Goal: Task Accomplishment & Management: Manage account settings

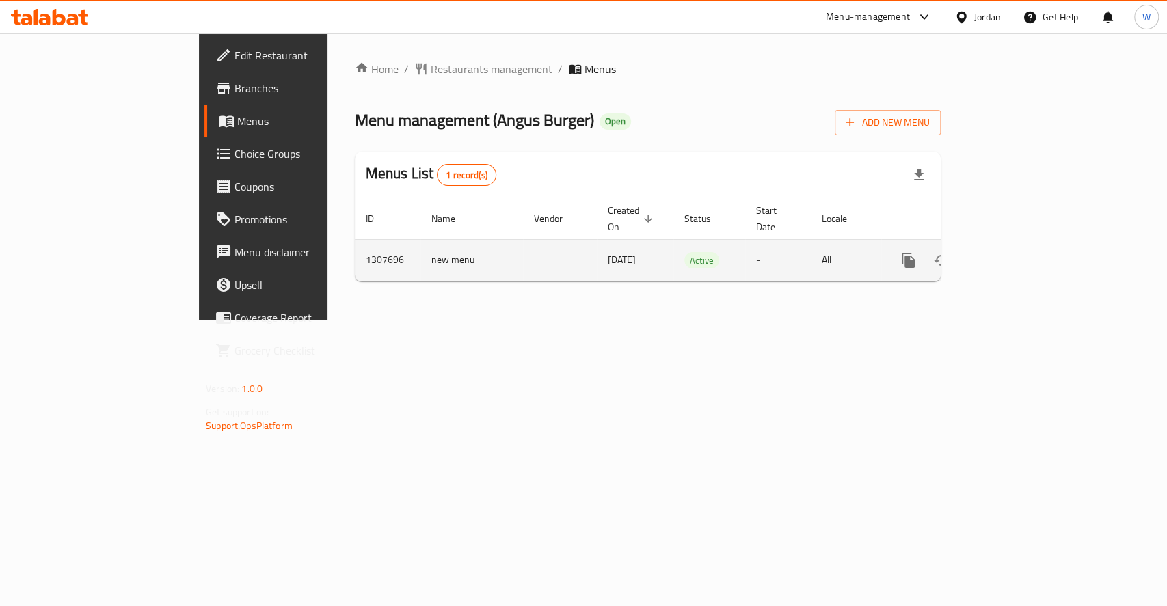
click at [1024, 258] on link "enhanced table" at bounding box center [1007, 260] width 33 height 33
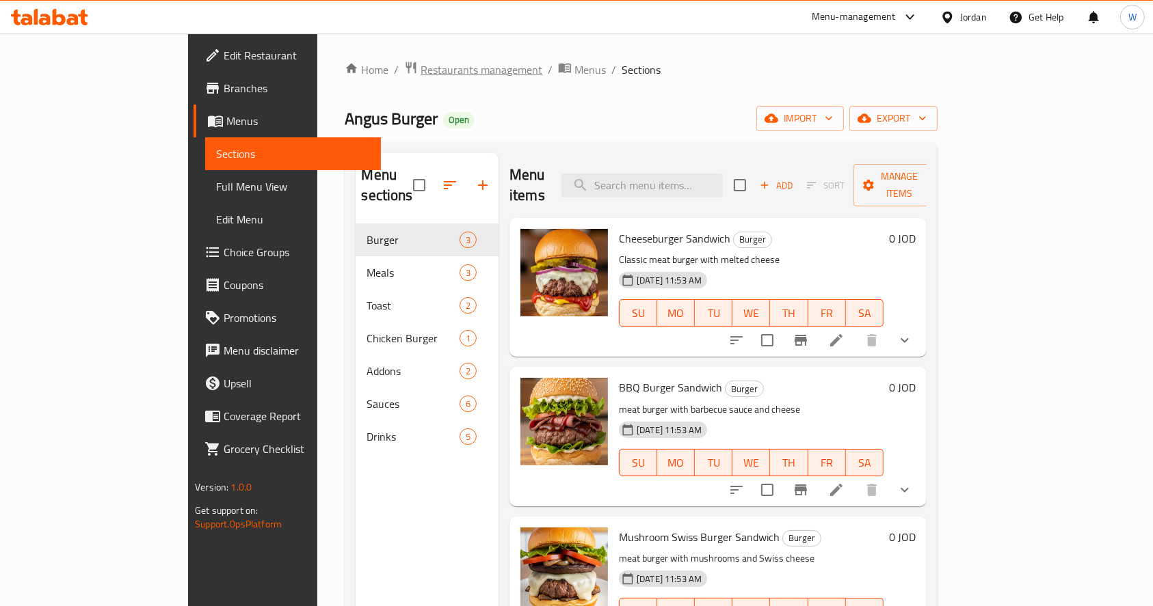
click at [420, 62] on span "Restaurants management" at bounding box center [481, 70] width 122 height 16
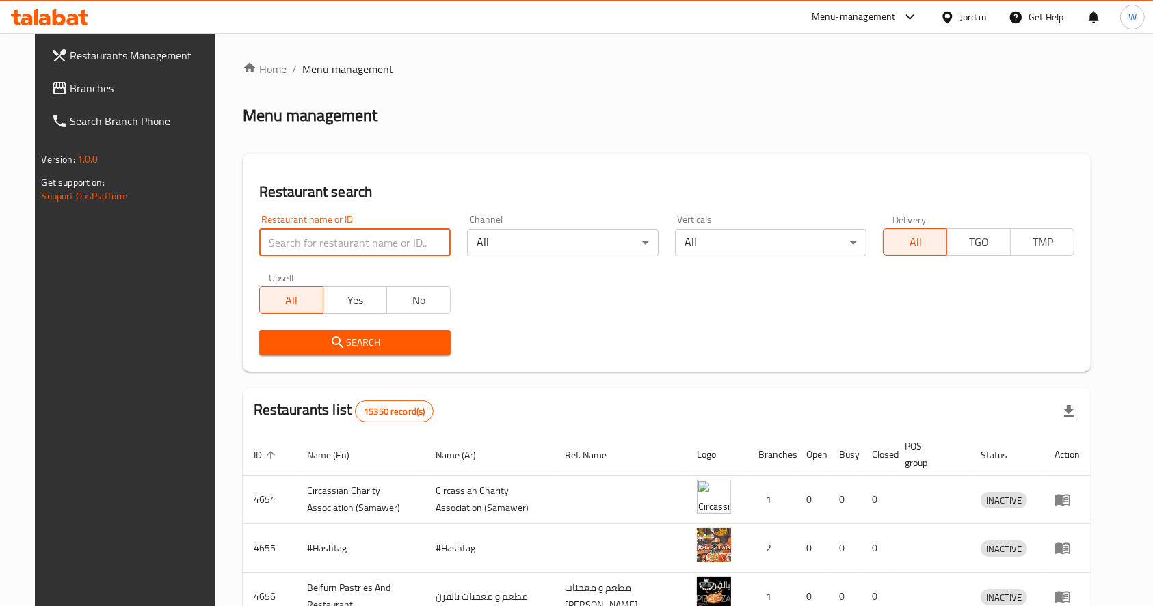
click at [366, 254] on input "search" at bounding box center [354, 242] width 191 height 27
type input "angus"
click button "Search" at bounding box center [354, 342] width 191 height 25
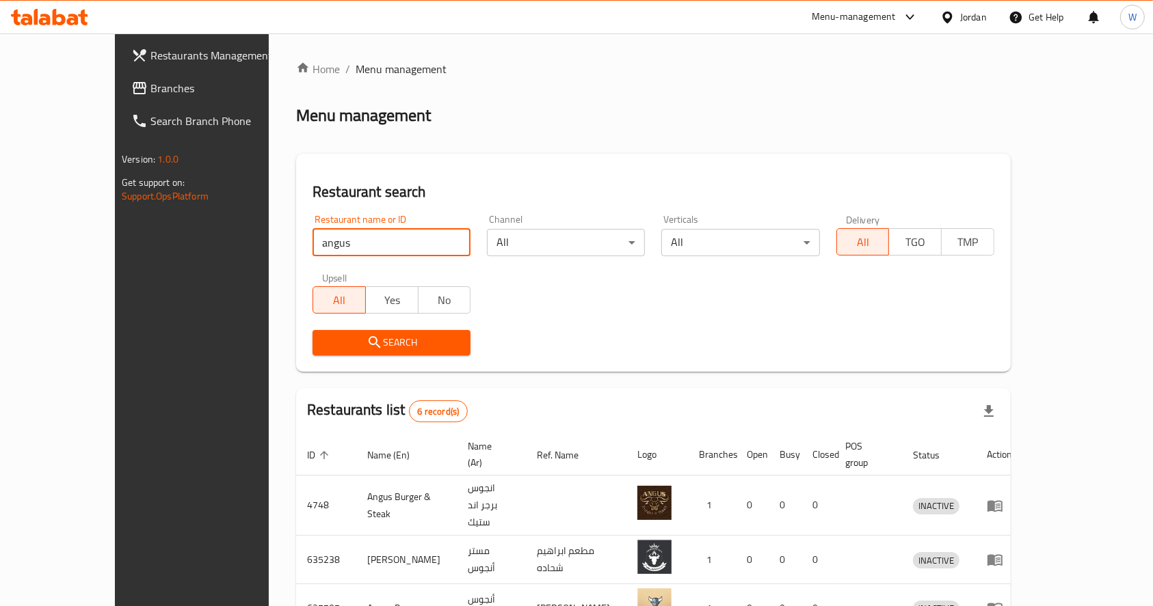
scroll to position [215, 0]
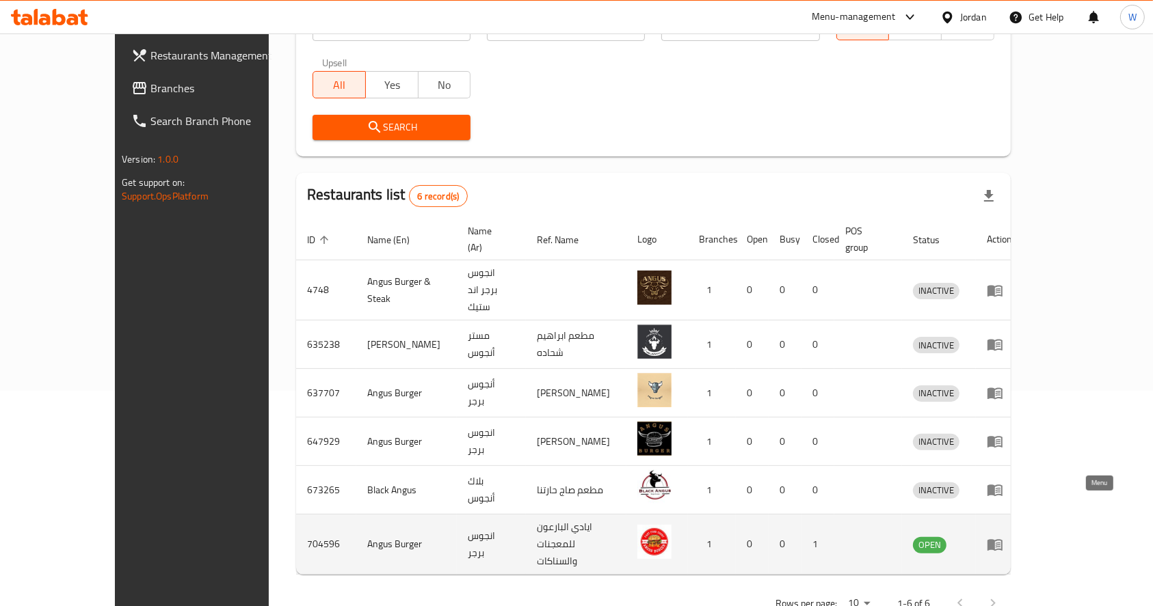
click at [1012, 537] on link "enhanced table" at bounding box center [999, 545] width 25 height 16
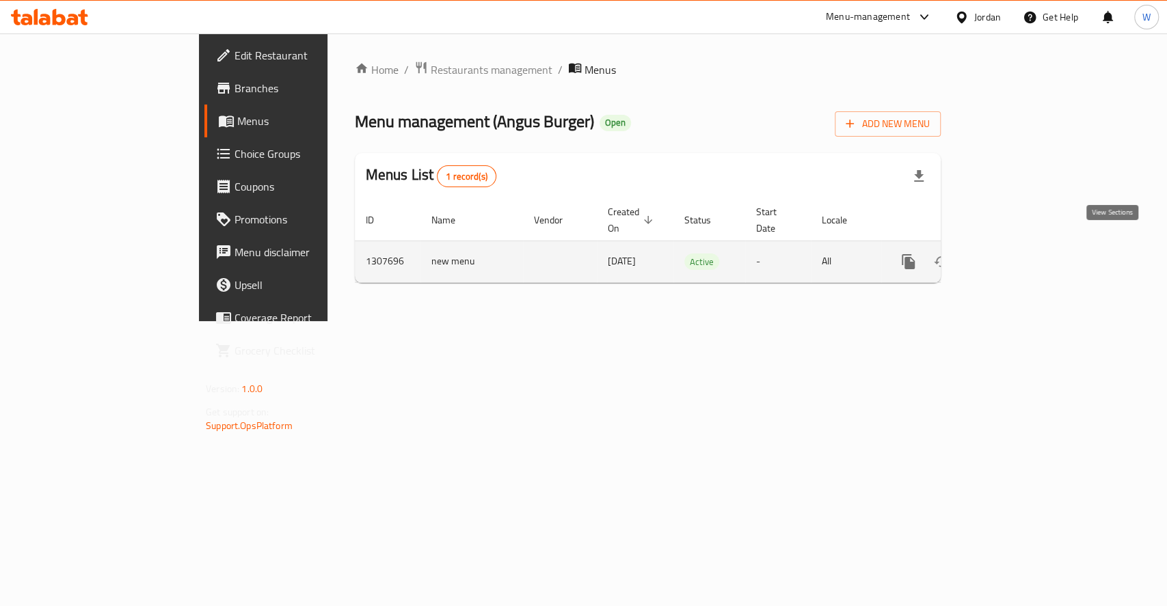
click at [1024, 245] on link "enhanced table" at bounding box center [1007, 261] width 33 height 33
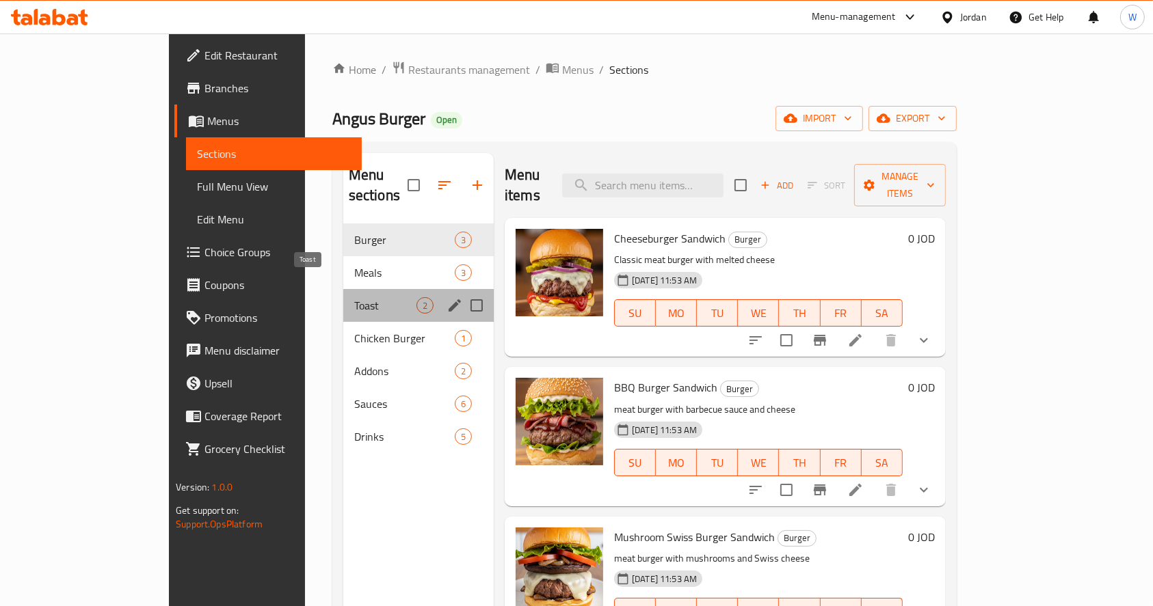
click at [354, 297] on span "Toast" at bounding box center [385, 305] width 62 height 16
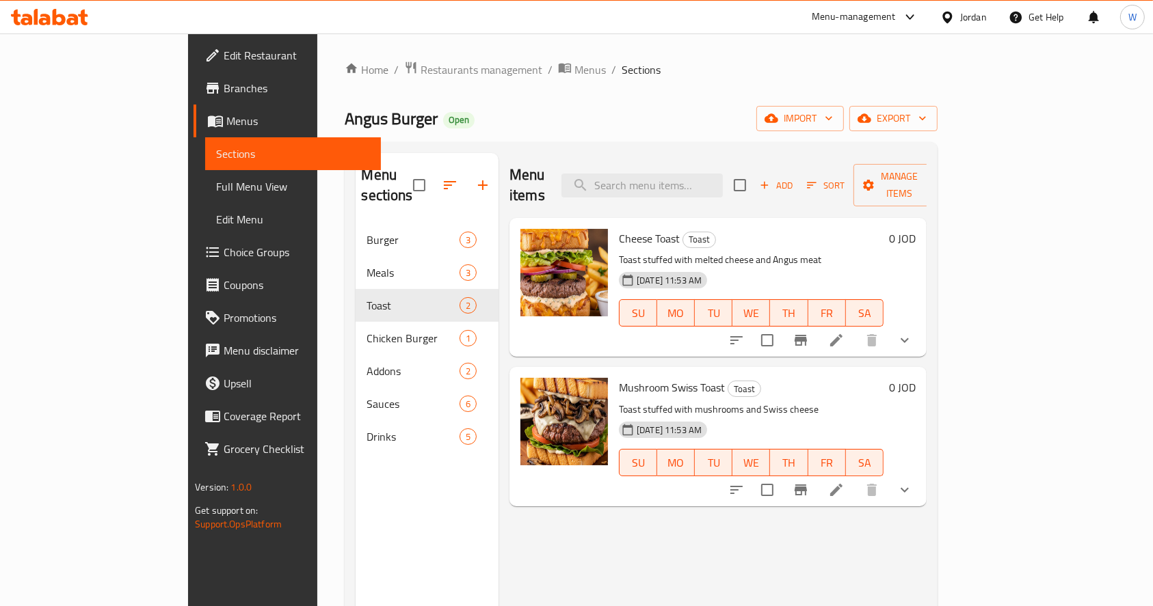
click at [639, 568] on div "Menu items Add Sort Manage items Cheese Toast Toast Toast stuffed with melted c…" at bounding box center [712, 456] width 428 height 606
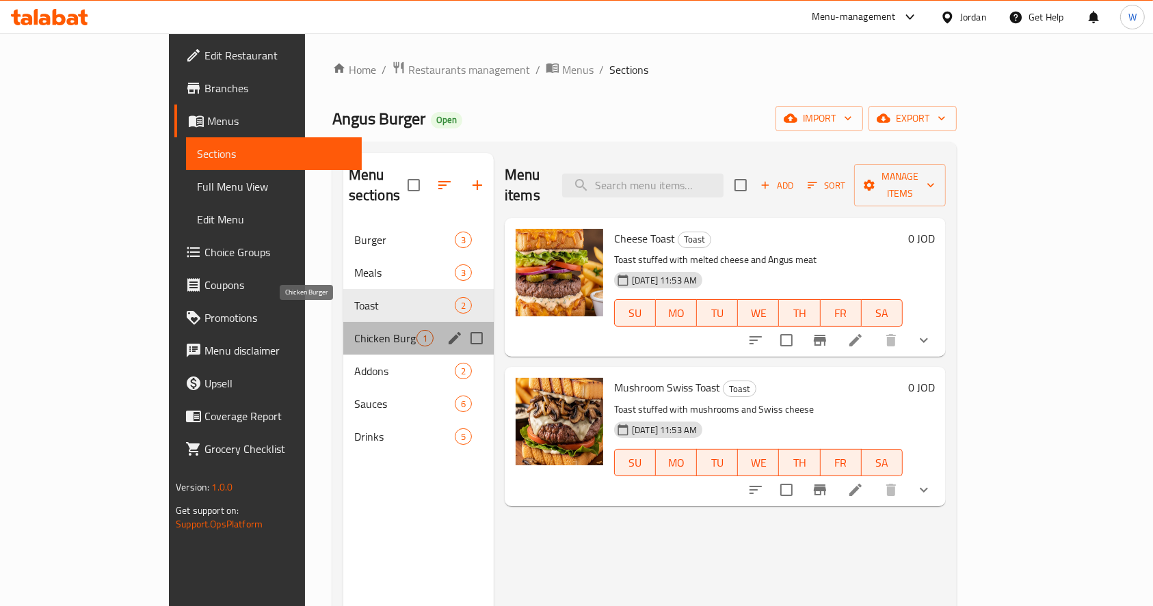
click at [354, 330] on span "Chicken Burger" at bounding box center [385, 338] width 62 height 16
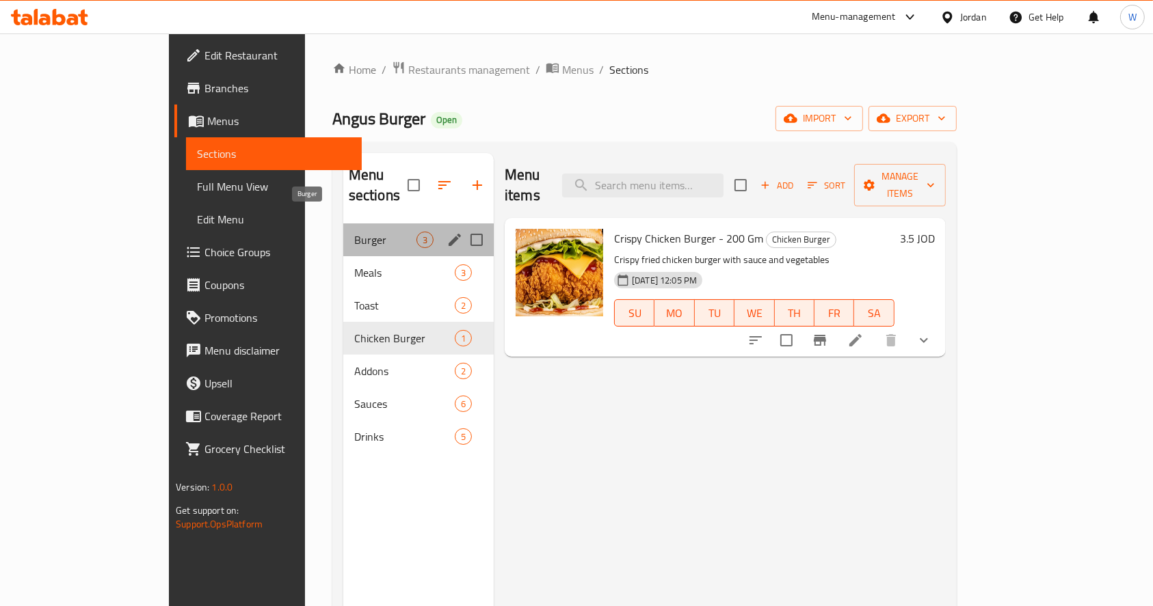
click at [354, 232] on span "Burger" at bounding box center [385, 240] width 62 height 16
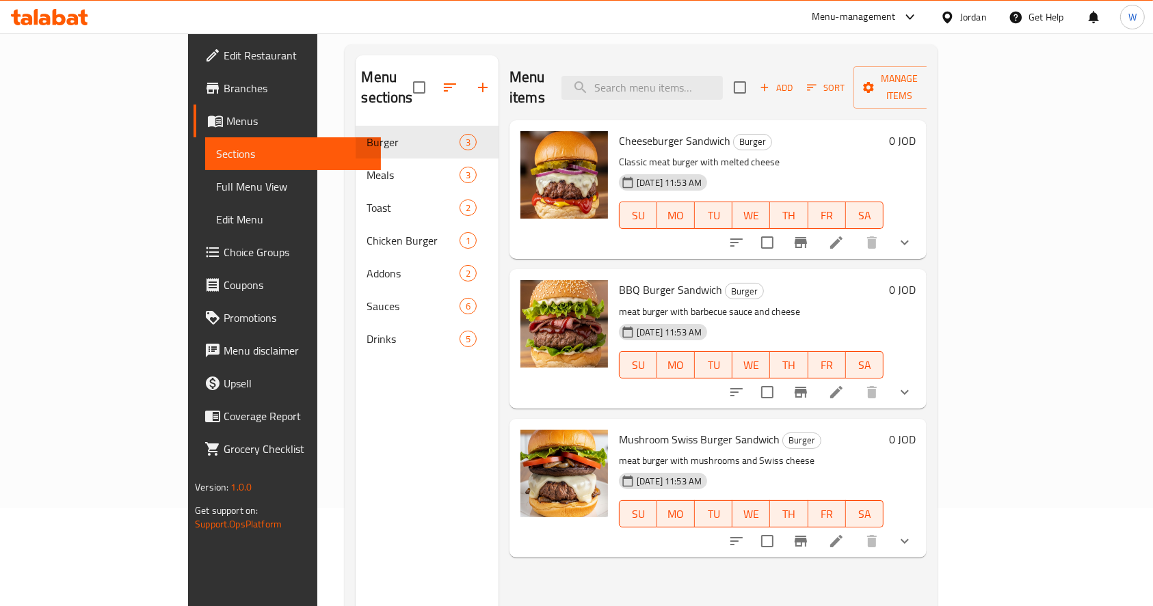
scroll to position [34, 0]
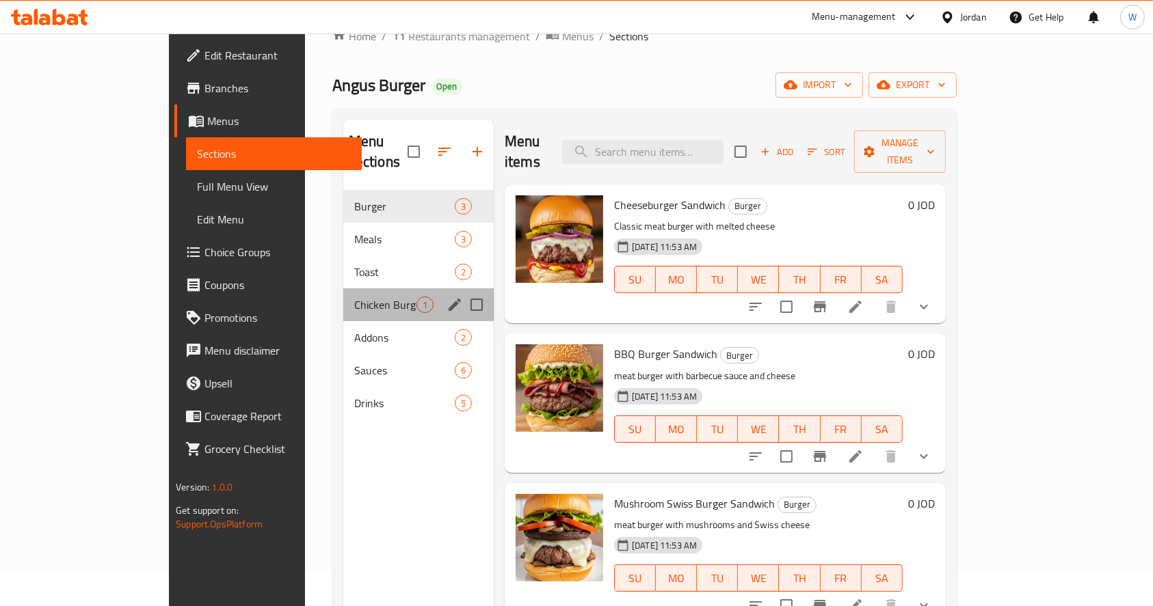
click at [343, 296] on div "Chicken Burger 1" at bounding box center [418, 305] width 150 height 33
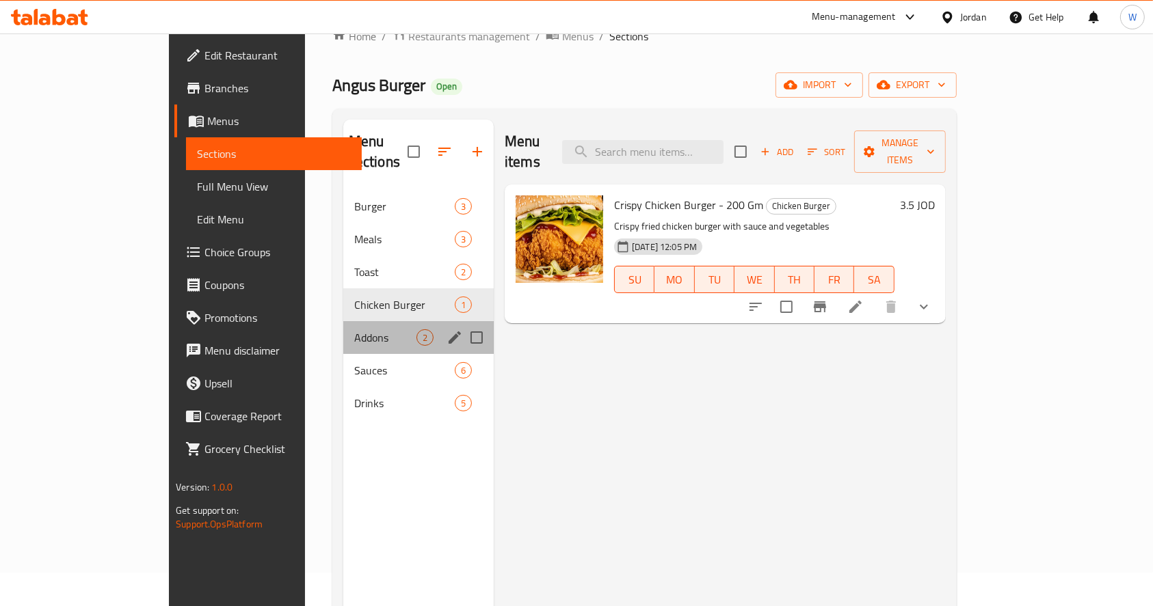
click at [343, 332] on div "Addons 2" at bounding box center [418, 337] width 150 height 33
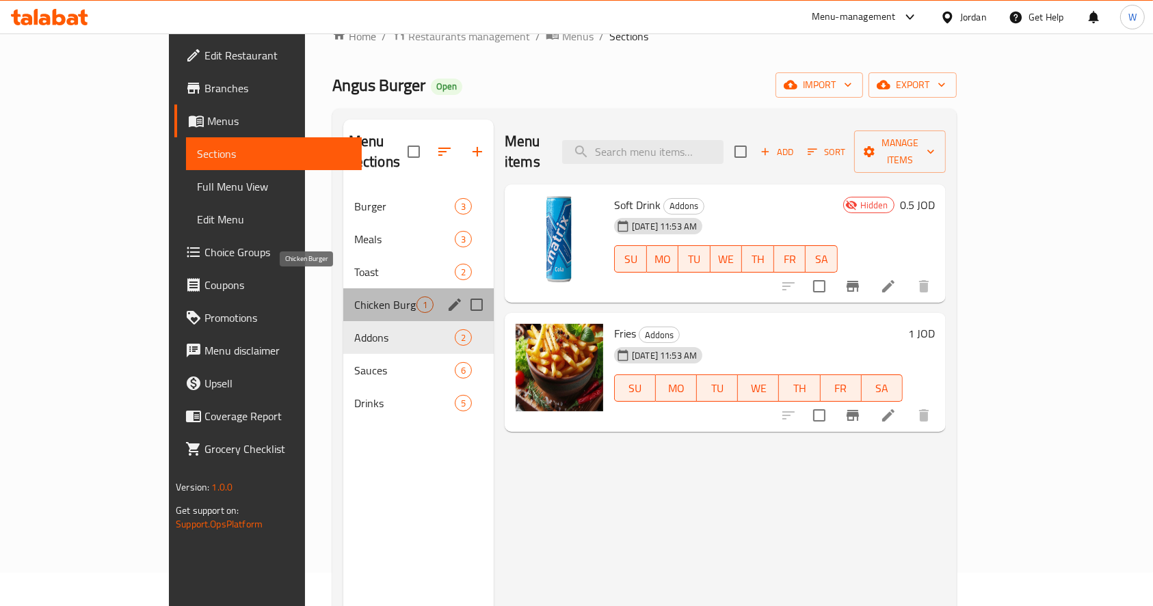
click at [354, 297] on span "Chicken Burger" at bounding box center [385, 305] width 62 height 16
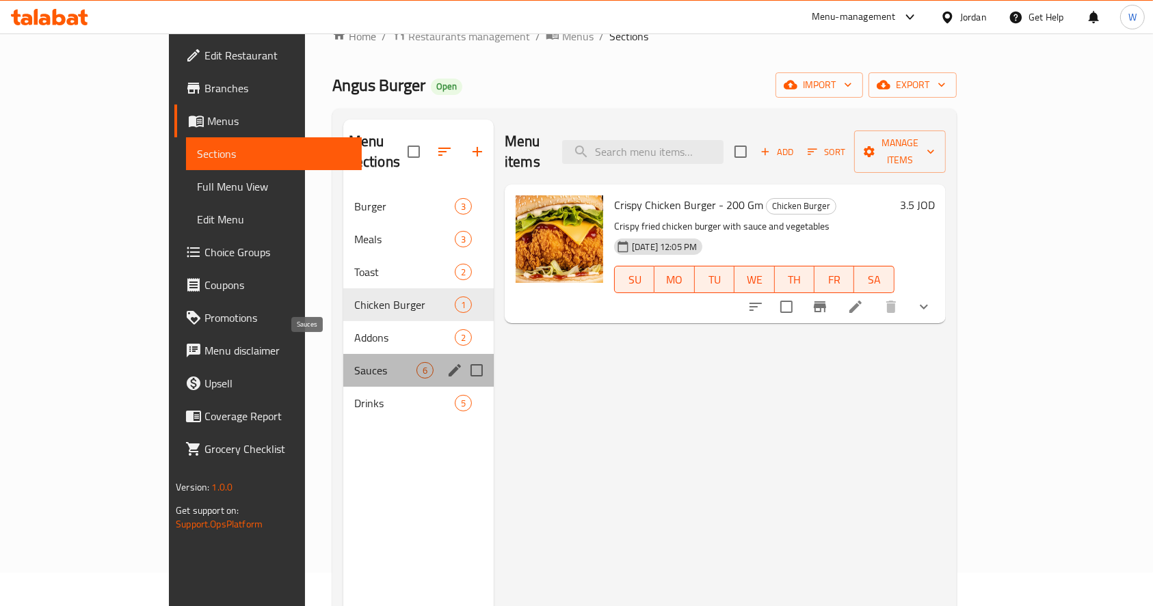
click at [354, 362] on span "Sauces" at bounding box center [385, 370] width 62 height 16
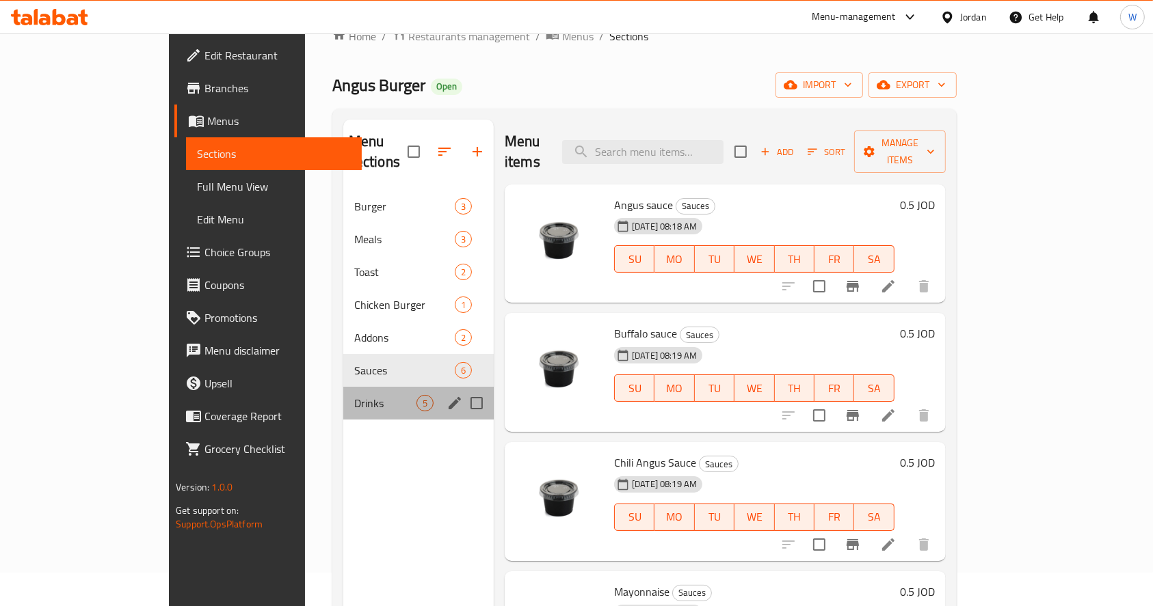
click at [343, 387] on div "Drinks 5" at bounding box center [418, 403] width 150 height 33
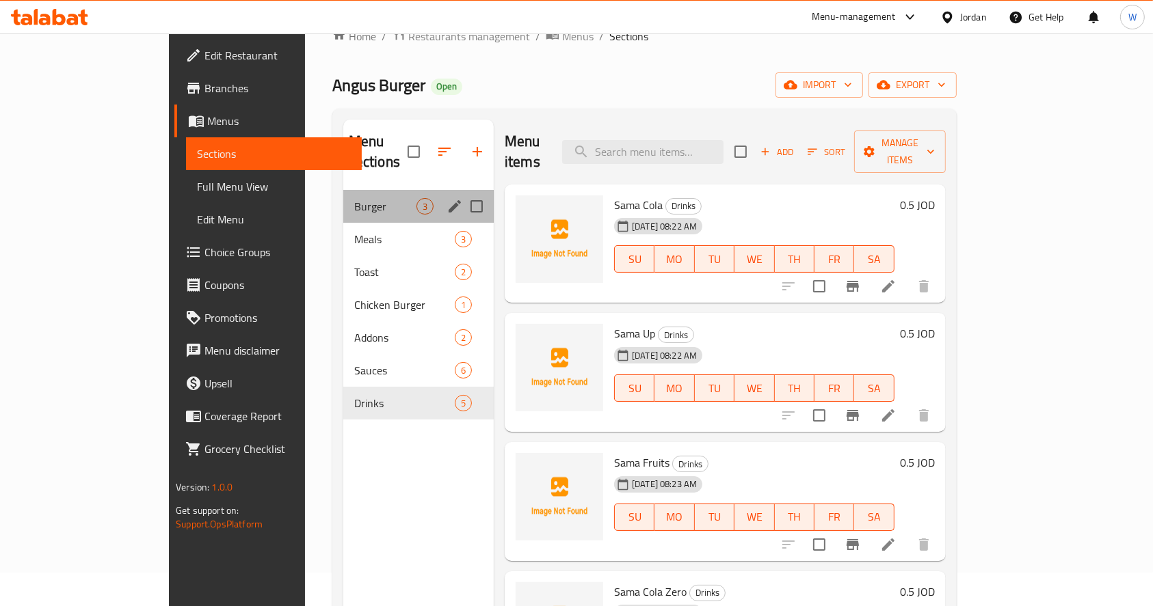
click at [343, 194] on div "Burger 3" at bounding box center [418, 206] width 150 height 33
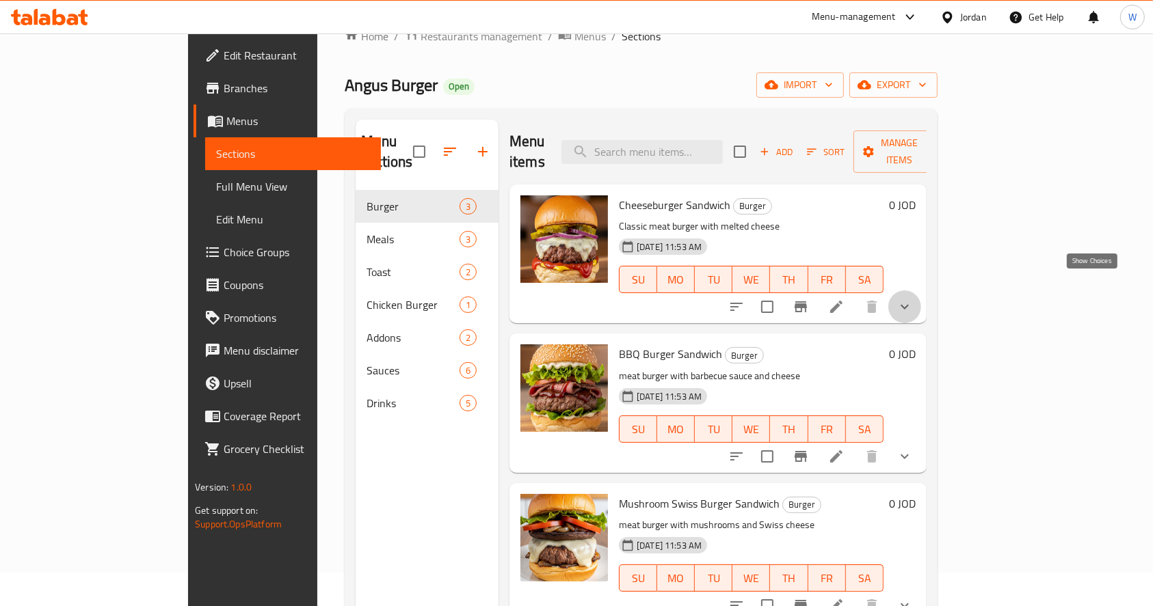
click at [913, 299] on icon "show more" at bounding box center [904, 307] width 16 height 16
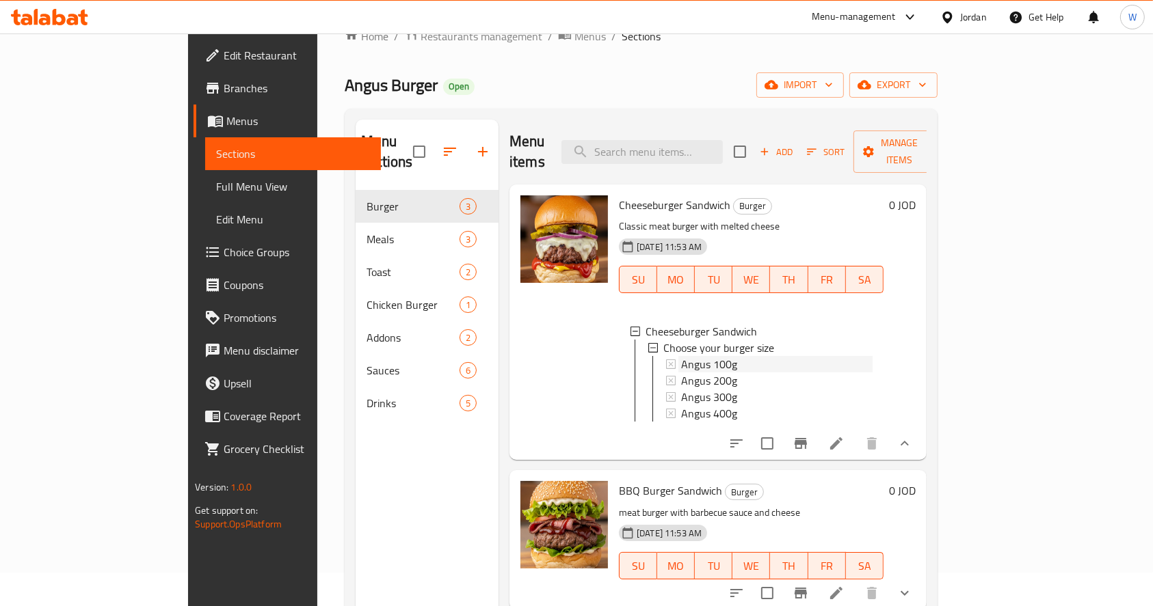
click at [773, 356] on div "Angus 100g" at bounding box center [776, 364] width 191 height 16
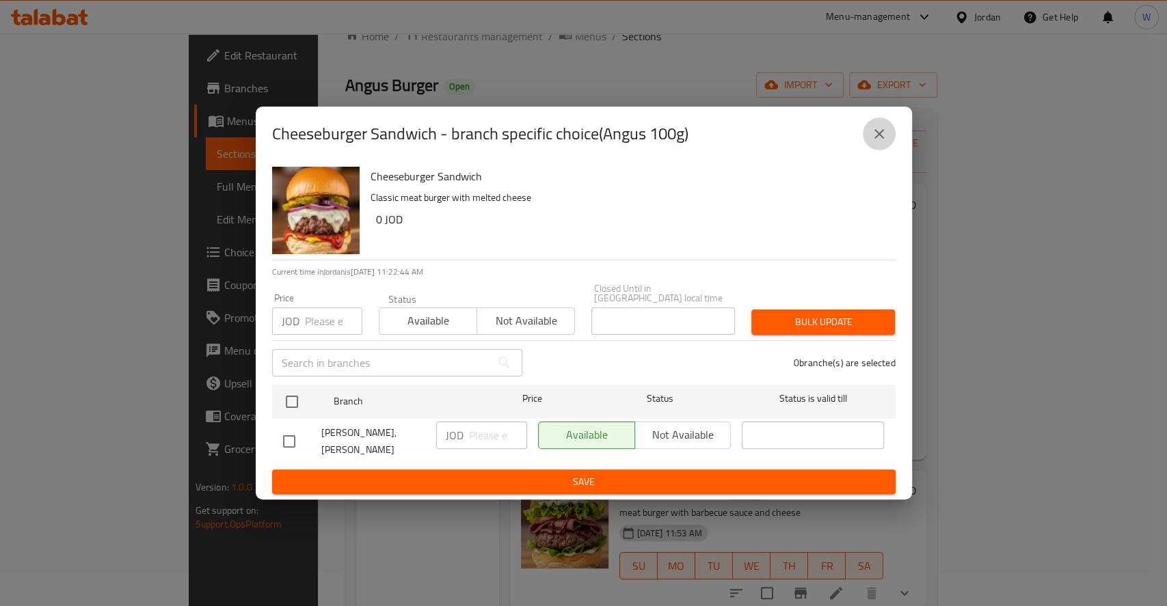
click at [887, 126] on button "close" at bounding box center [879, 134] width 33 height 33
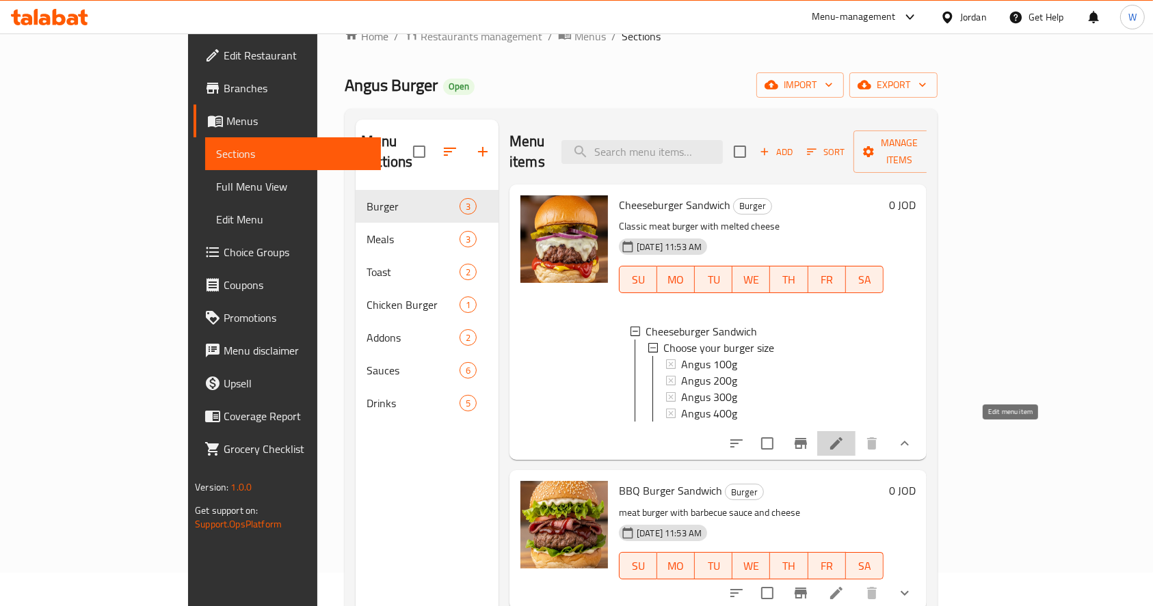
click at [844, 436] on icon at bounding box center [836, 444] width 16 height 16
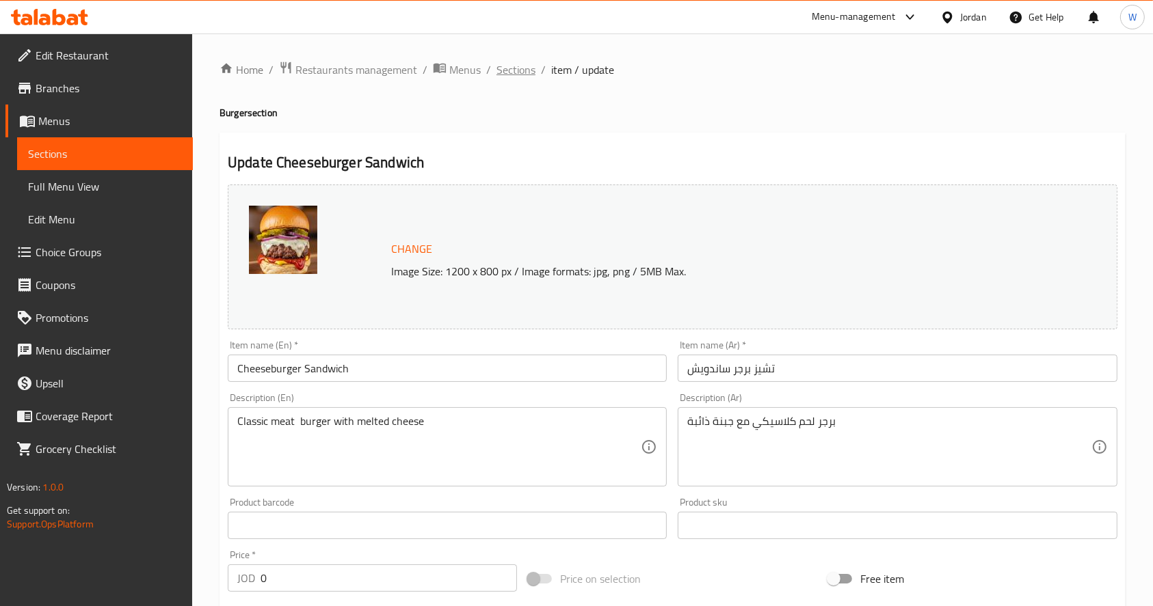
click at [498, 67] on span "Sections" at bounding box center [515, 70] width 39 height 16
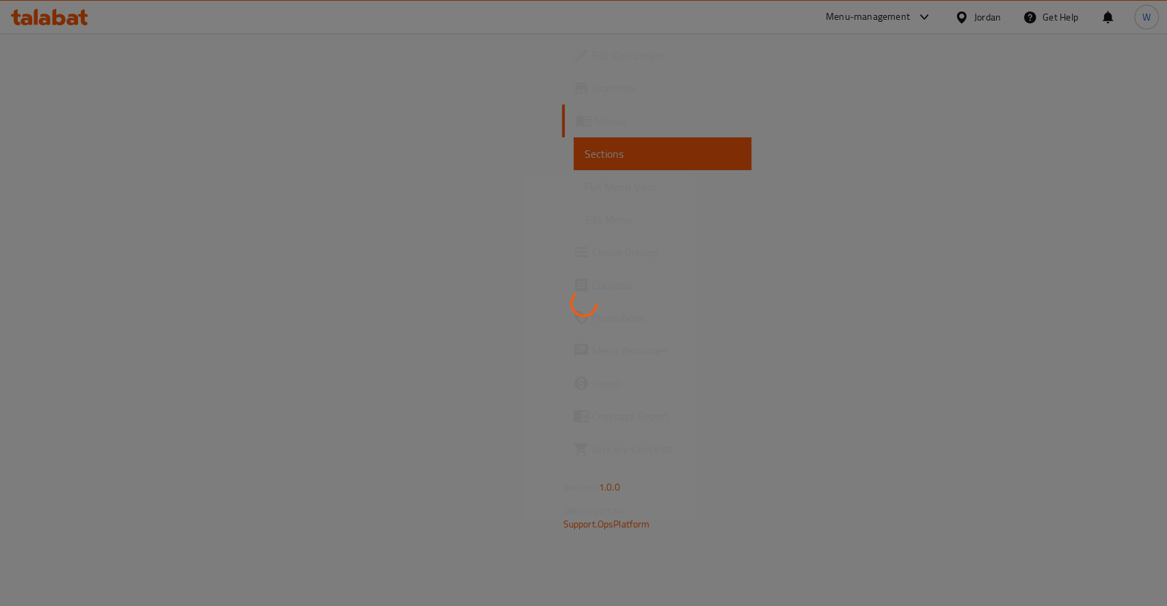
click at [494, 59] on div at bounding box center [583, 303] width 1167 height 606
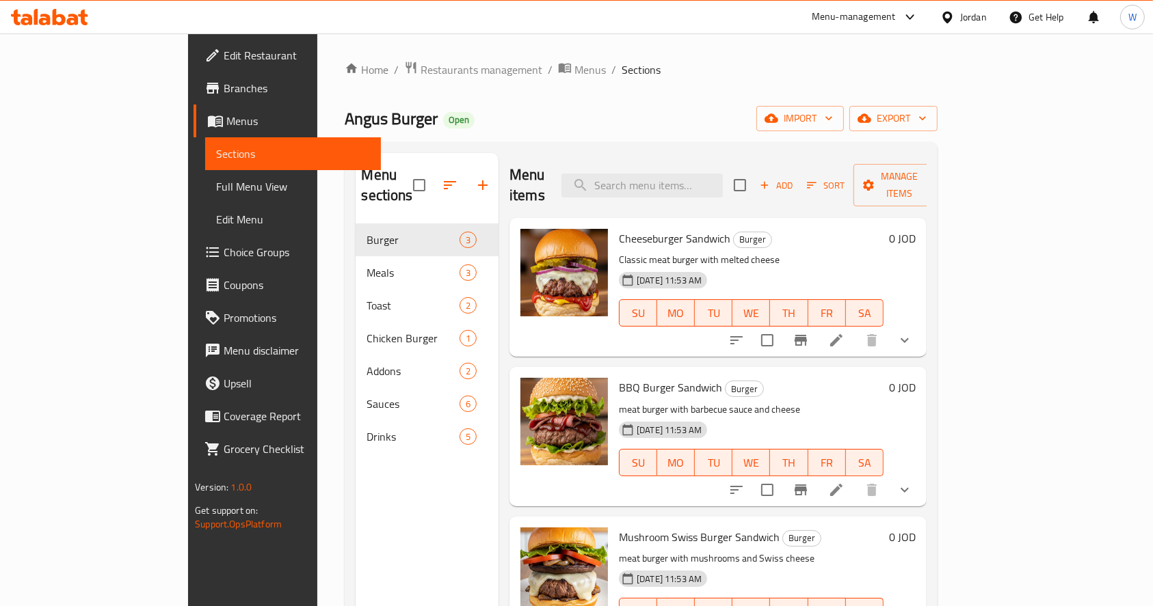
click at [37, 17] on icon at bounding box center [36, 17] width 4 height 16
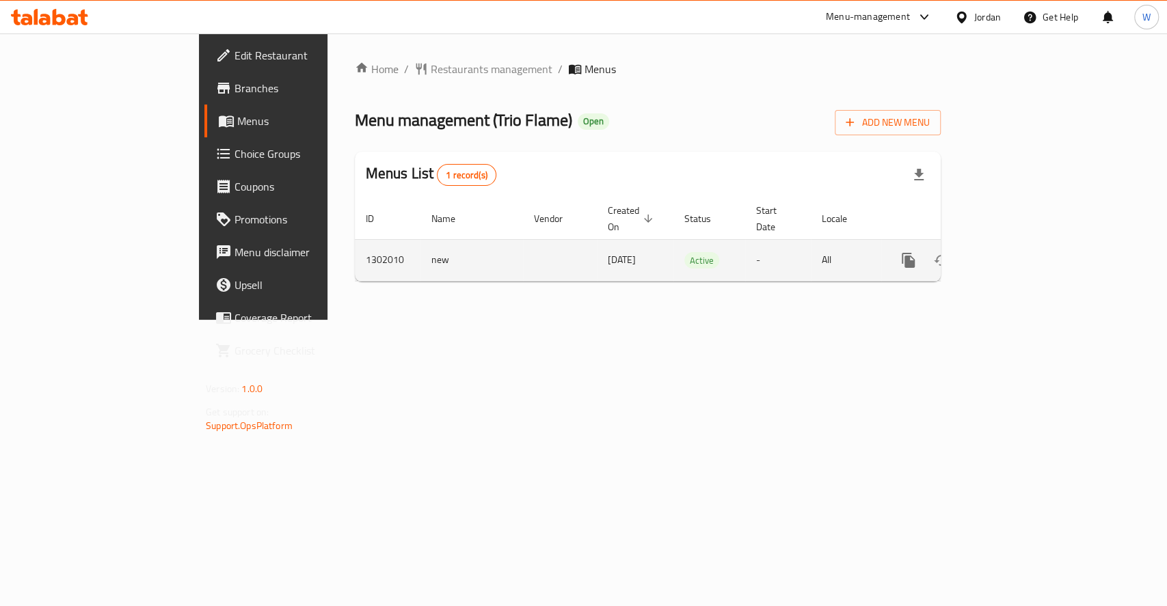
click at [1015, 252] on icon "enhanced table" at bounding box center [1007, 260] width 16 height 16
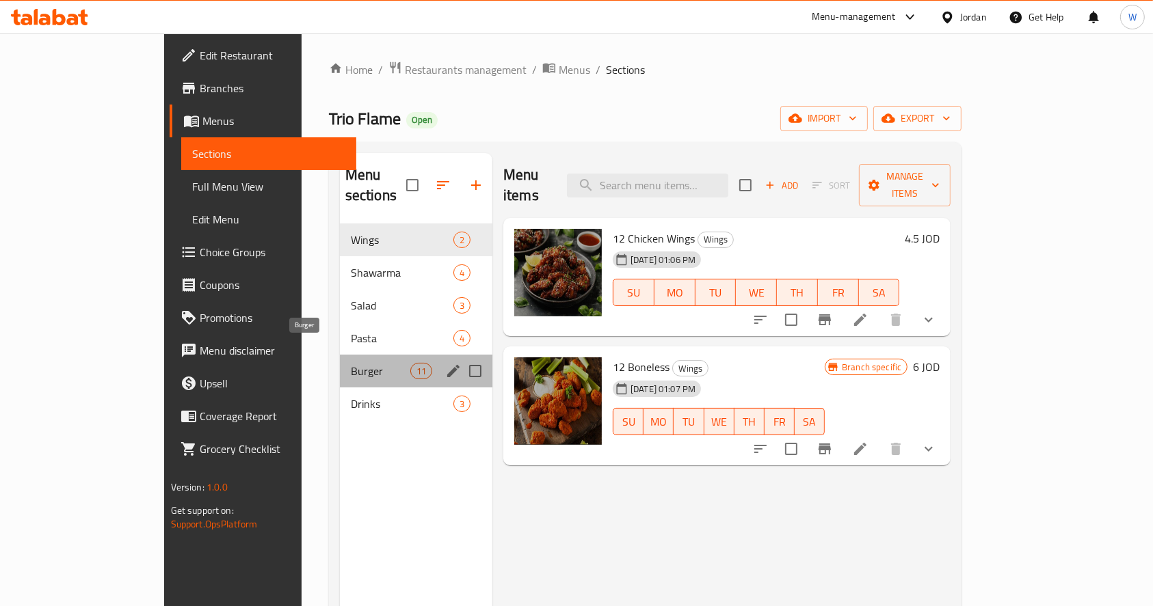
click at [351, 363] on span "Burger" at bounding box center [380, 371] width 59 height 16
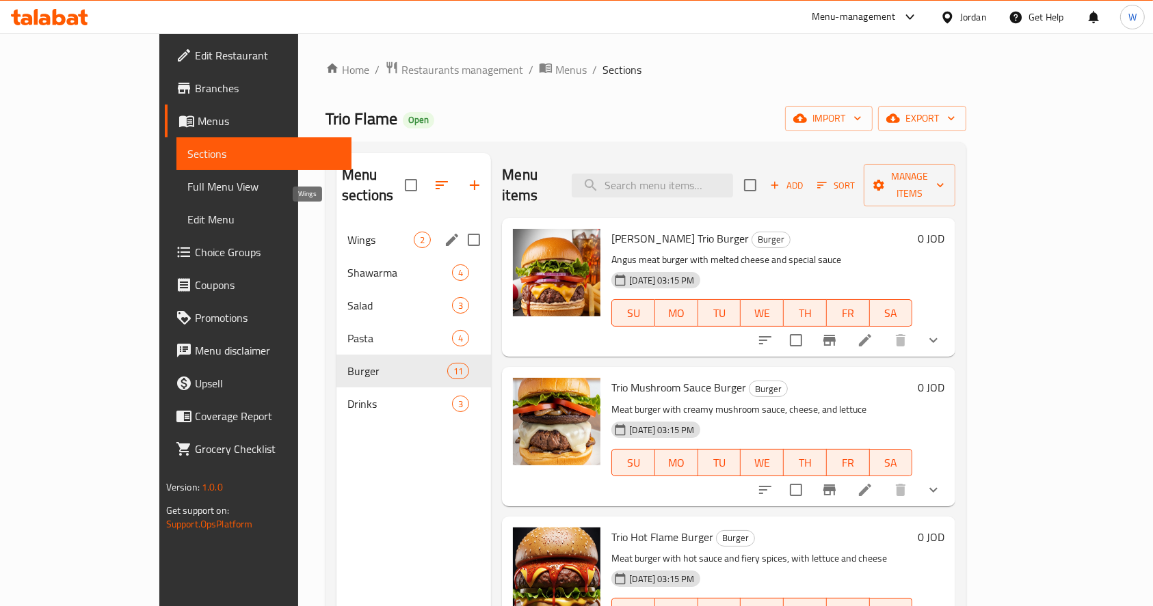
click at [347, 232] on span "Wings" at bounding box center [380, 240] width 66 height 16
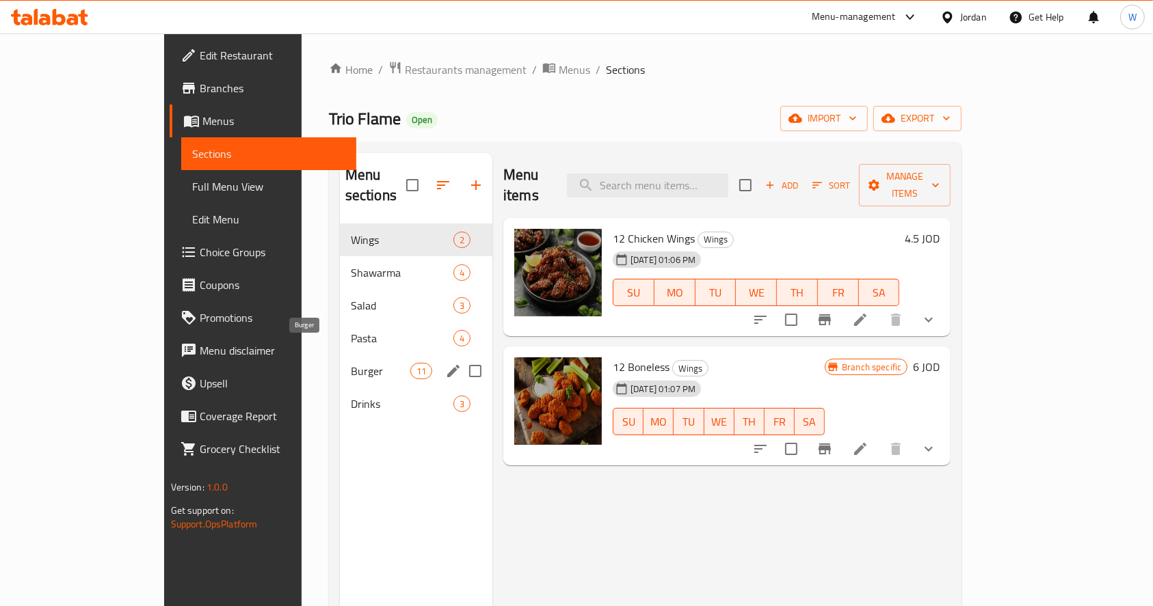
click at [351, 363] on span "Burger" at bounding box center [380, 371] width 59 height 16
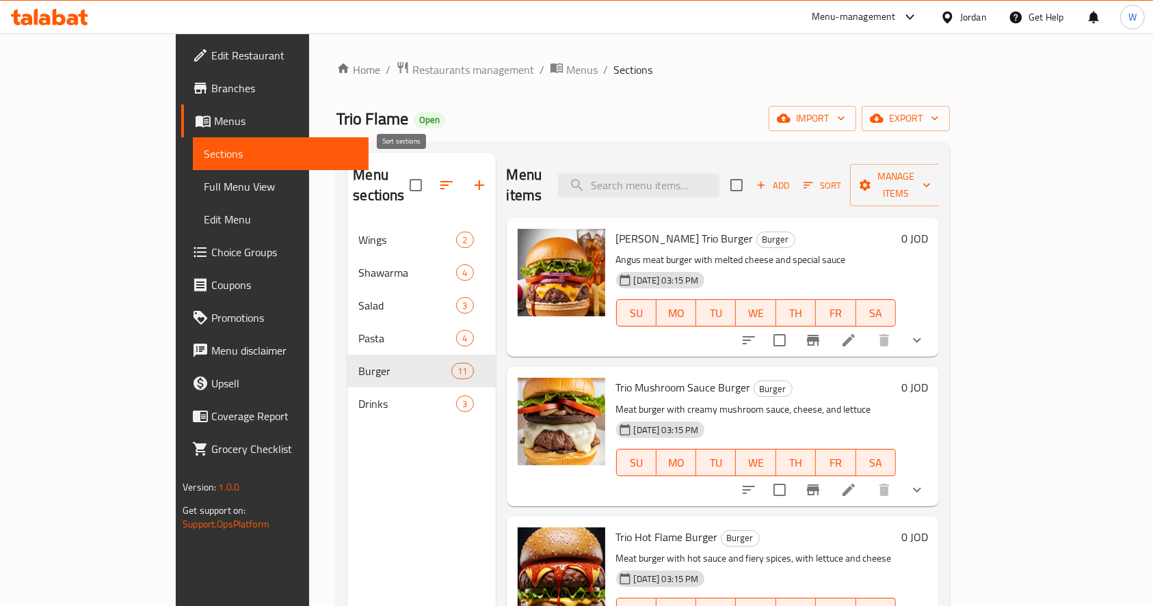
click at [438, 177] on icon "button" at bounding box center [446, 185] width 16 height 16
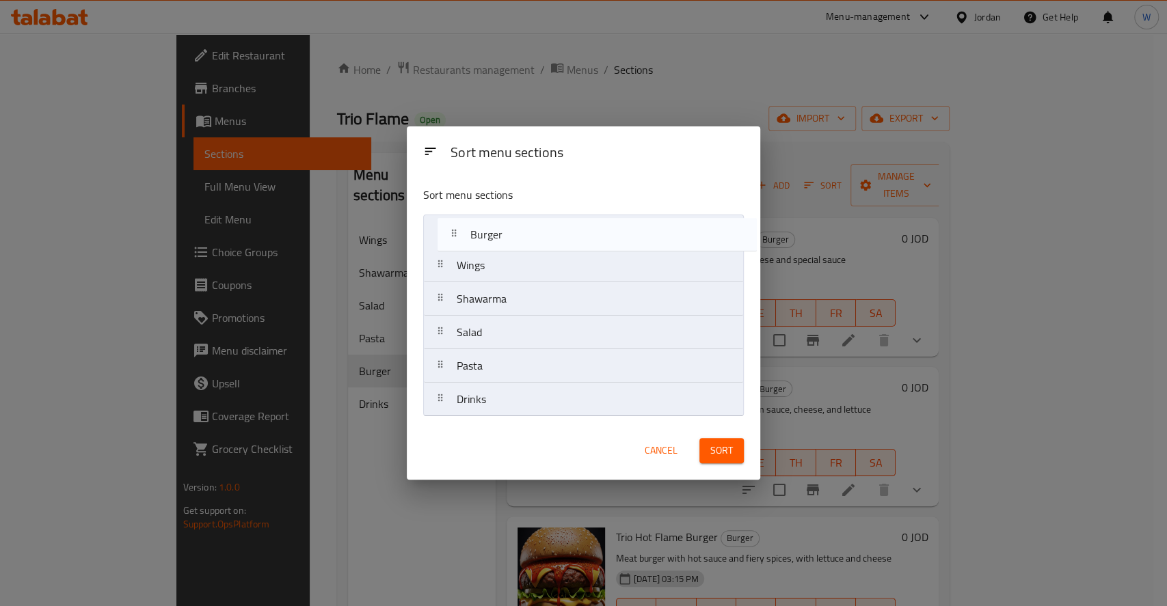
drag, startPoint x: 522, startPoint y: 371, endPoint x: 535, endPoint y: 224, distance: 146.8
click at [535, 224] on nav "Wings Shawarma Salad Pasta Burger Drinks" at bounding box center [583, 316] width 321 height 202
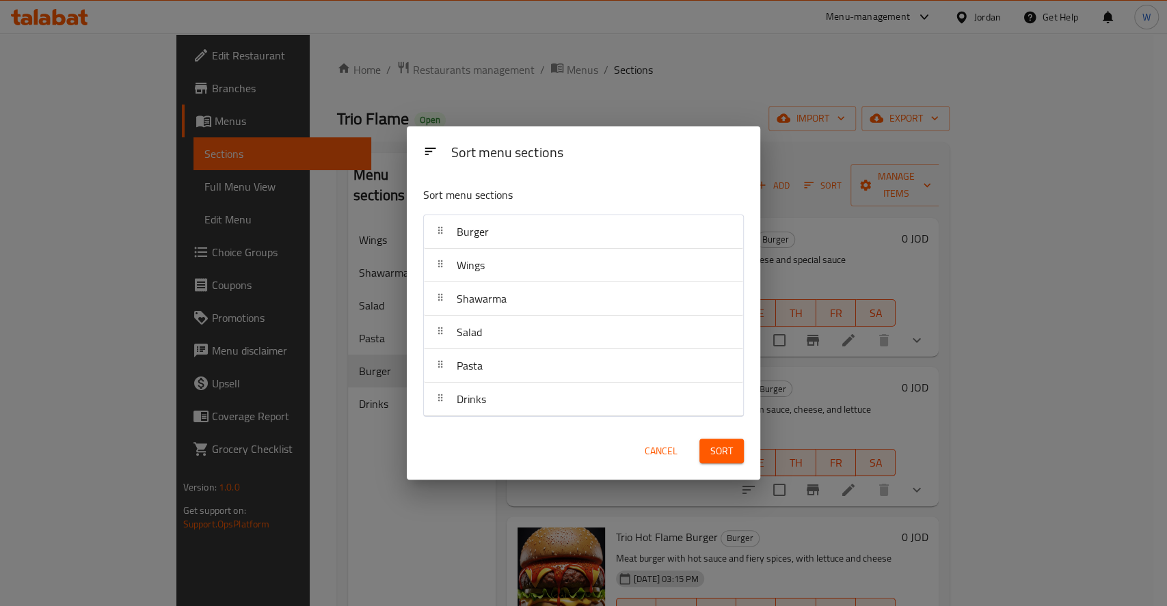
click at [717, 457] on span "Sort" at bounding box center [721, 451] width 23 height 17
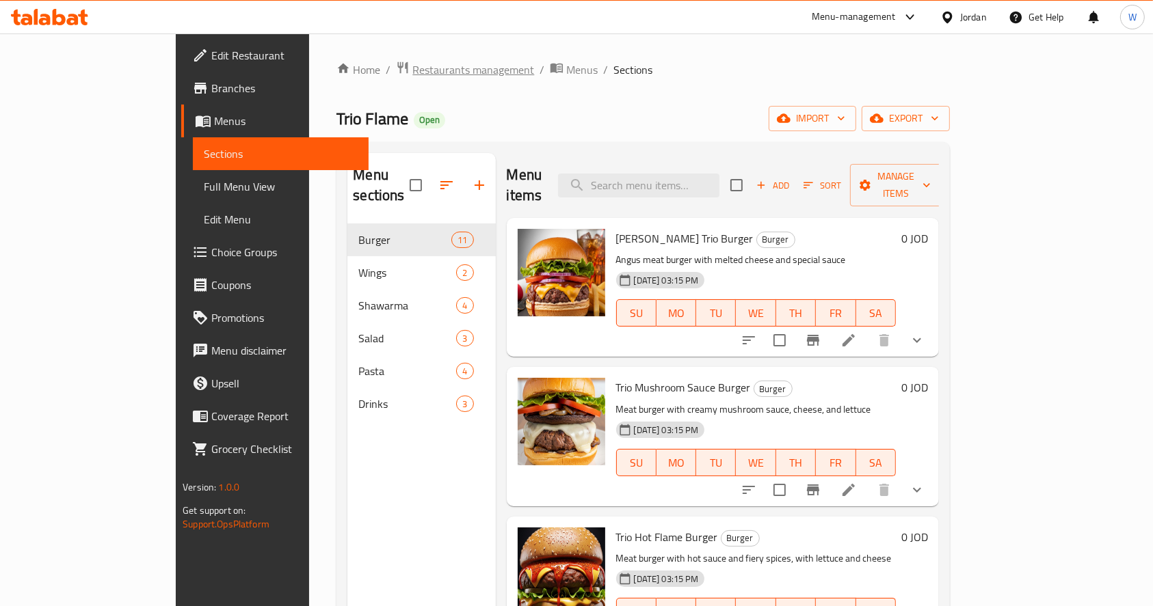
click at [412, 66] on span "Restaurants management" at bounding box center [473, 70] width 122 height 16
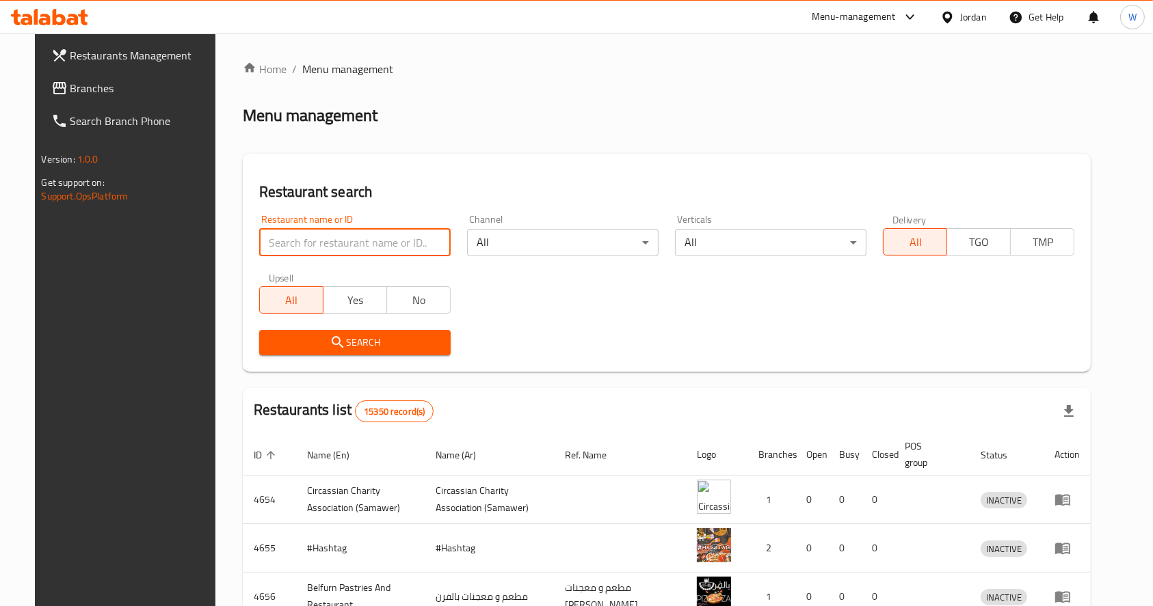
click at [374, 237] on input "search" at bounding box center [354, 242] width 191 height 27
type input "trio flame"
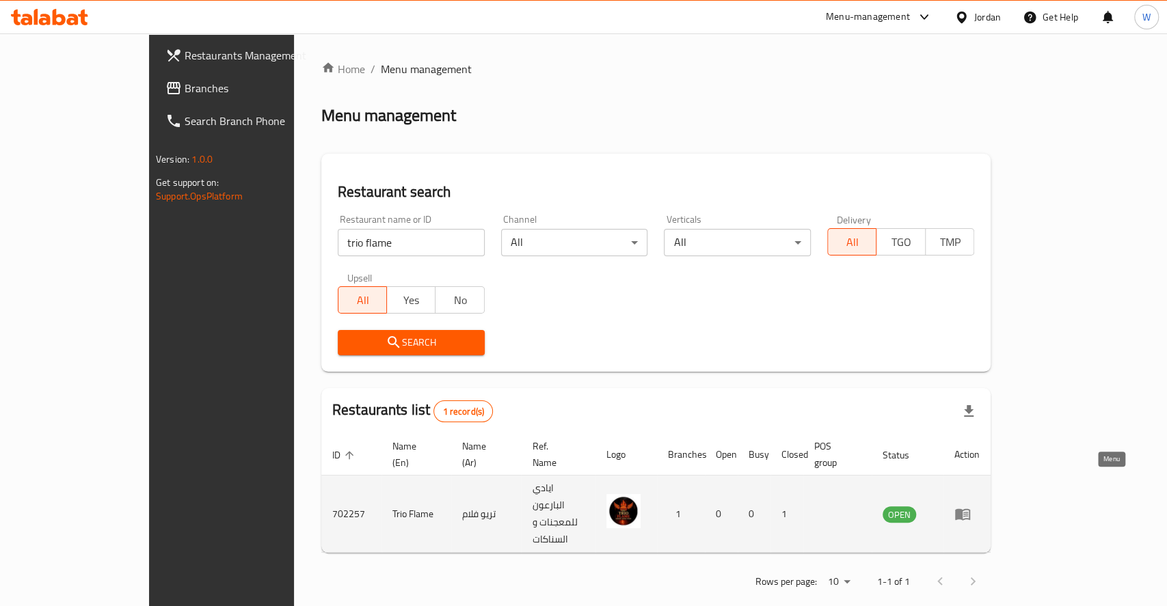
click at [970, 509] on icon "enhanced table" at bounding box center [962, 515] width 15 height 12
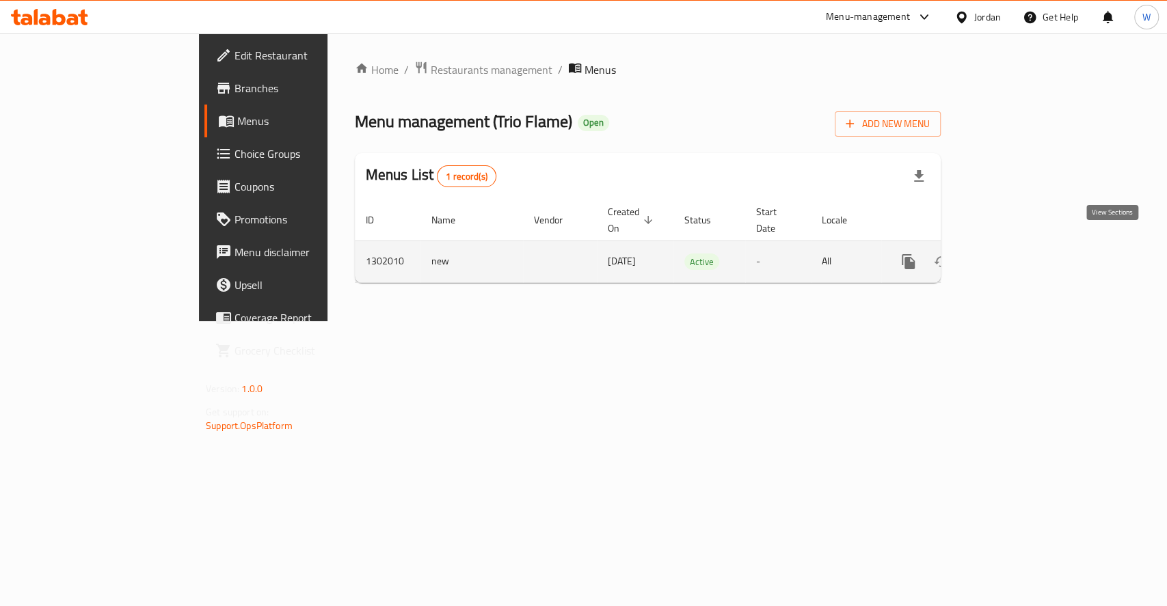
click at [1015, 254] on icon "enhanced table" at bounding box center [1007, 262] width 16 height 16
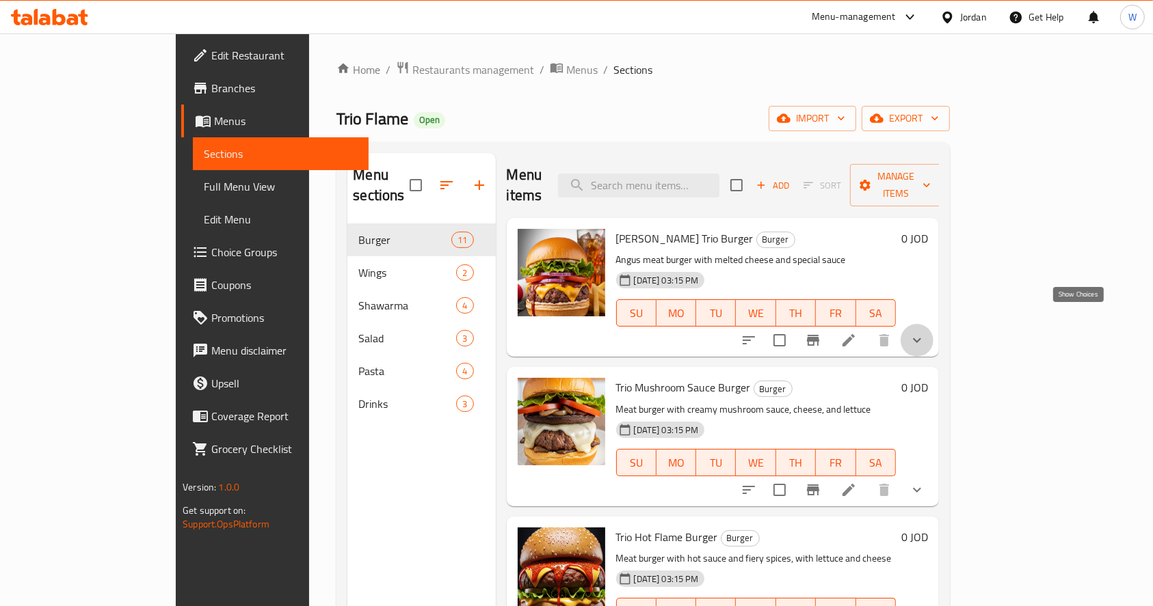
click at [925, 332] on icon "show more" at bounding box center [917, 340] width 16 height 16
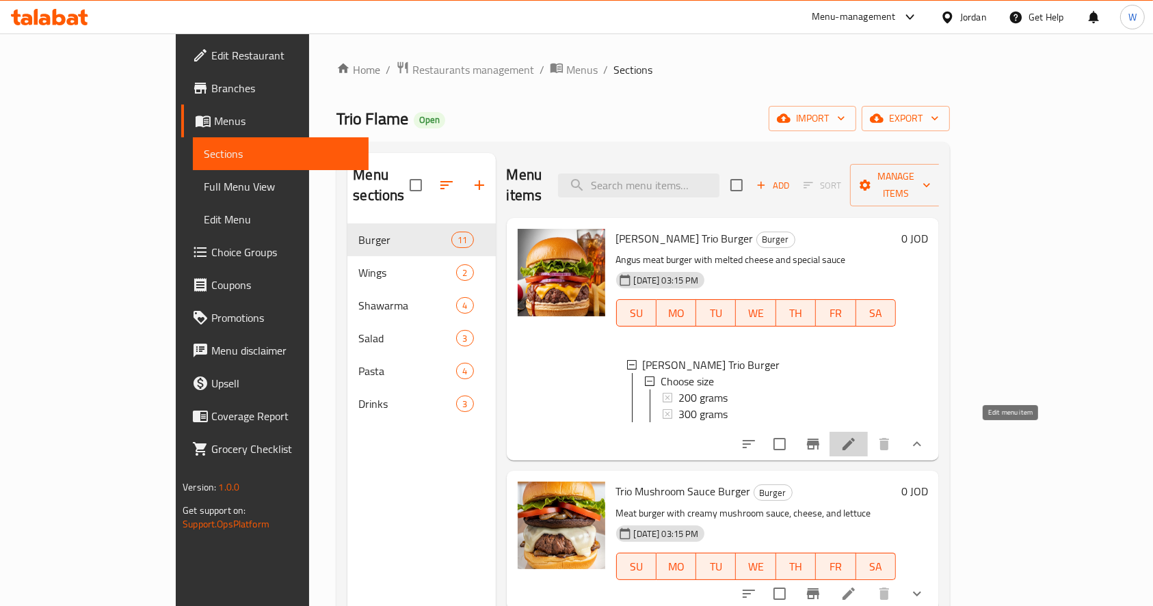
click at [857, 438] on icon at bounding box center [848, 444] width 16 height 16
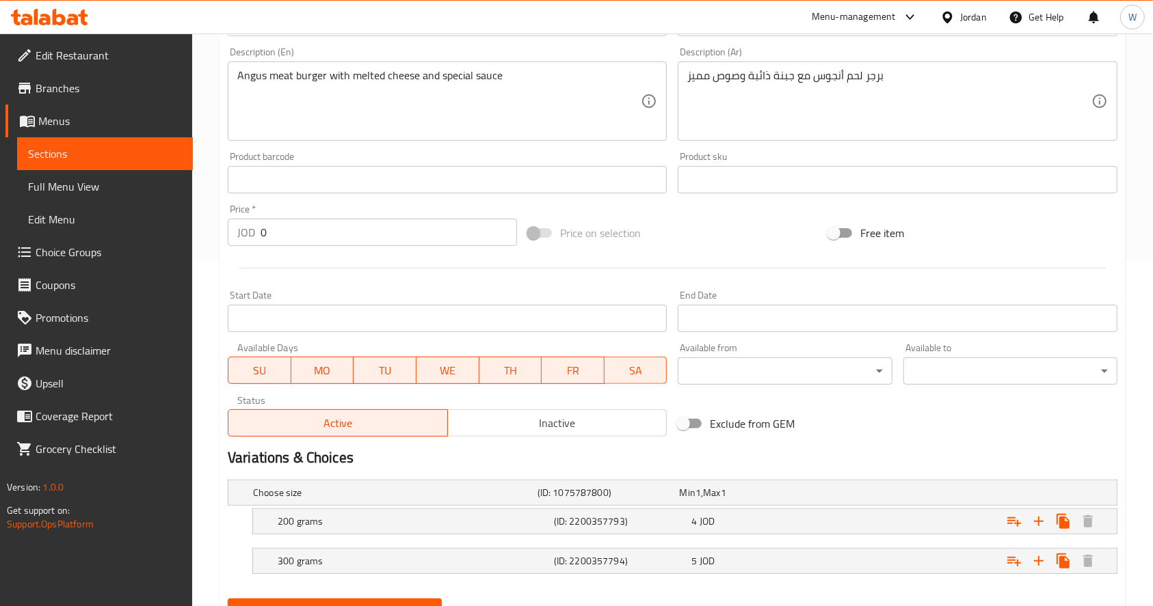
scroll to position [410, 0]
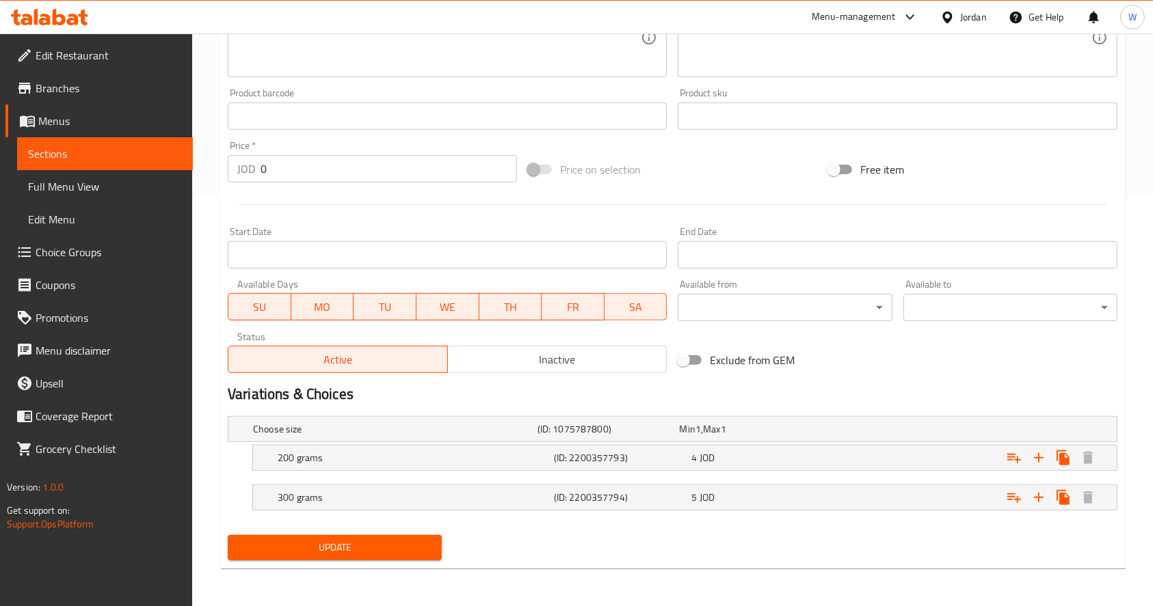
click at [753, 533] on div "Update" at bounding box center [672, 548] width 900 height 36
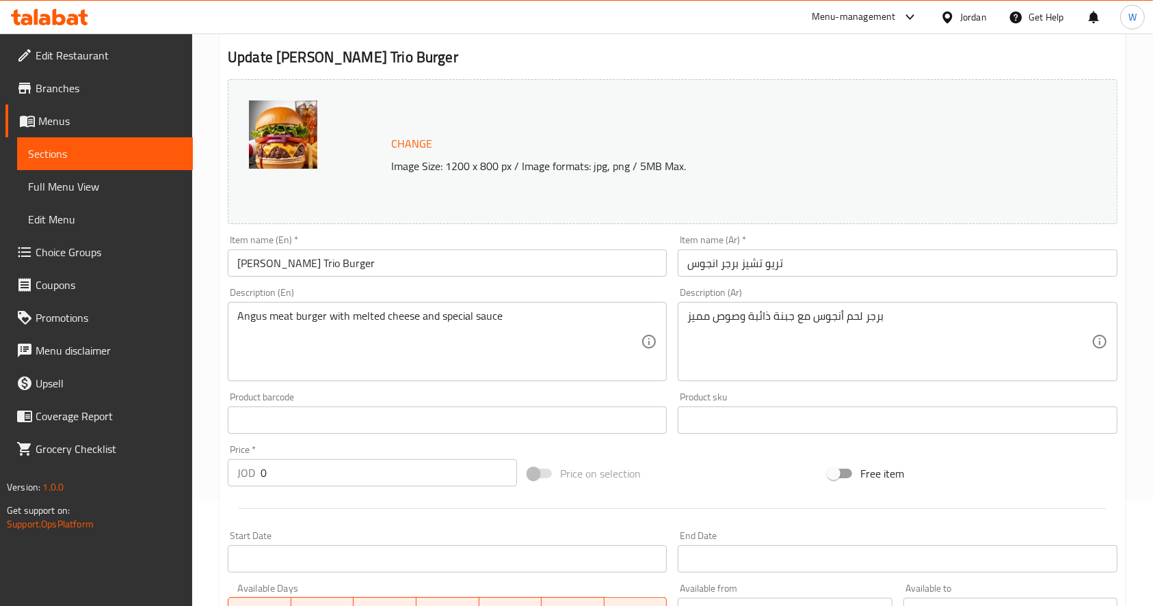
scroll to position [71, 0]
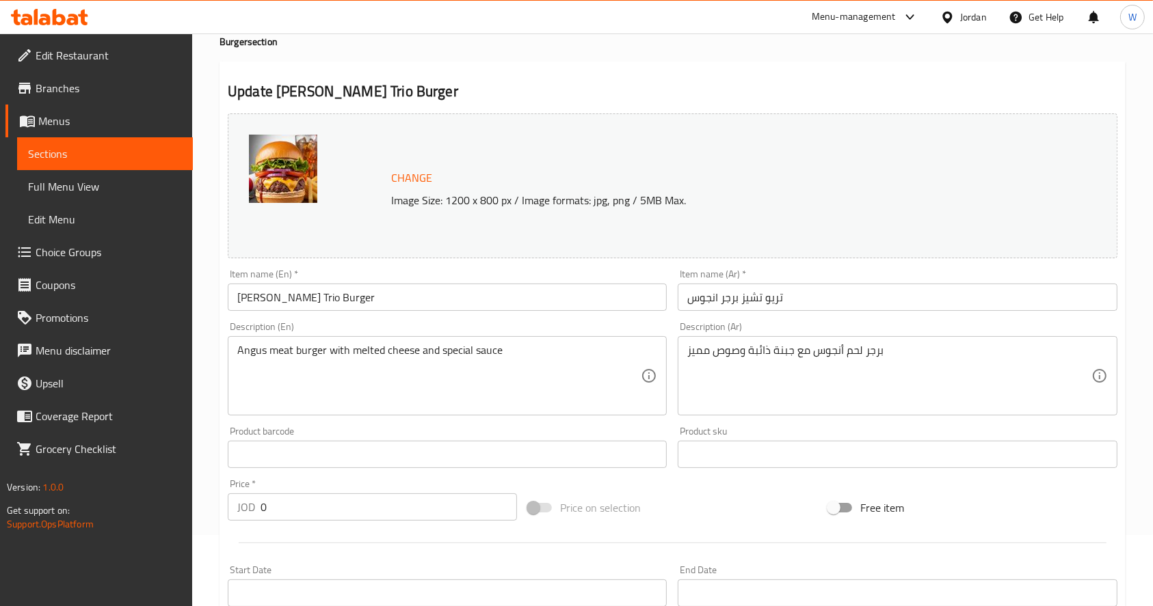
click at [1117, 307] on input "تريو تشيز برجر انجوس" at bounding box center [897, 297] width 439 height 27
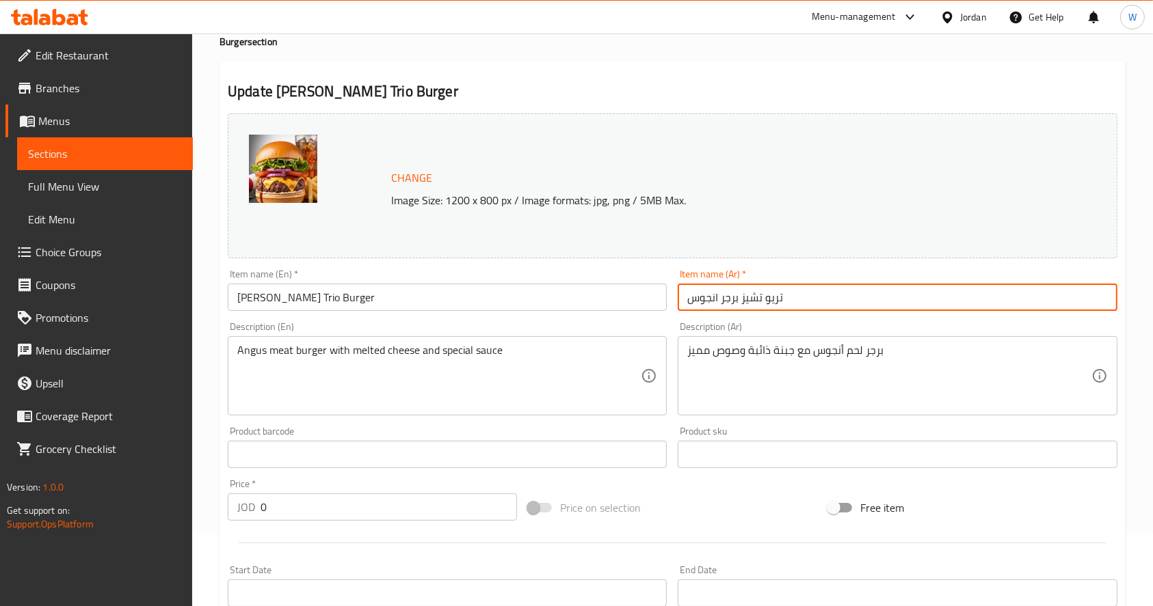
scroll to position [0, 0]
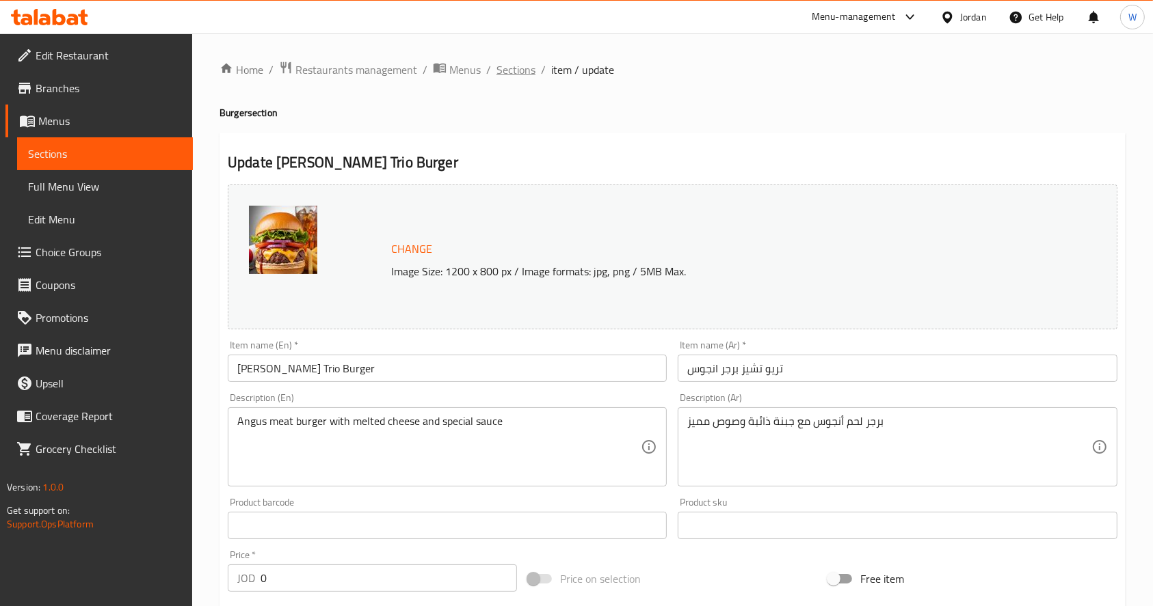
click at [522, 72] on span "Sections" at bounding box center [515, 70] width 39 height 16
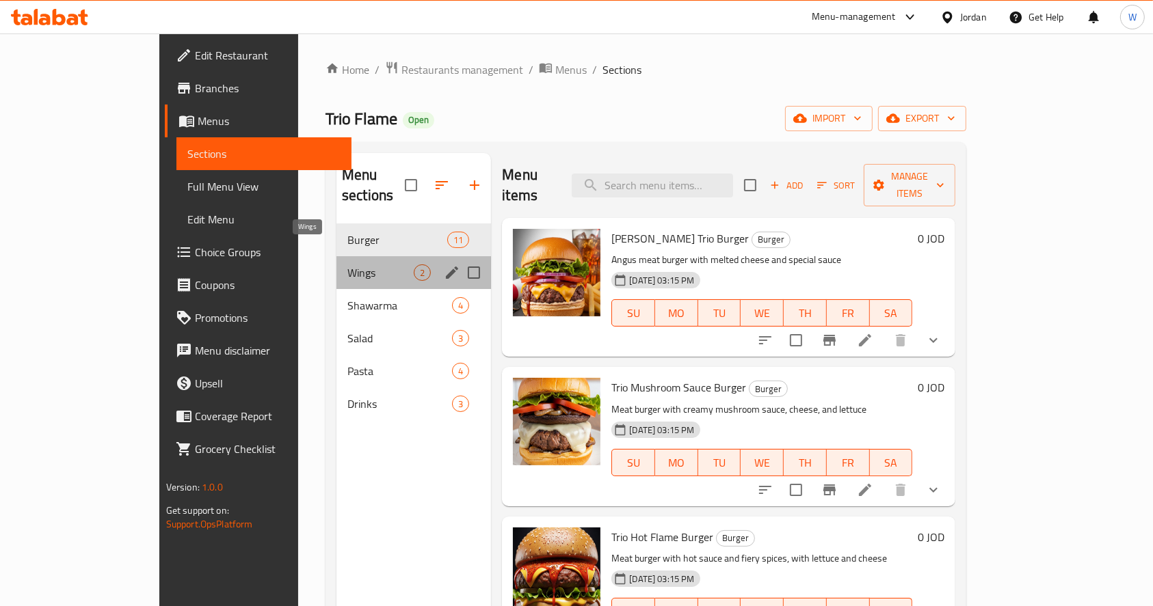
click at [347, 265] on span "Wings" at bounding box center [380, 273] width 66 height 16
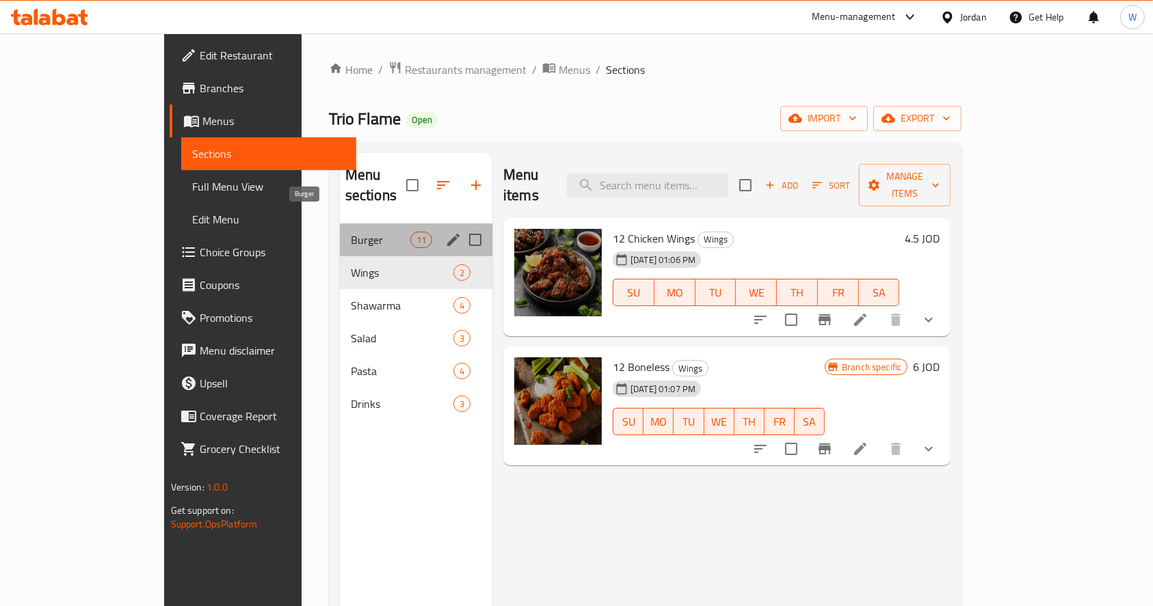
click at [351, 232] on span "Burger" at bounding box center [380, 240] width 59 height 16
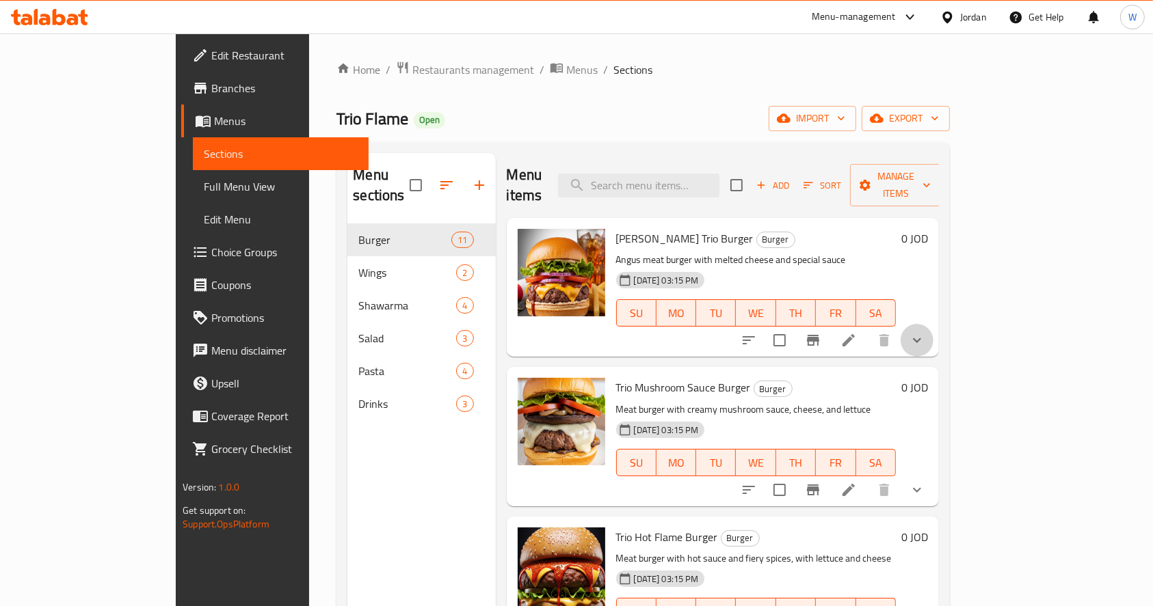
click at [933, 324] on button "show more" at bounding box center [916, 340] width 33 height 33
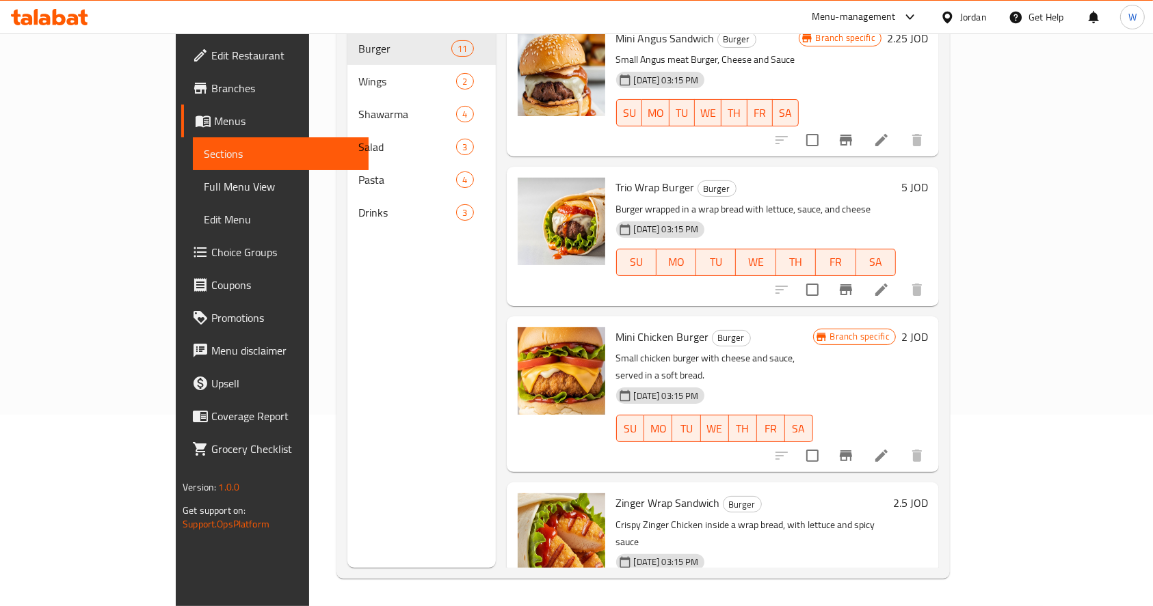
scroll to position [626, 0]
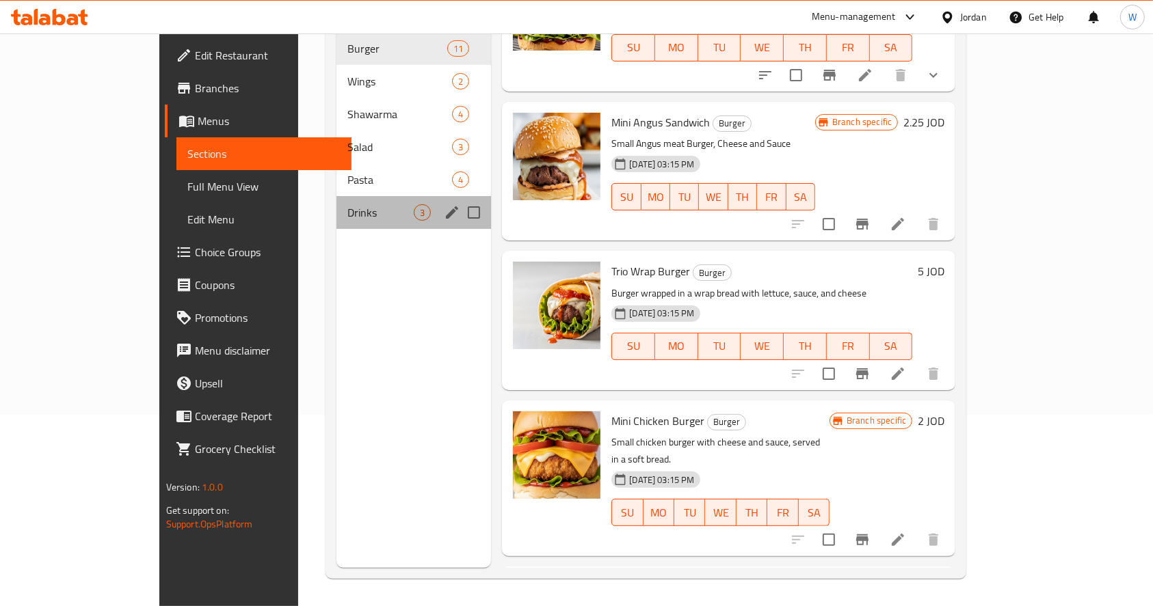
click at [336, 202] on div "Drinks 3" at bounding box center [413, 212] width 155 height 33
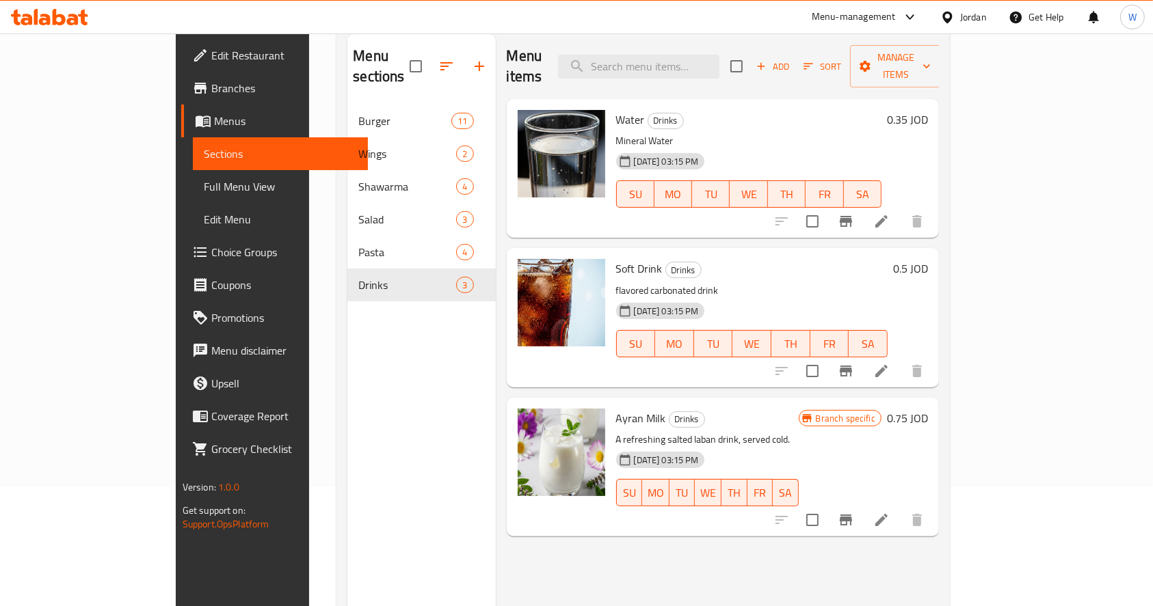
scroll to position [116, 0]
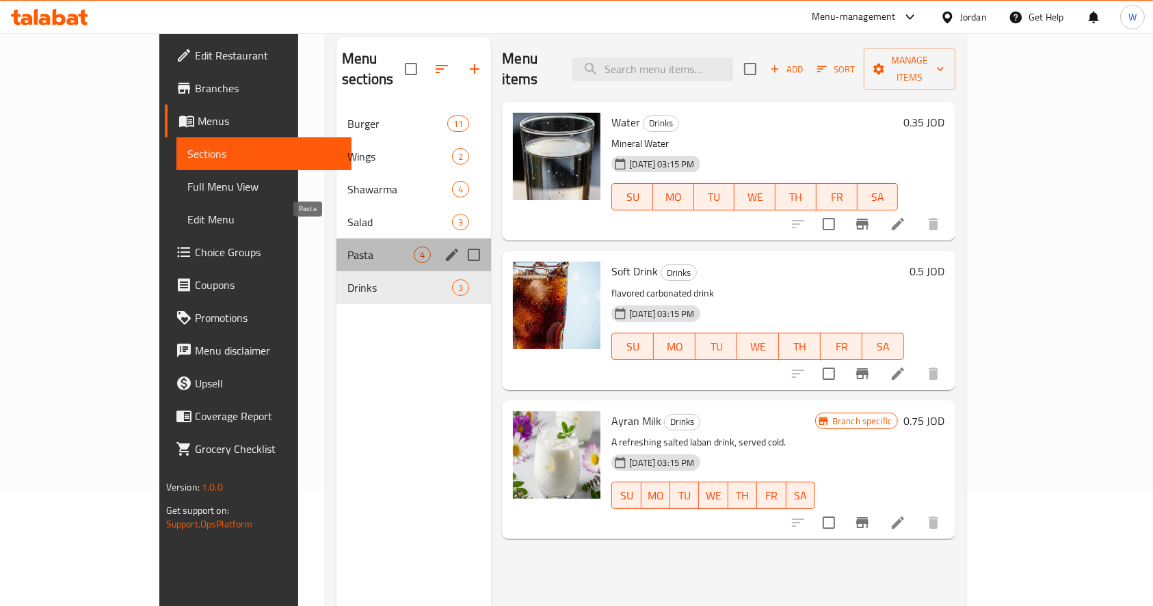
click at [348, 247] on span "Pasta" at bounding box center [380, 255] width 66 height 16
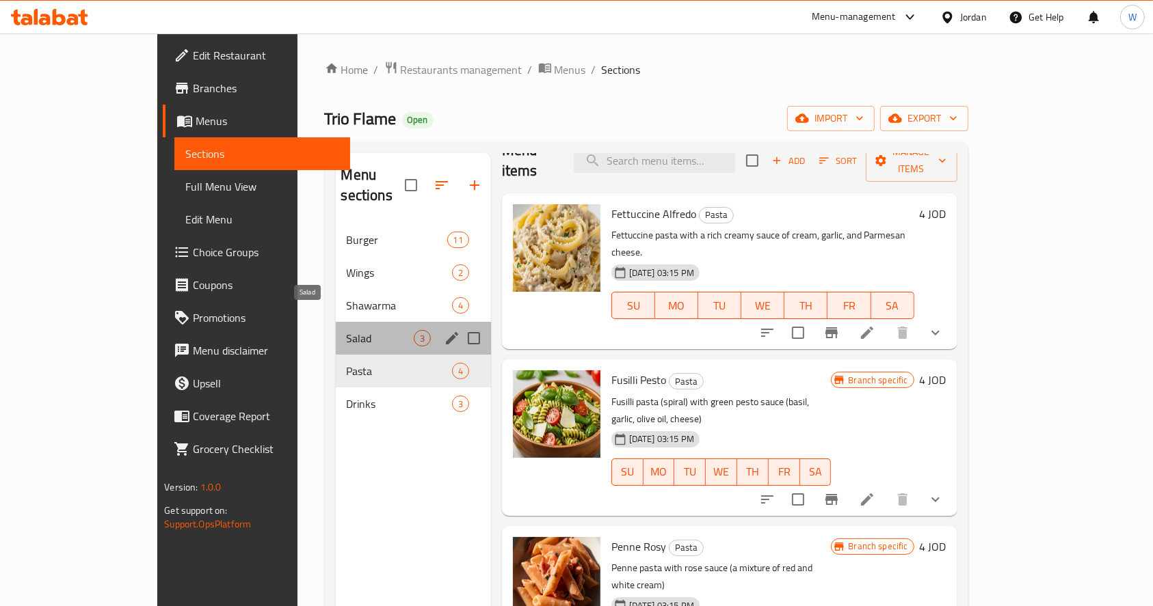
click at [347, 330] on span "Salad" at bounding box center [380, 338] width 67 height 16
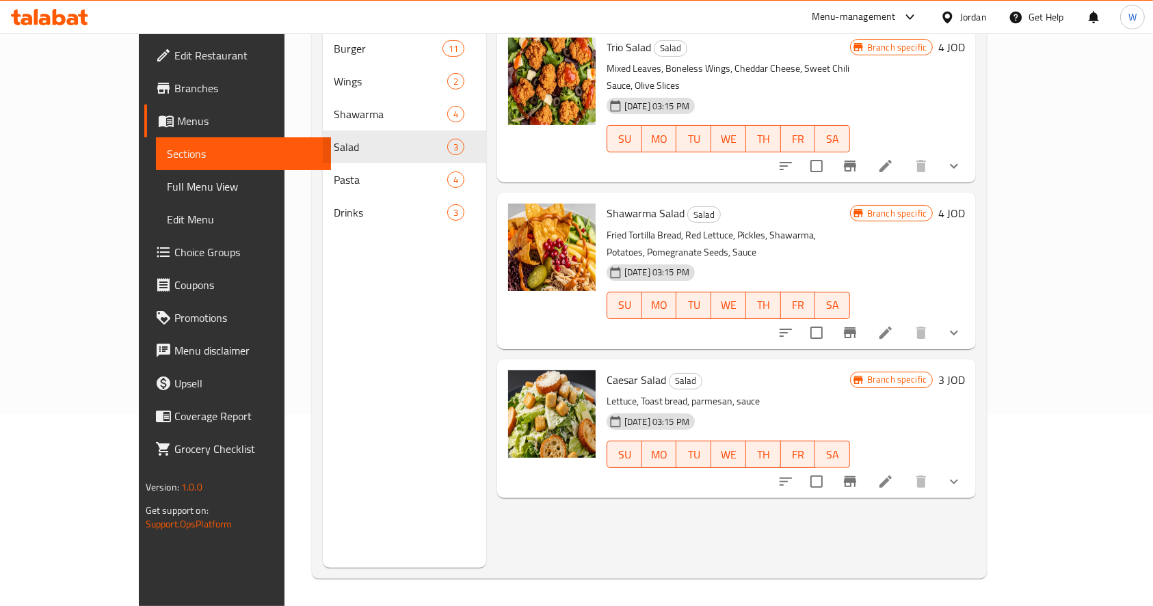
scroll to position [17, 0]
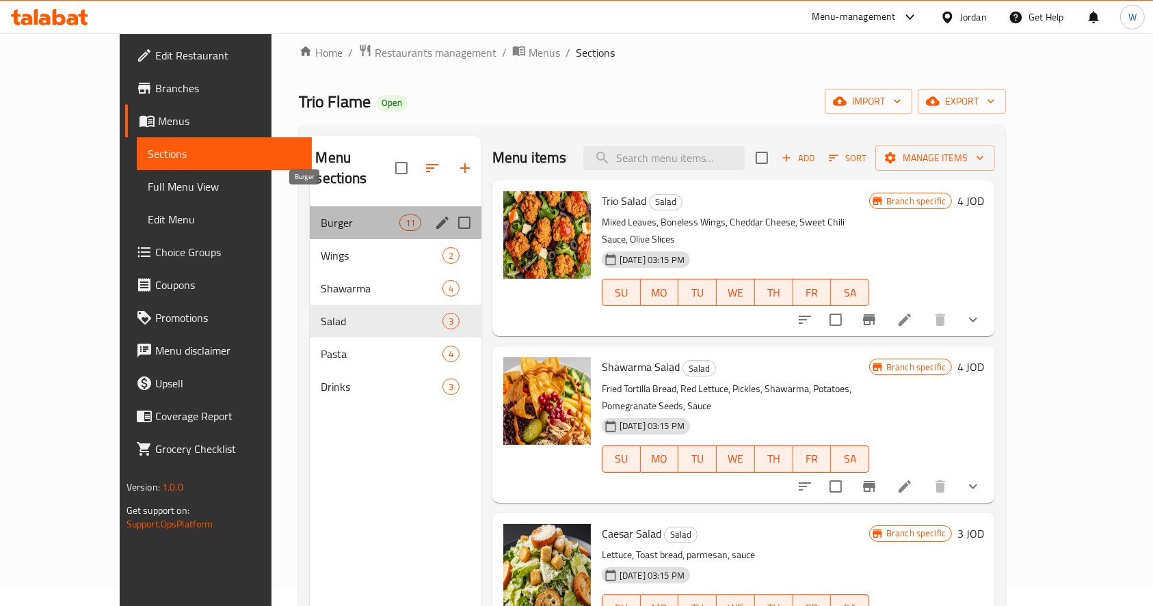
click at [321, 215] on span "Burger" at bounding box center [360, 223] width 78 height 16
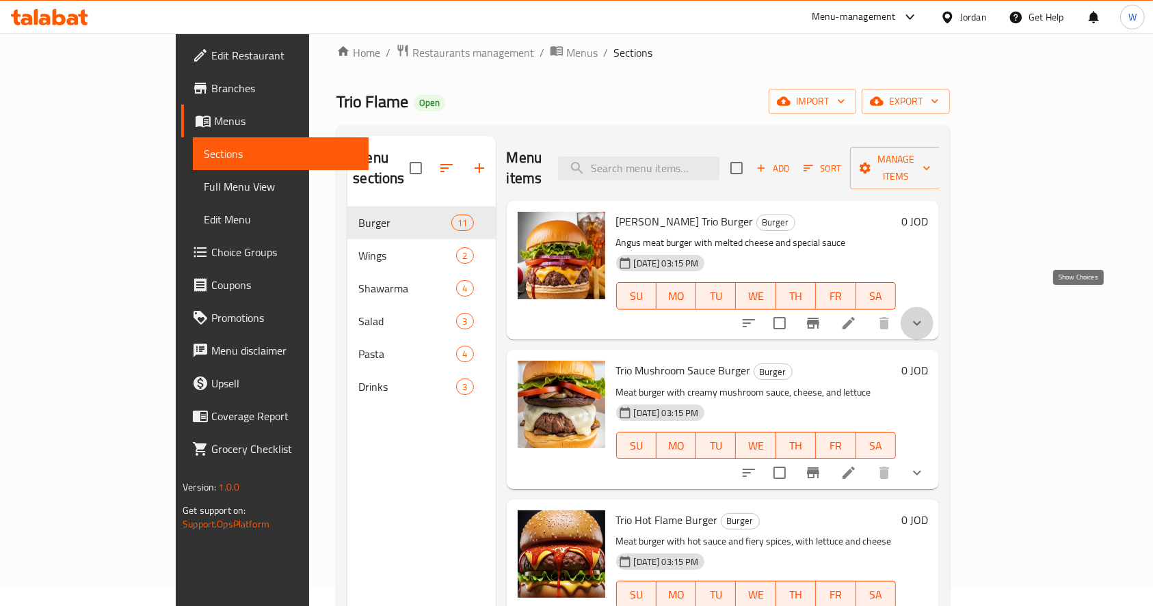
click at [925, 315] on icon "show more" at bounding box center [917, 323] width 16 height 16
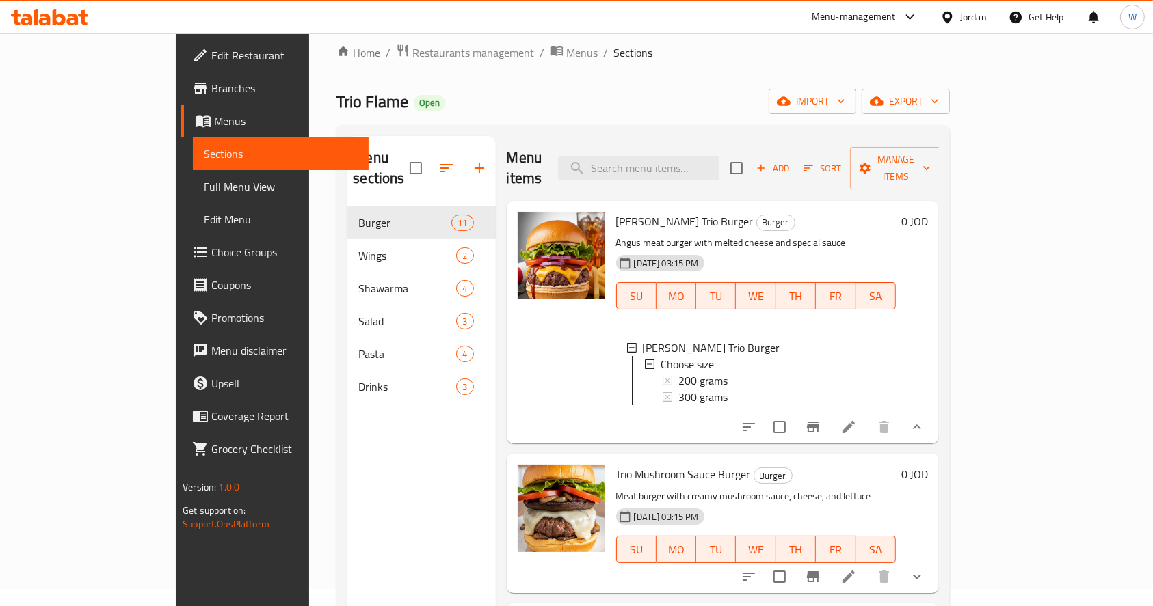
click at [349, 41] on div "Home / Restaurants management / Menus / Sections Trio Flame Open import export …" at bounding box center [643, 398] width 668 height 764
click at [412, 47] on span "Restaurants management" at bounding box center [473, 52] width 122 height 16
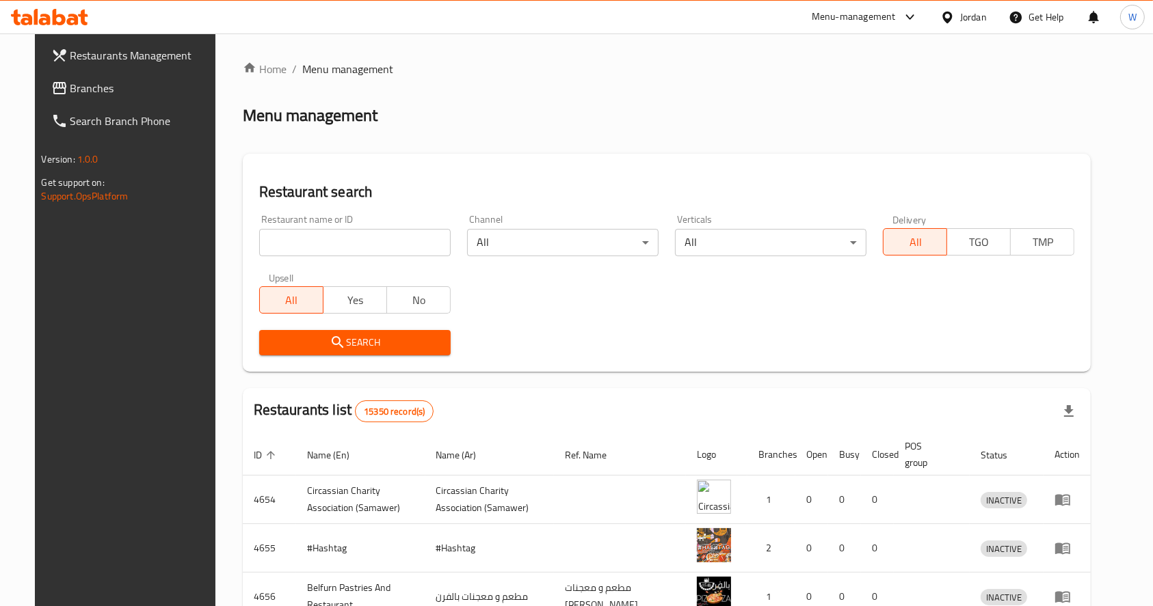
click at [385, 261] on div "Restaurant name or ID Restaurant name or ID" at bounding box center [355, 235] width 208 height 58
click at [377, 243] on input "search" at bounding box center [354, 242] width 191 height 27
type input "ش"
type input "hasty tasty"
click button "Search" at bounding box center [354, 342] width 191 height 25
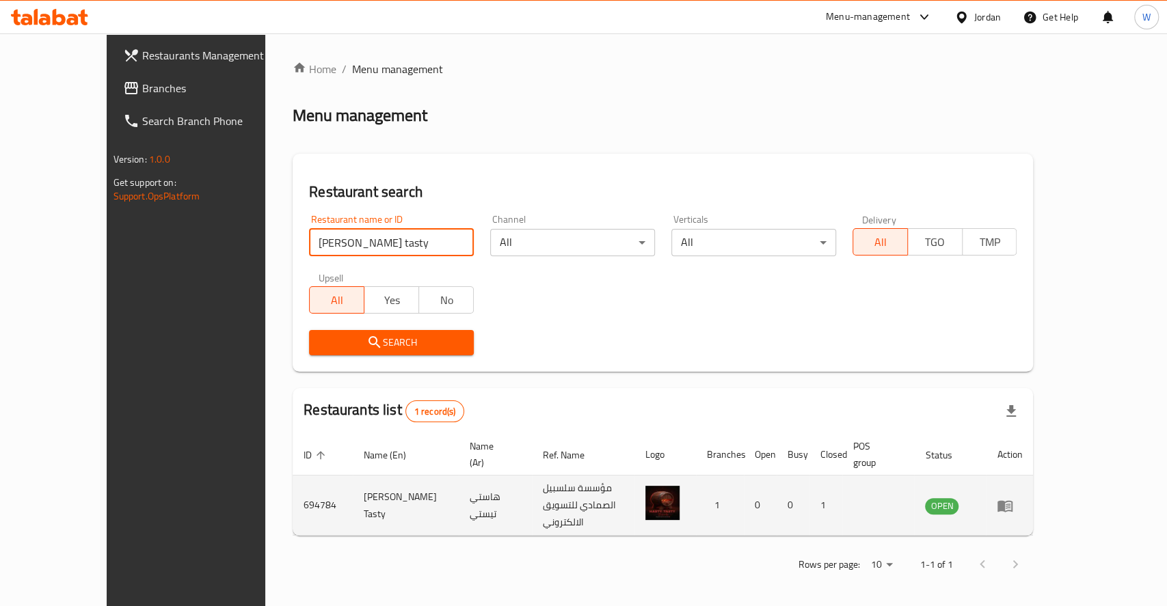
click at [353, 485] on td "Hasty Tasty" at bounding box center [406, 506] width 106 height 60
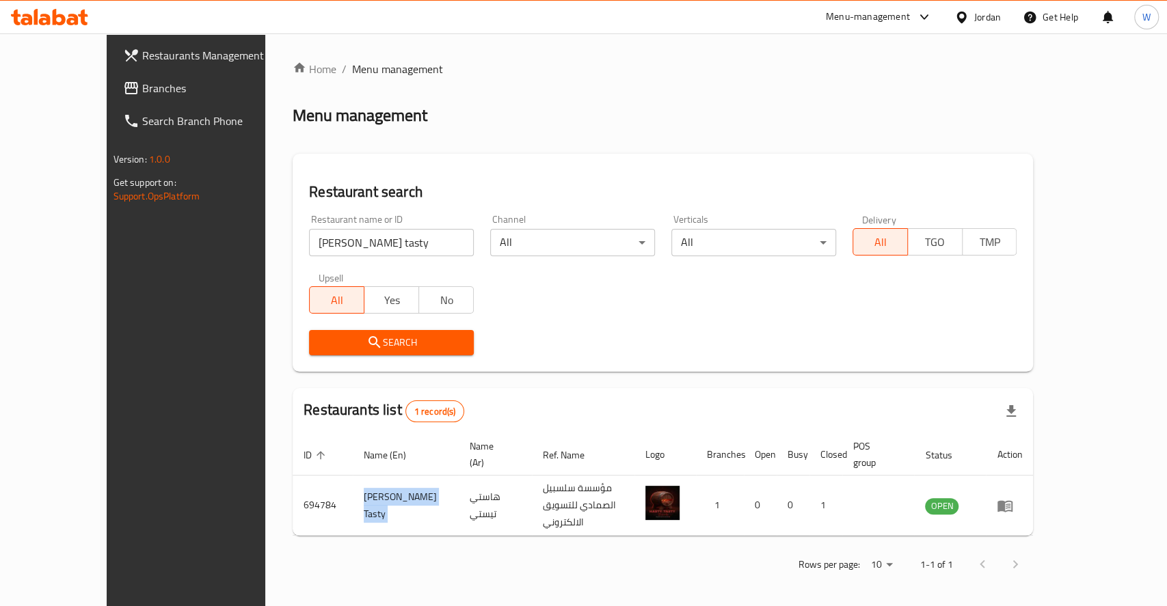
copy td "Hasty Tasty"
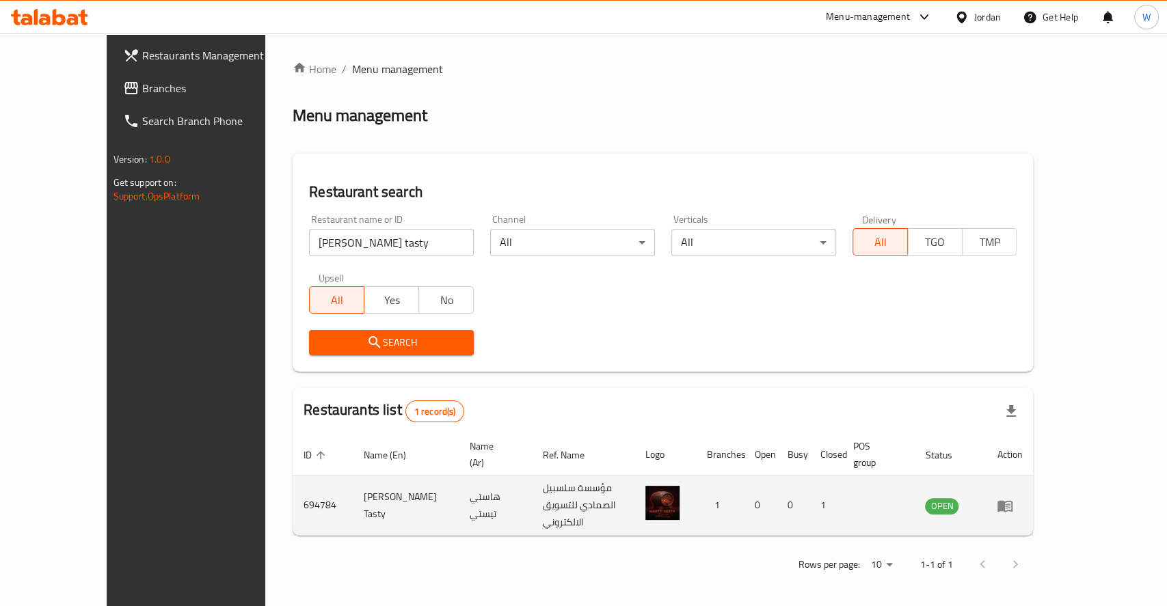
click at [1033, 479] on td "enhanced table" at bounding box center [1009, 506] width 47 height 60
click at [1013, 500] on icon "enhanced table" at bounding box center [1005, 506] width 15 height 12
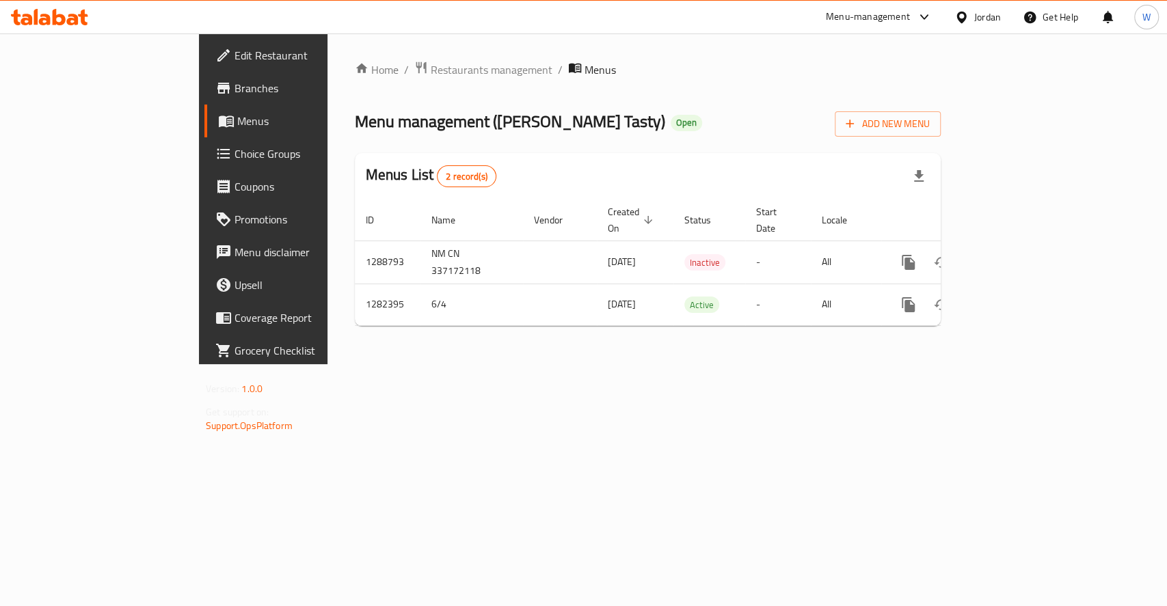
click at [235, 83] on span "Branches" at bounding box center [309, 88] width 148 height 16
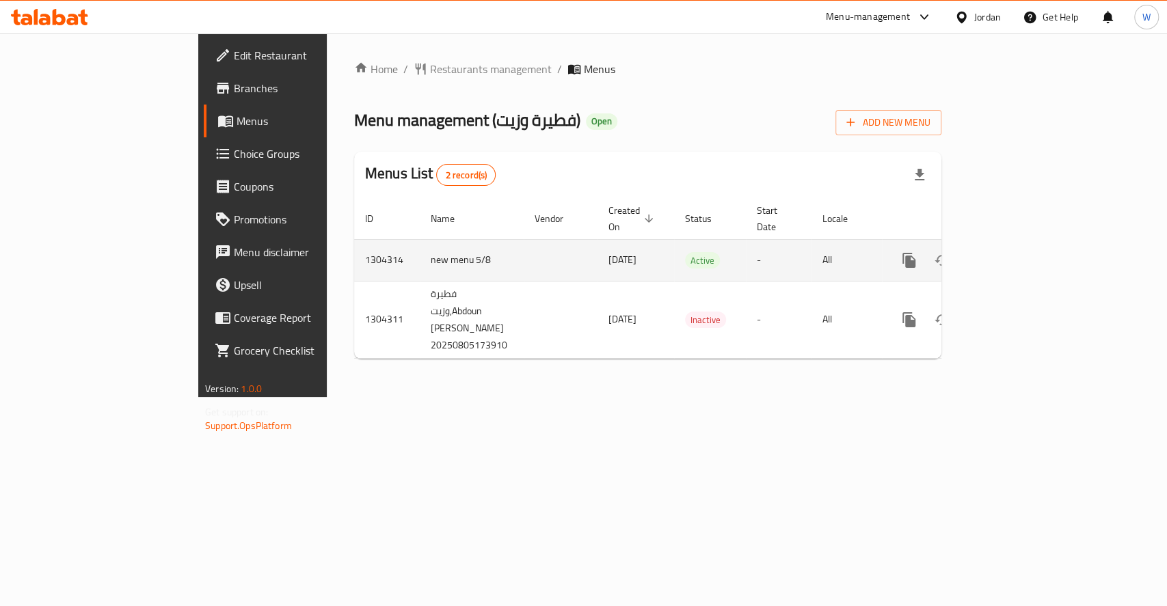
click at [1024, 245] on link "enhanced table" at bounding box center [1007, 260] width 33 height 33
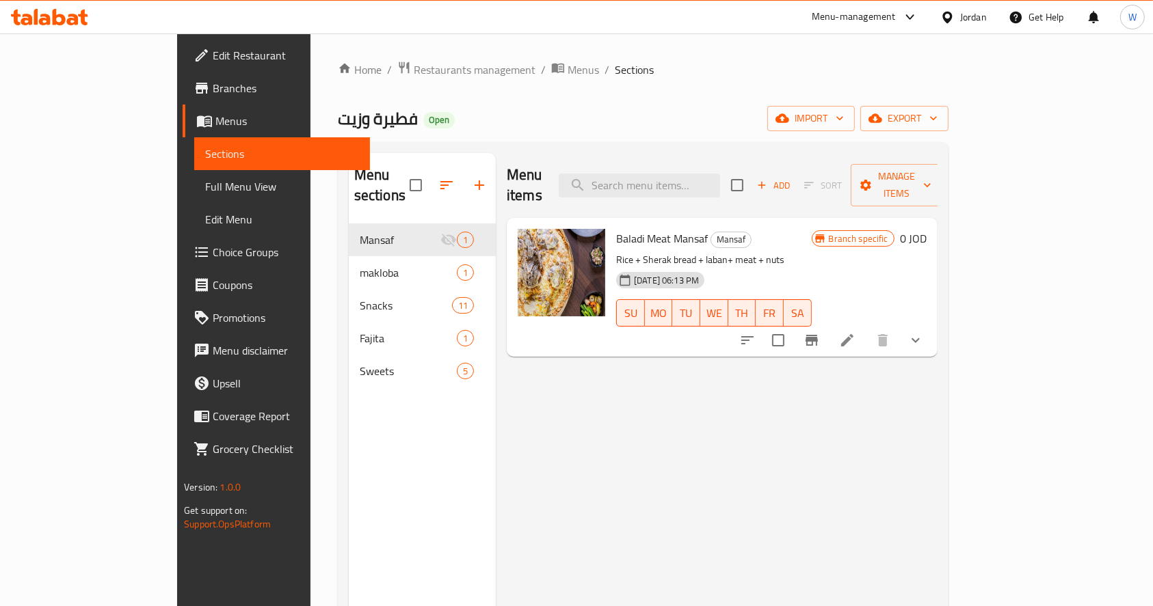
click at [711, 451] on div "Menu items Add Sort Manage items Baladi Meat Mansaf Mansaf Rice + Sherak bread …" at bounding box center [717, 456] width 442 height 606
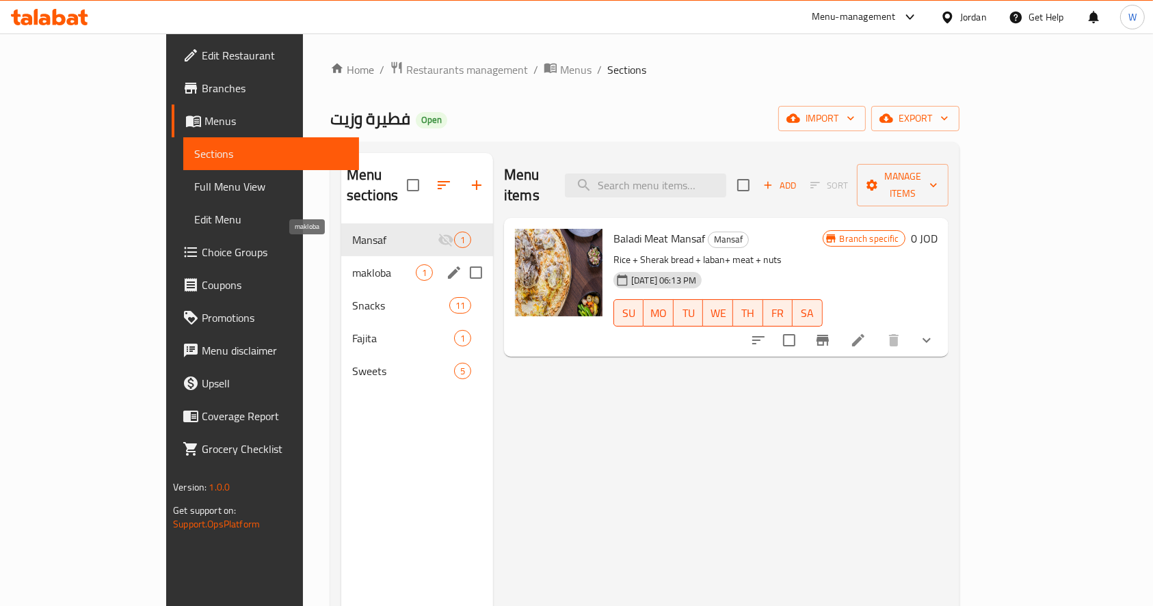
click at [352, 265] on span "makloba" at bounding box center [384, 273] width 64 height 16
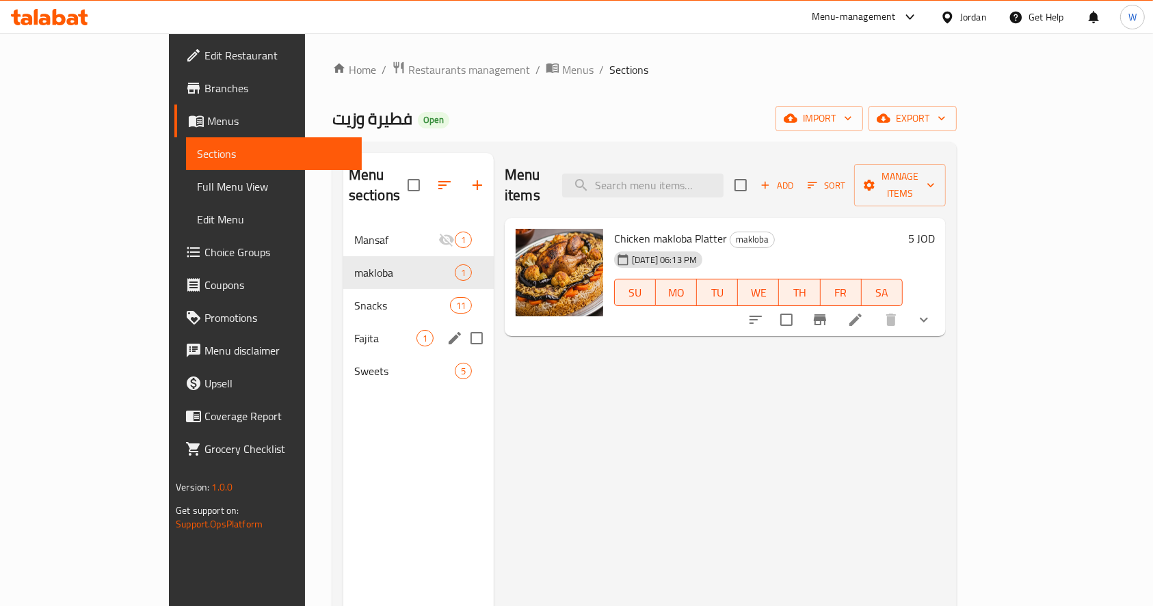
click at [343, 293] on div "Snacks 11" at bounding box center [418, 305] width 150 height 33
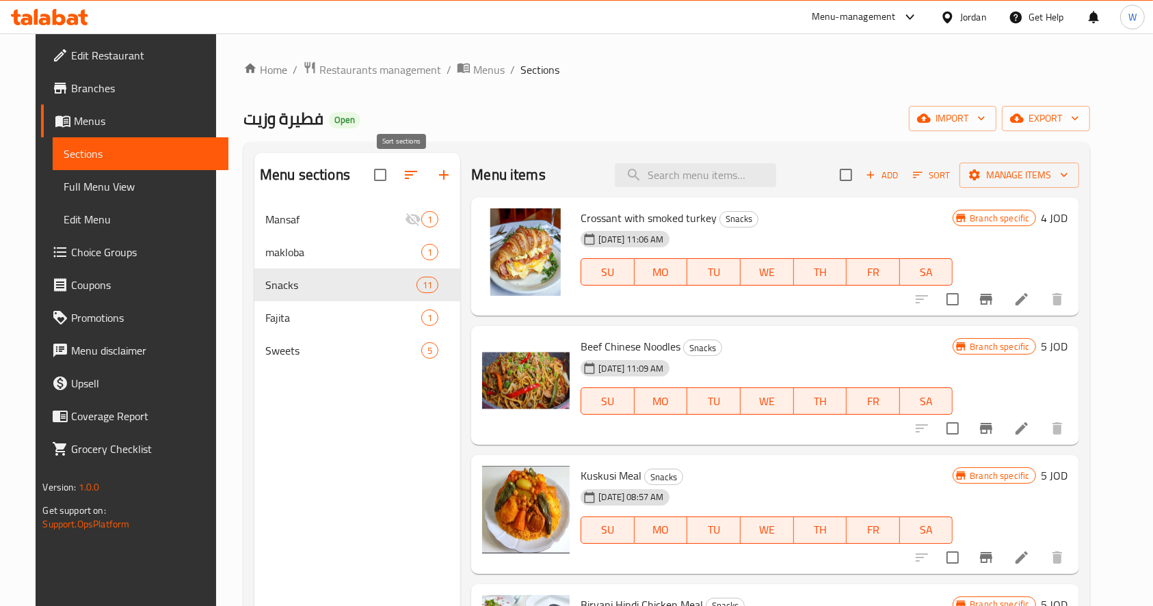
click at [403, 167] on icon "button" at bounding box center [411, 175] width 16 height 16
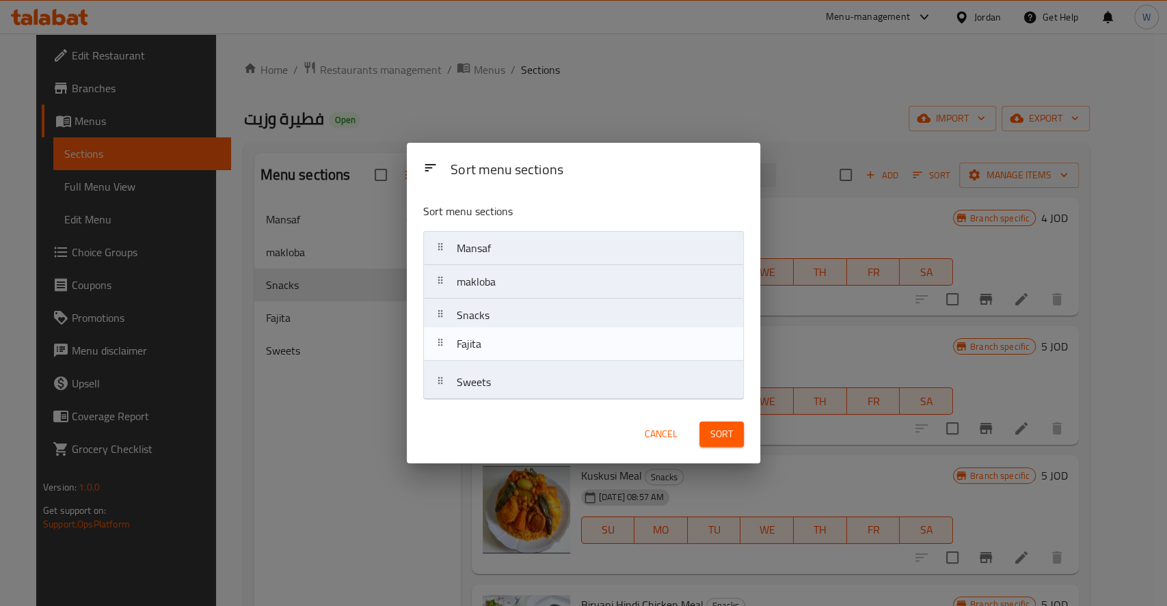
drag, startPoint x: 525, startPoint y: 333, endPoint x: 525, endPoint y: 323, distance: 9.6
click at [525, 323] on nav "Mansaf makloba Snacks Fajita Sweets" at bounding box center [583, 315] width 321 height 169
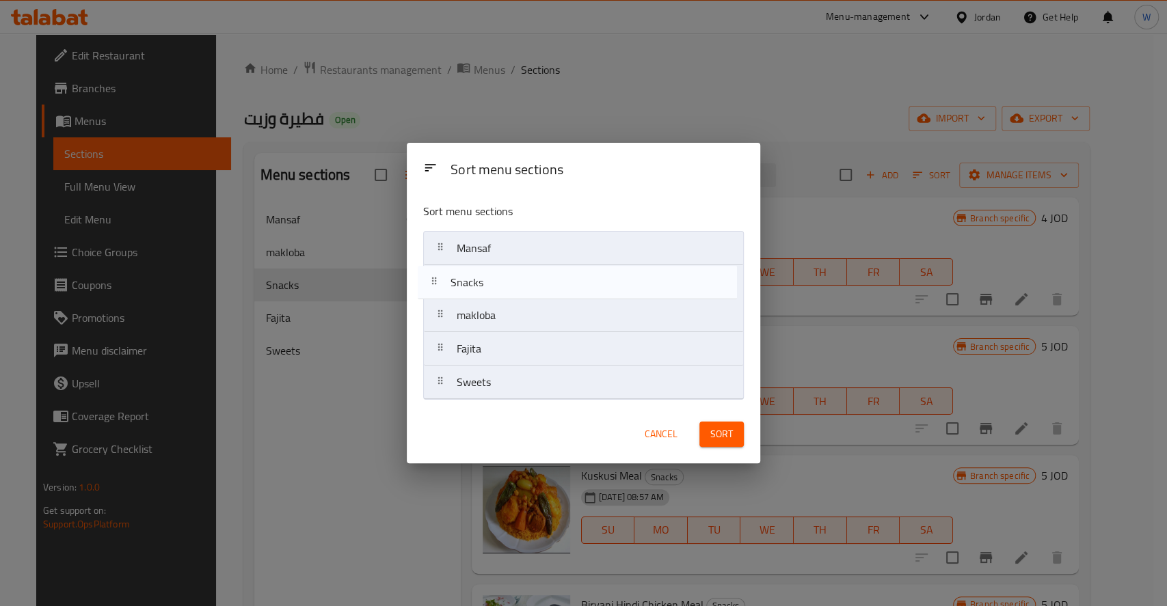
click at [509, 289] on nav "Mansaf makloba Snacks Fajita Sweets" at bounding box center [583, 315] width 321 height 169
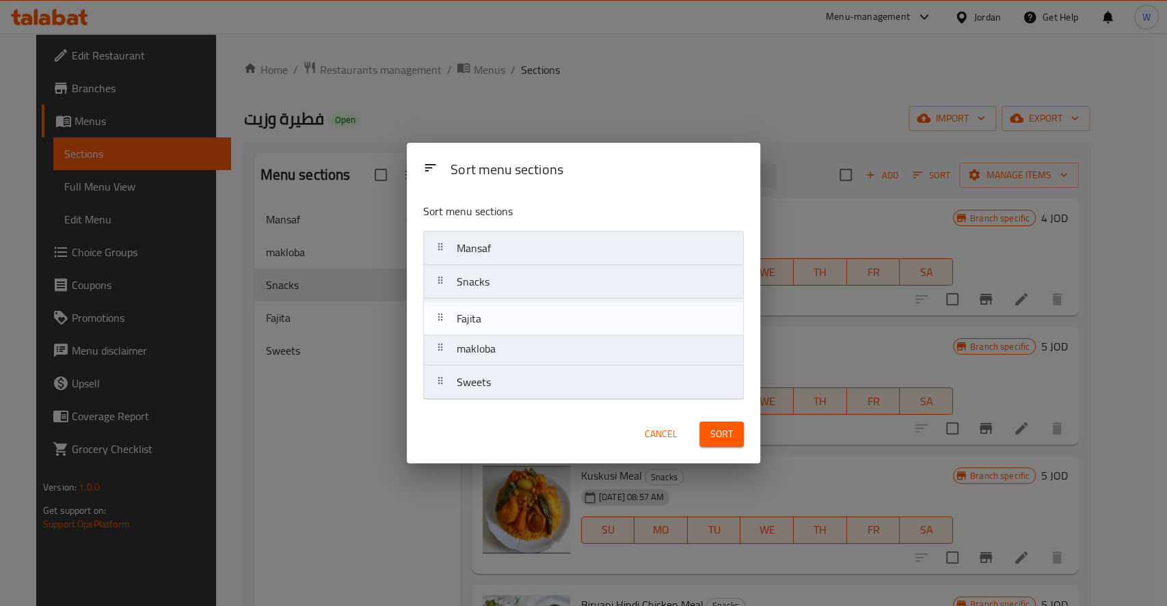
drag, startPoint x: 521, startPoint y: 352, endPoint x: 520, endPoint y: 308, distance: 44.5
click at [520, 308] on nav "Mansaf Snacks makloba Fajita Sweets" at bounding box center [583, 315] width 321 height 169
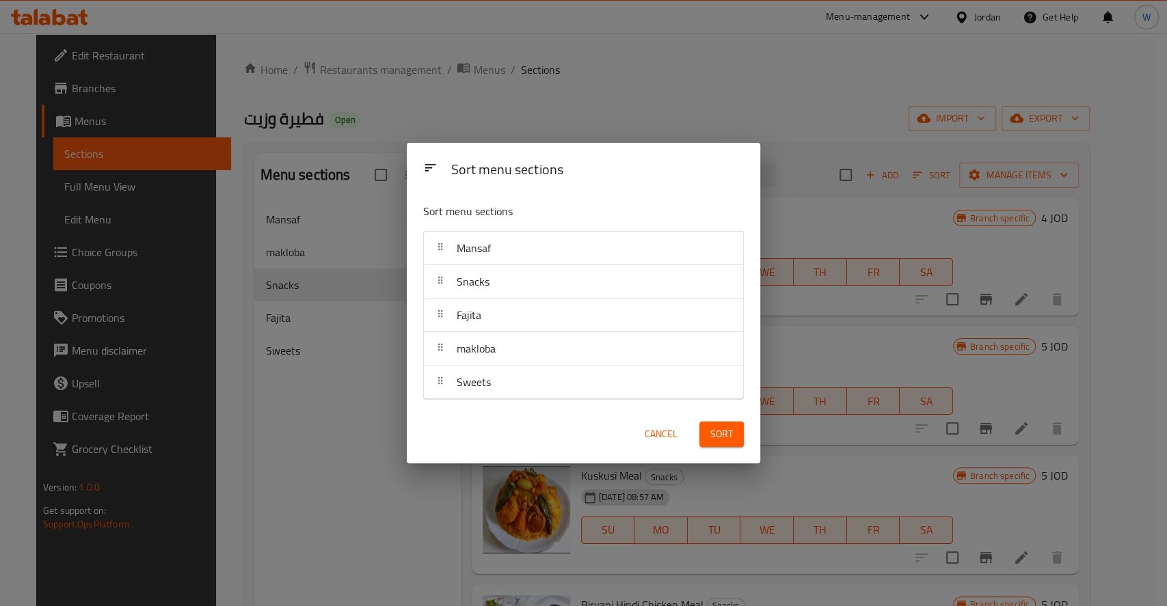
click at [725, 435] on span "Sort" at bounding box center [721, 434] width 23 height 17
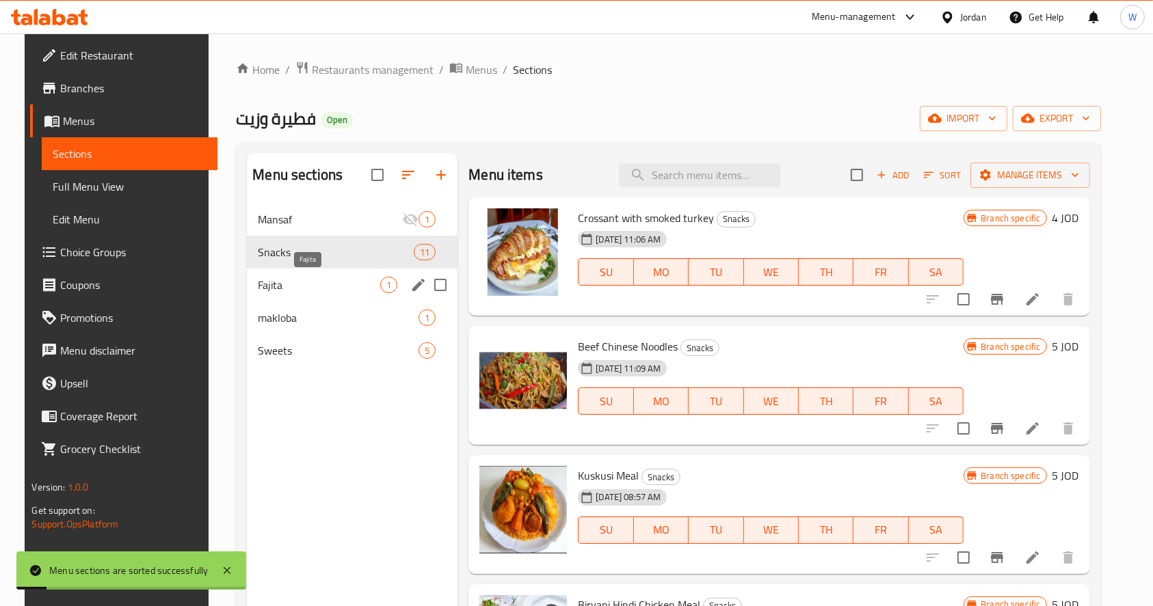
click at [326, 286] on span "Fajita" at bounding box center [319, 285] width 122 height 16
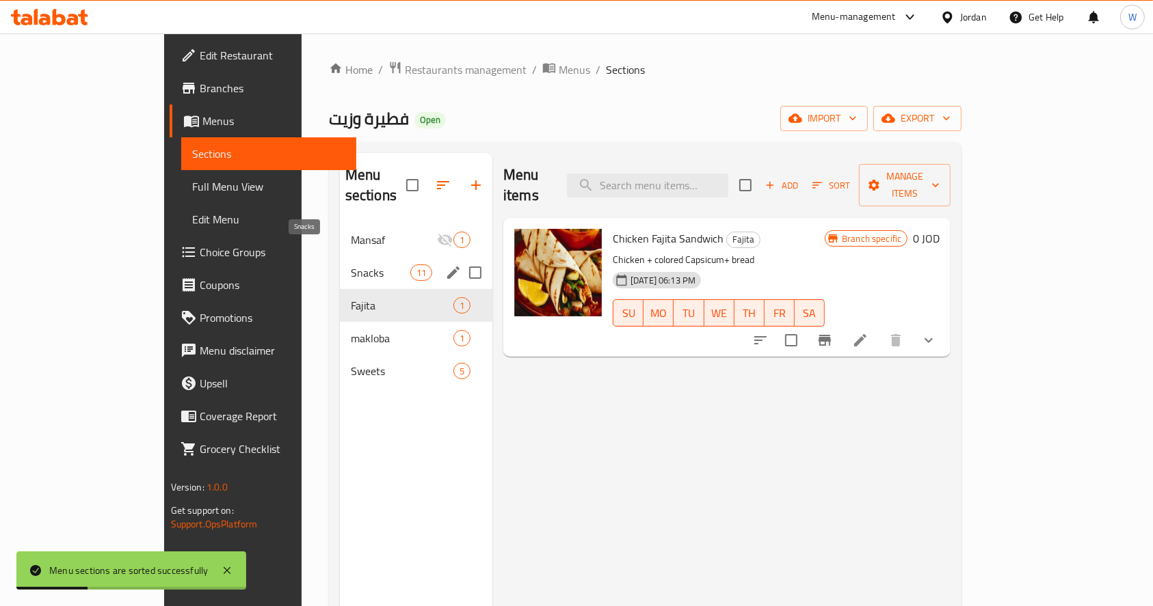
click at [351, 265] on span "Snacks" at bounding box center [380, 273] width 59 height 16
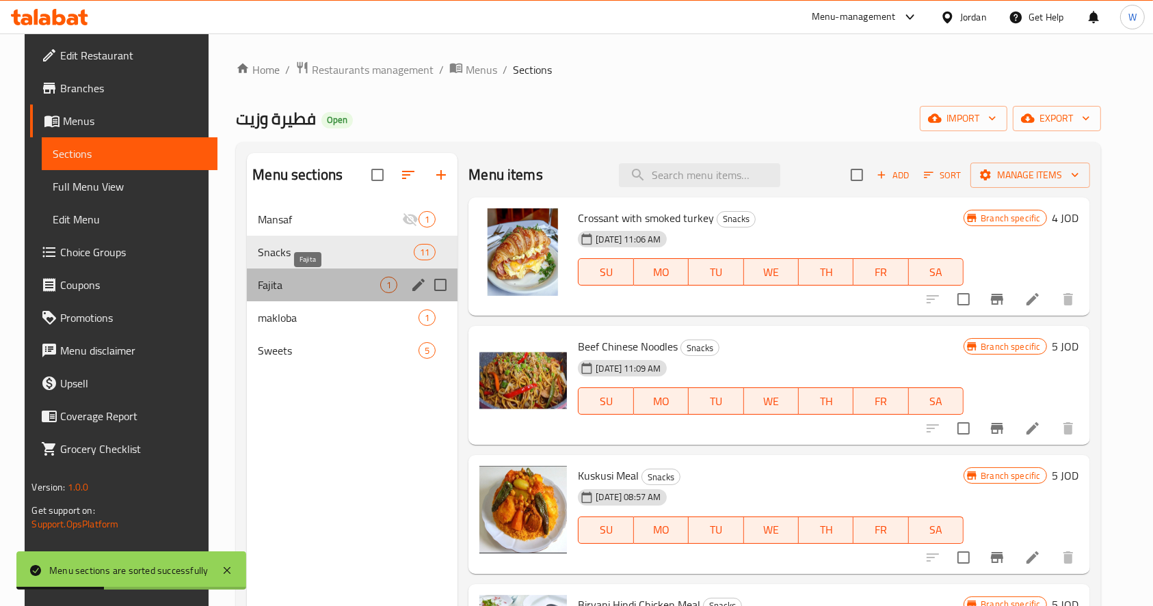
click at [322, 277] on span "Fajita" at bounding box center [319, 285] width 122 height 16
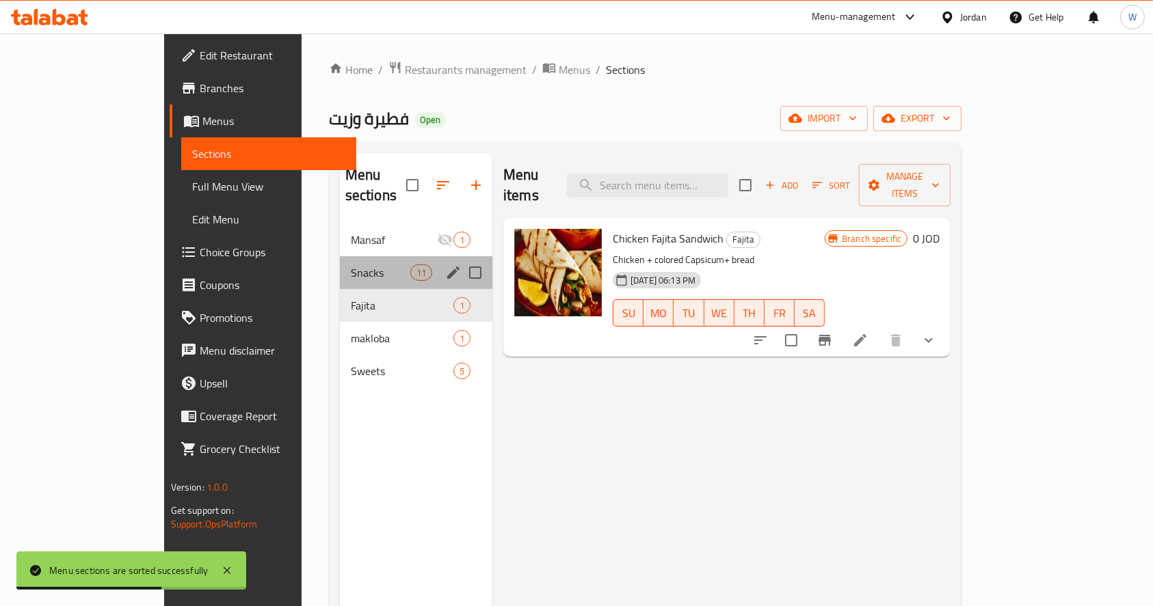
click at [340, 261] on div "Snacks 11" at bounding box center [416, 272] width 152 height 33
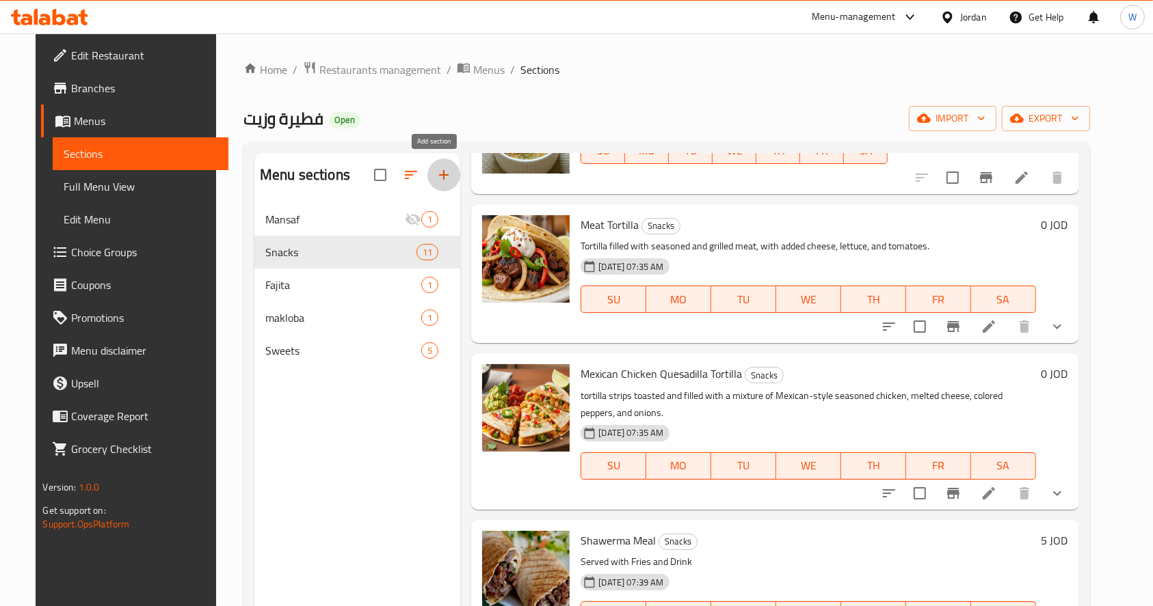
click at [436, 176] on icon "button" at bounding box center [444, 175] width 16 height 16
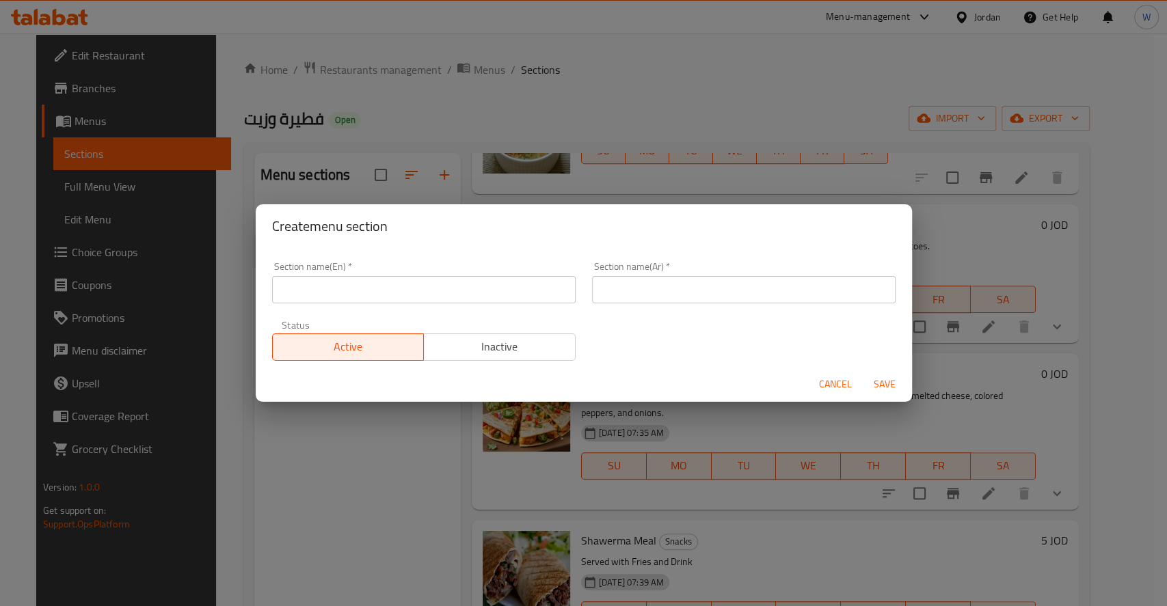
click at [452, 278] on input "text" at bounding box center [424, 289] width 304 height 27
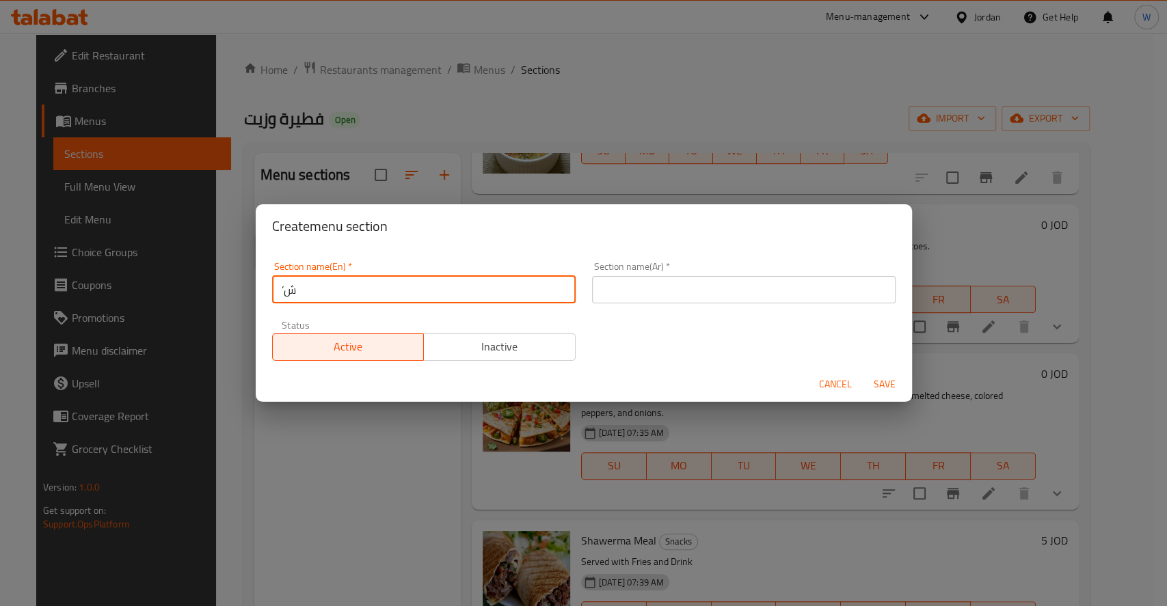
type input "’"
type input "Main Dish"
click at [626, 298] on input "text" at bounding box center [744, 289] width 304 height 27
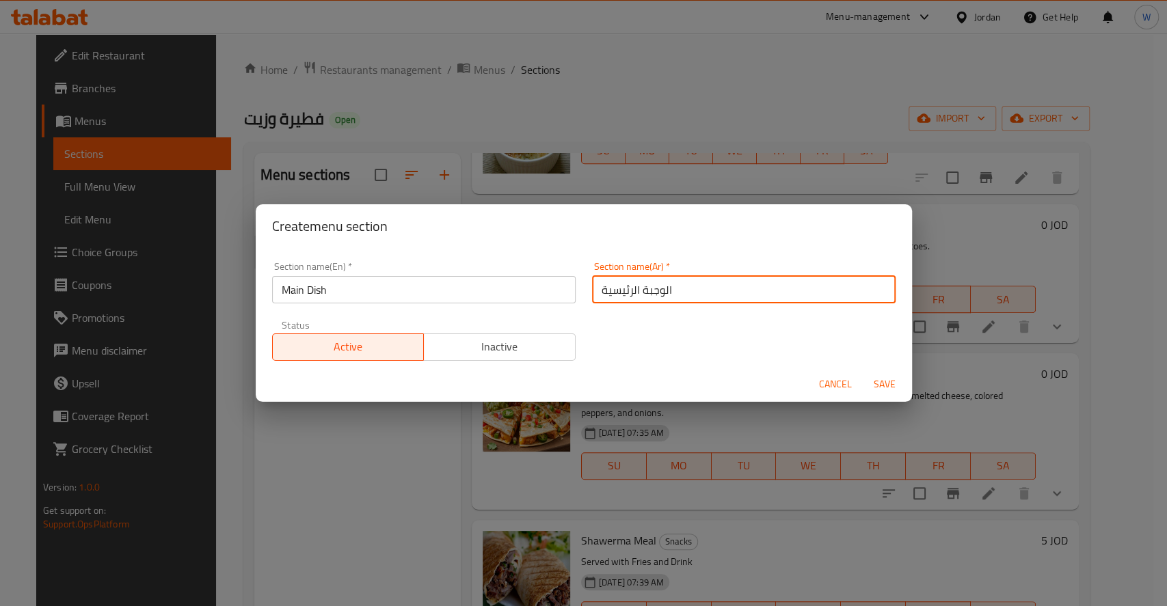
type input "الوجبة الرئيسية"
click at [890, 382] on span "Save" at bounding box center [884, 384] width 33 height 17
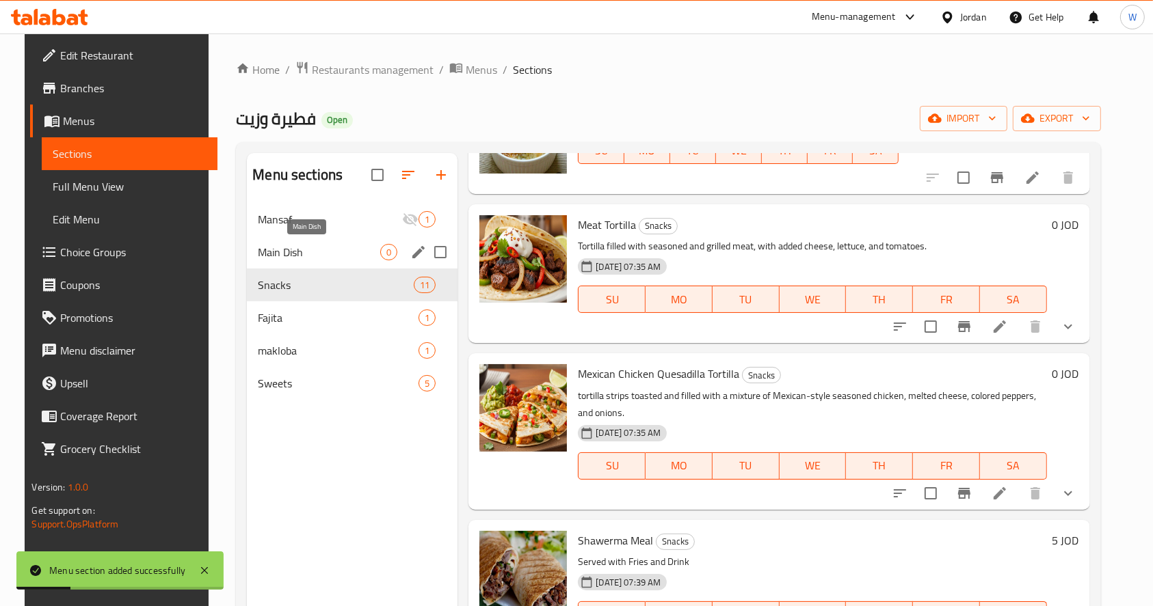
click at [364, 254] on span "Main Dish" at bounding box center [319, 252] width 122 height 16
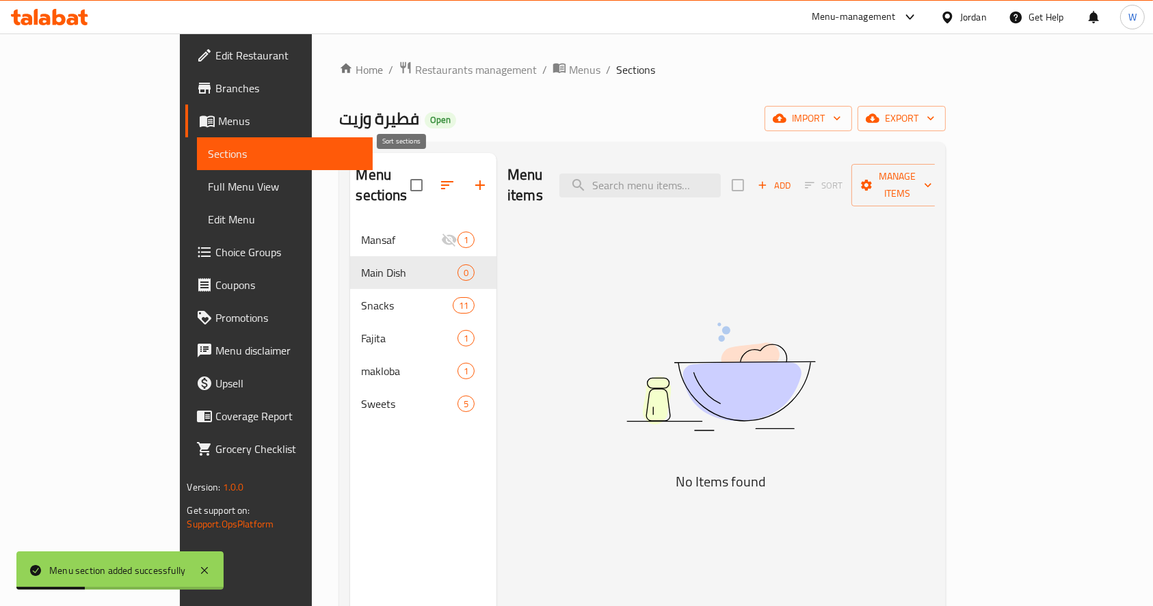
click at [431, 185] on button "button" at bounding box center [447, 185] width 33 height 33
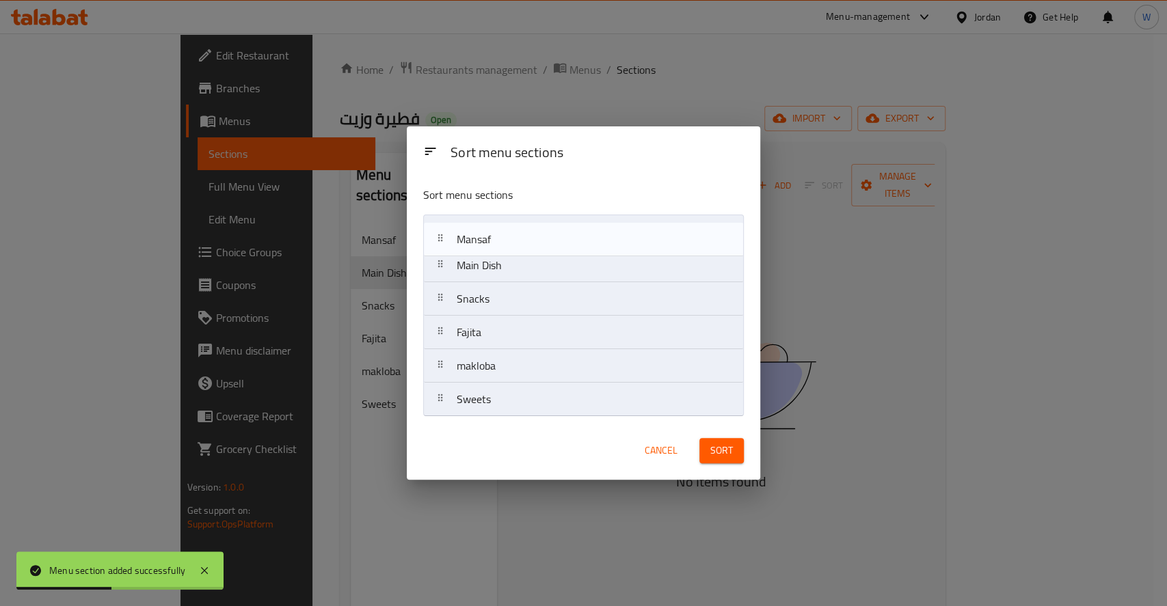
drag, startPoint x: 542, startPoint y: 238, endPoint x: 543, endPoint y: 250, distance: 11.7
click at [543, 250] on nav "Mansaf Main Dish Snacks Fajita makloba Sweets" at bounding box center [583, 316] width 321 height 202
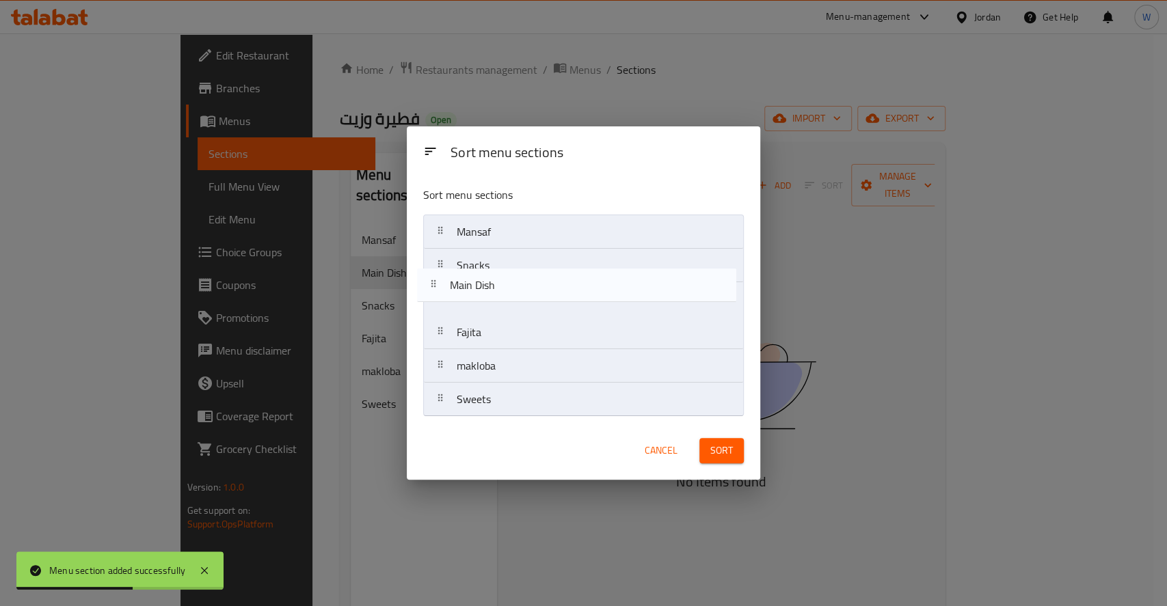
drag, startPoint x: 532, startPoint y: 287, endPoint x: 529, endPoint y: 302, distance: 14.6
click at [529, 302] on nav "Mansaf Main Dish Snacks Fajita makloba Sweets" at bounding box center [583, 316] width 321 height 202
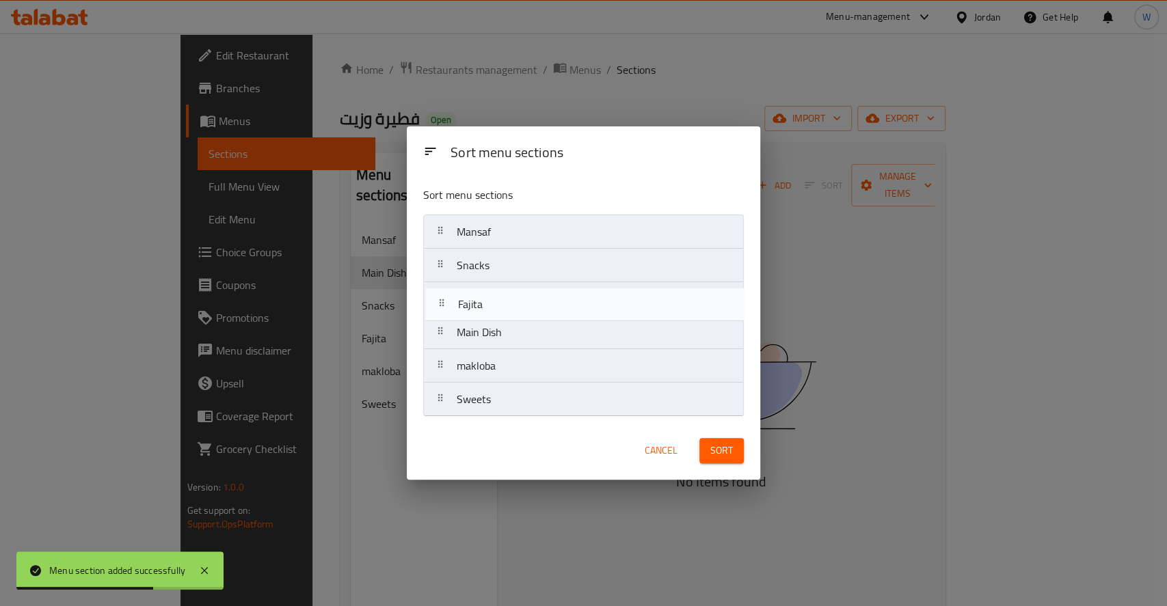
click at [537, 304] on nav "Mansaf Snacks Main Dish Fajita makloba Sweets" at bounding box center [583, 316] width 321 height 202
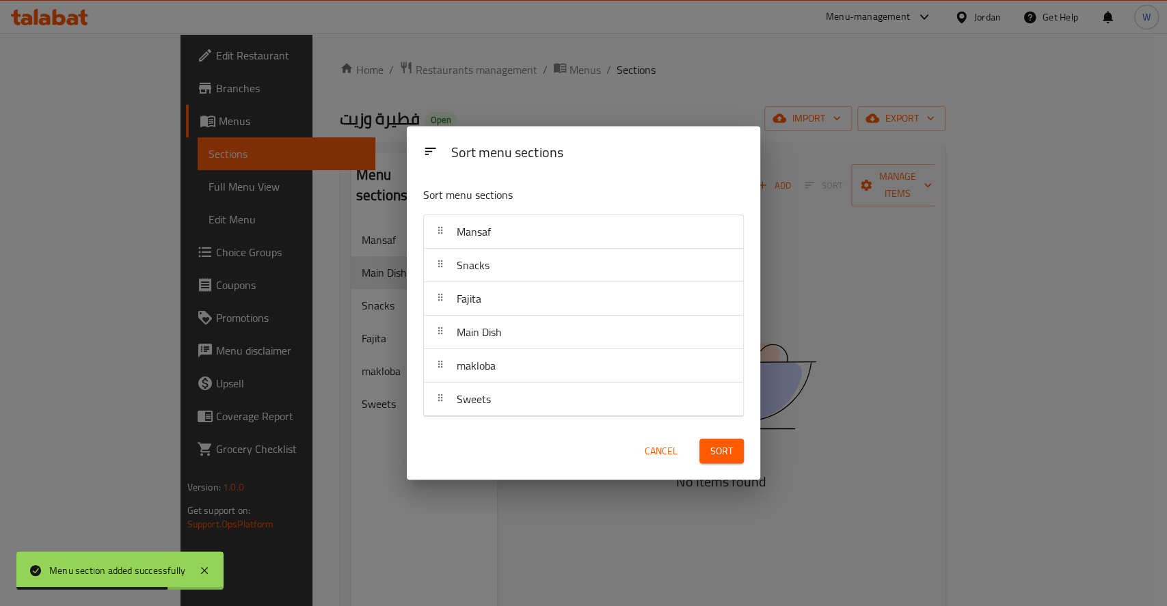
click at [716, 455] on span "Sort" at bounding box center [721, 451] width 23 height 17
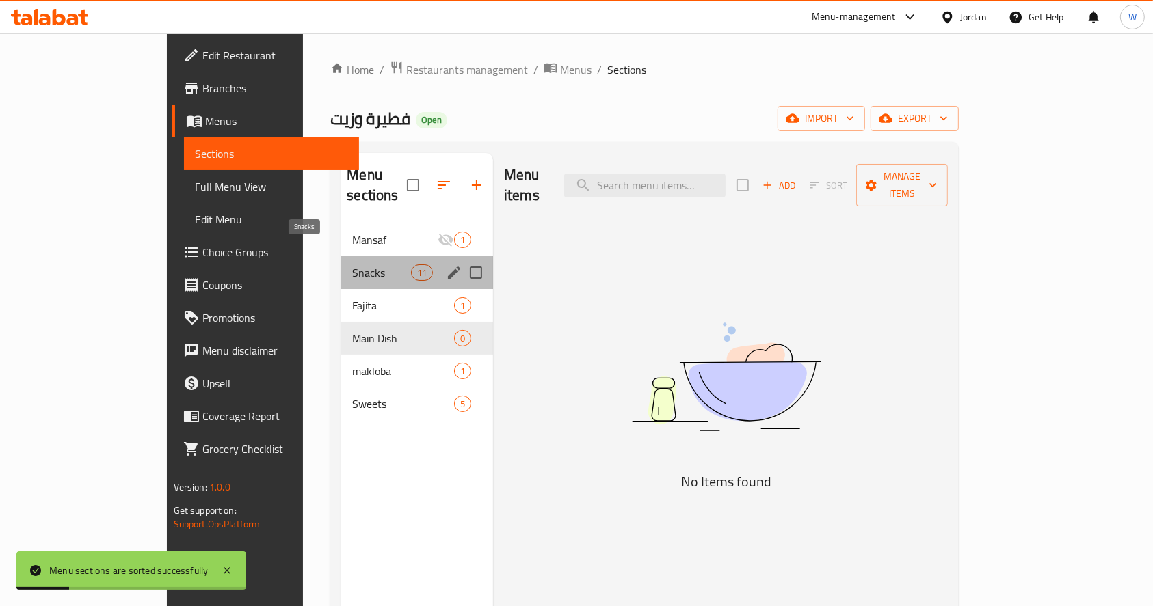
click at [352, 265] on span "Snacks" at bounding box center [381, 273] width 58 height 16
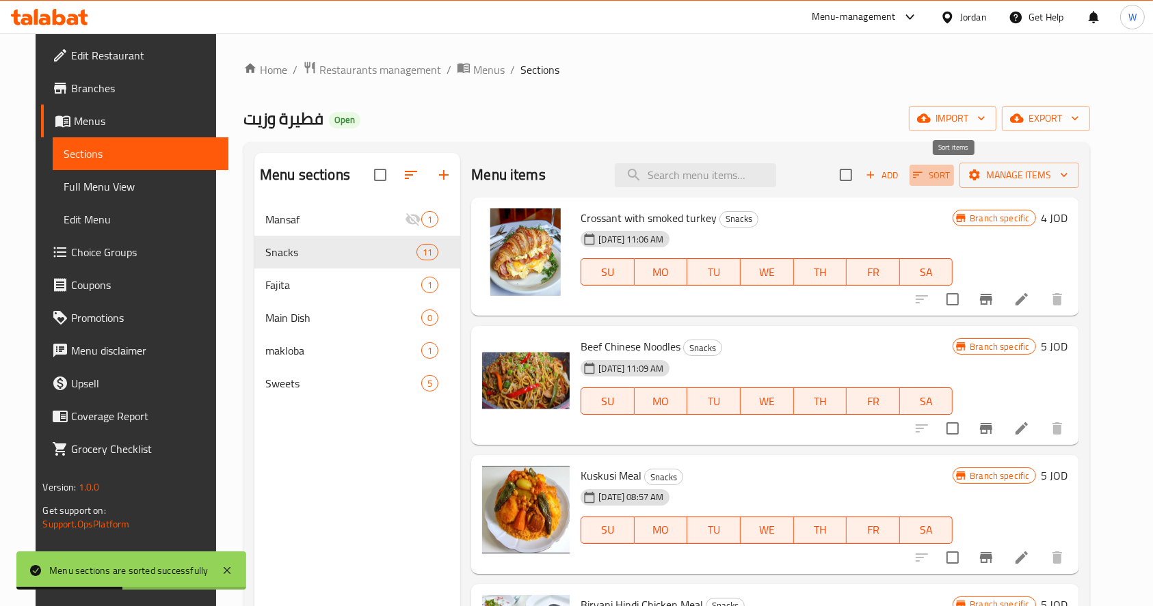
click at [950, 174] on span "Sort" at bounding box center [932, 176] width 38 height 16
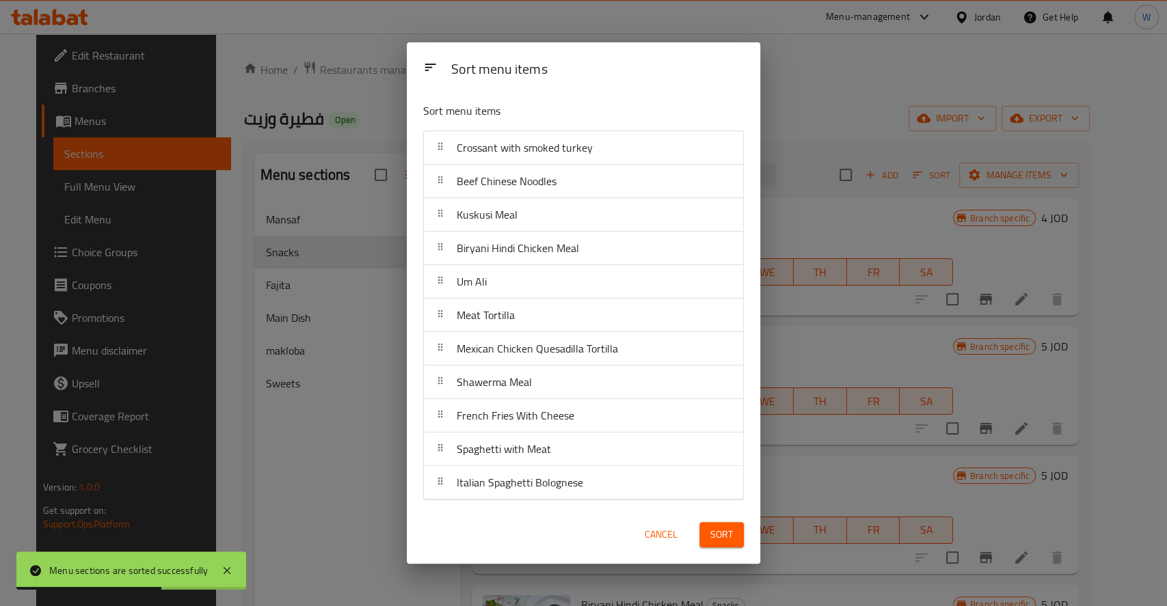
click at [659, 529] on span "Cancel" at bounding box center [661, 534] width 33 height 17
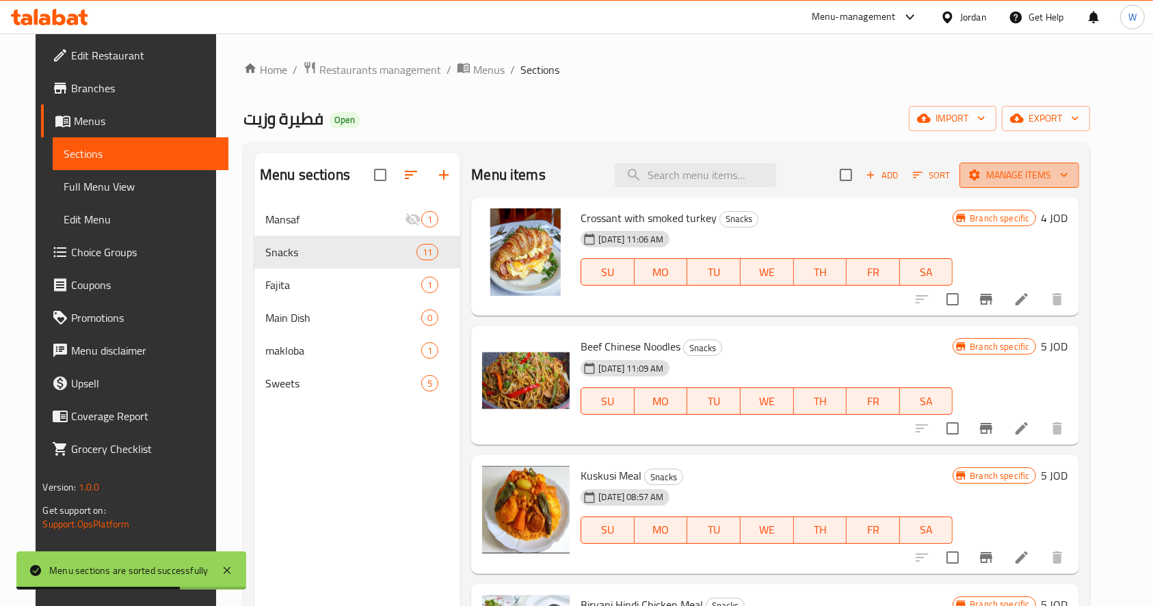
click at [1054, 167] on span "Manage items" at bounding box center [1019, 175] width 98 height 17
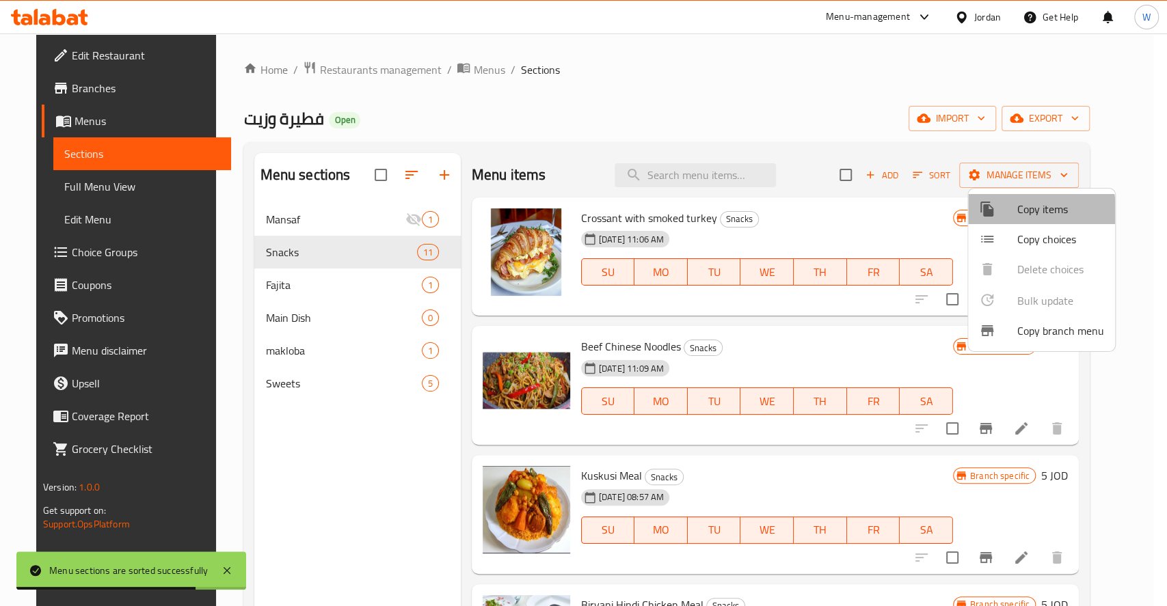
click at [1001, 212] on div at bounding box center [998, 209] width 38 height 16
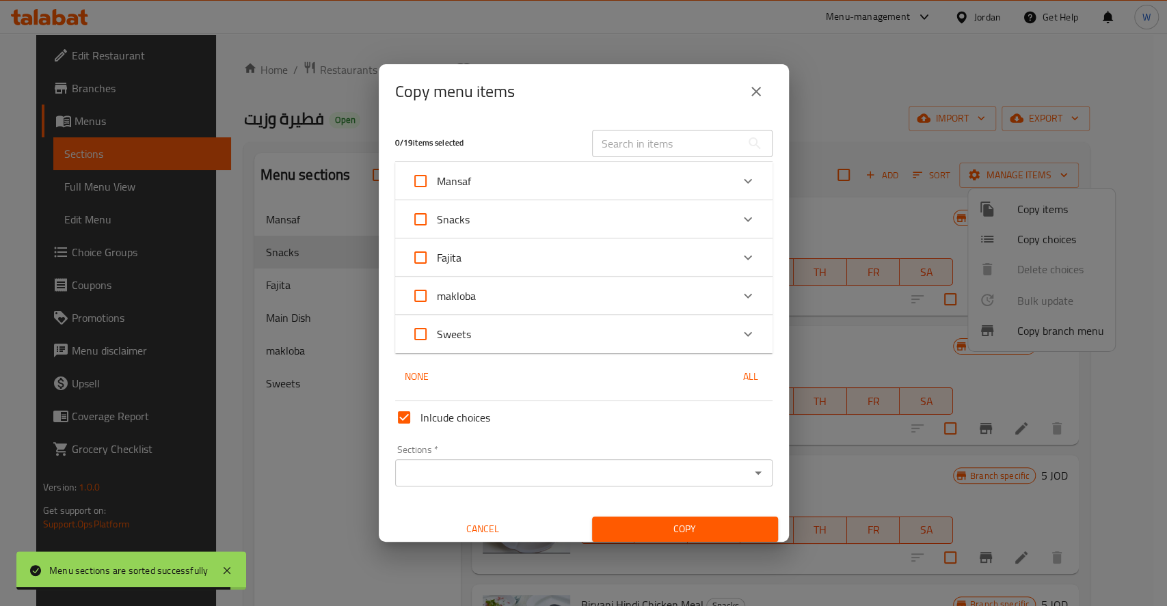
click at [505, 216] on div "Snacks" at bounding box center [572, 219] width 320 height 33
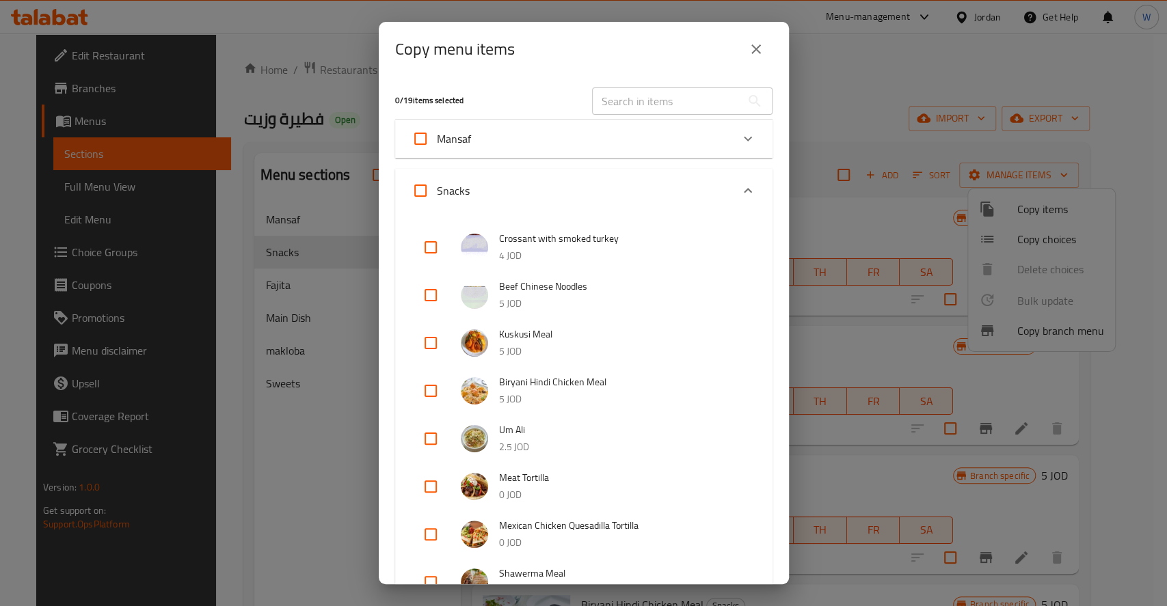
click at [433, 293] on input "checkbox" at bounding box center [430, 295] width 33 height 33
checkbox input "true"
click at [426, 336] on input "checkbox" at bounding box center [430, 343] width 33 height 33
checkbox input "true"
click at [429, 392] on input "checkbox" at bounding box center [430, 391] width 33 height 33
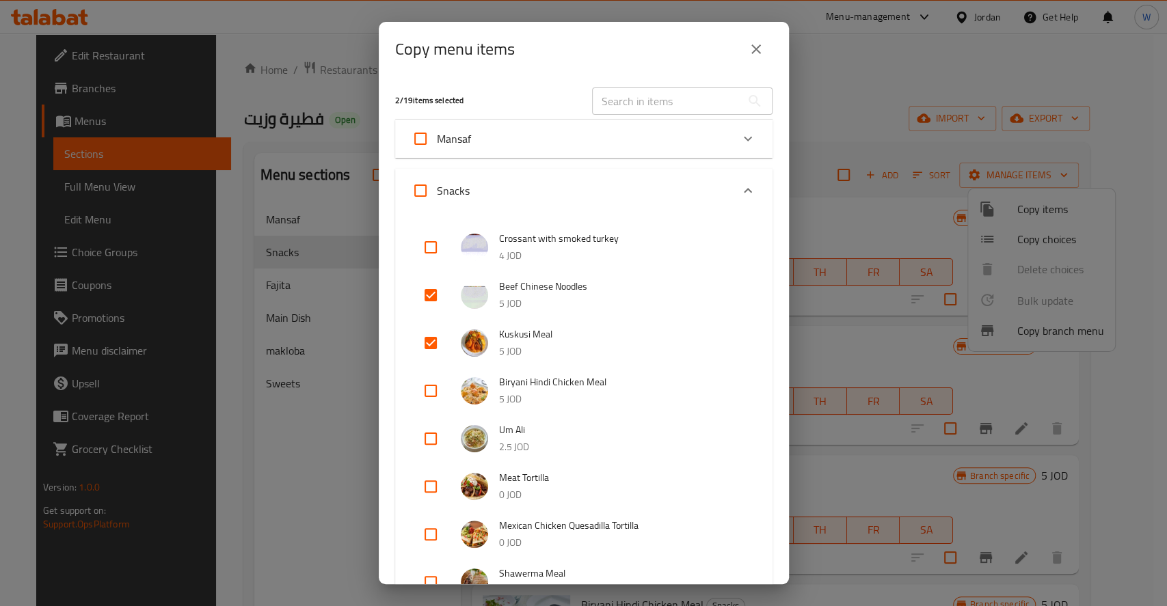
checkbox input "true"
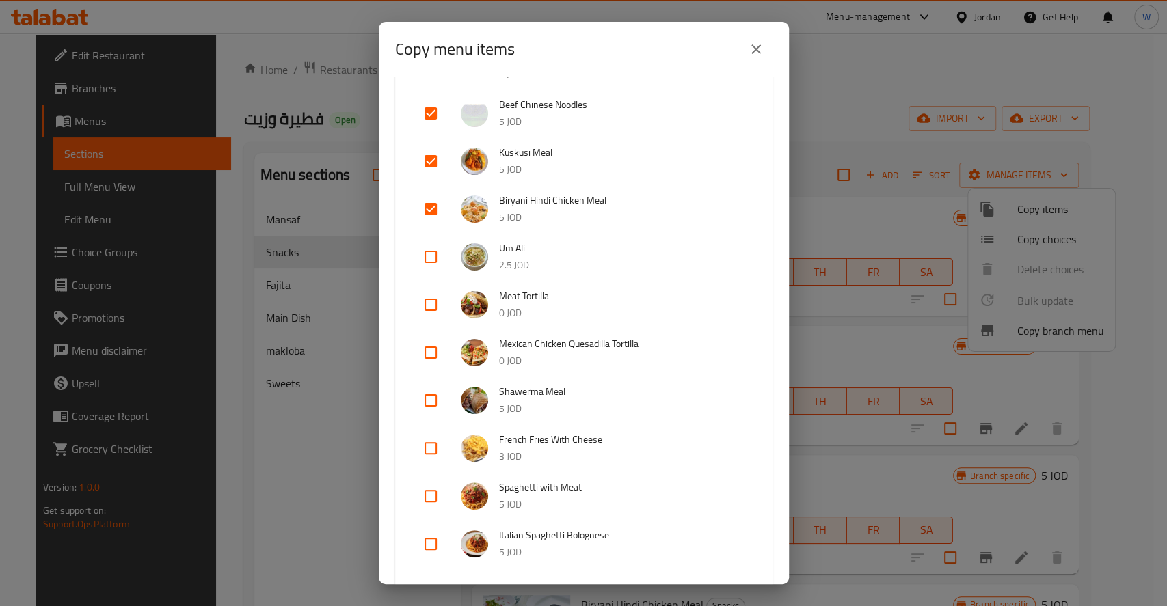
scroll to position [273, 0]
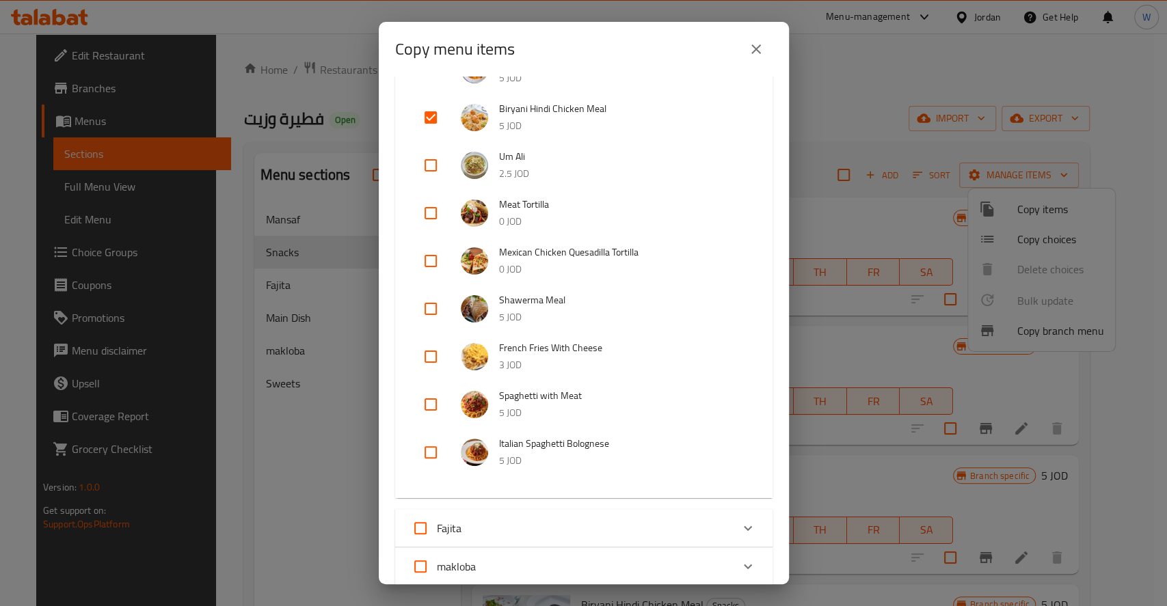
click at [427, 409] on input "checkbox" at bounding box center [430, 404] width 33 height 33
checkbox input "true"
click at [432, 460] on input "checkbox" at bounding box center [430, 452] width 33 height 33
checkbox input "true"
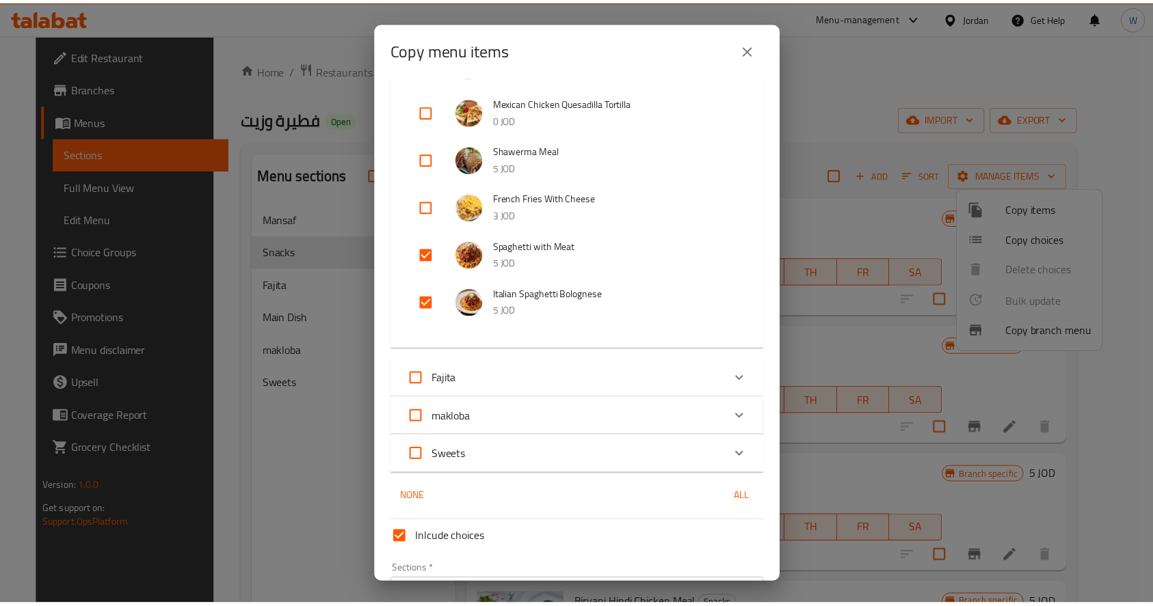
scroll to position [509, 0]
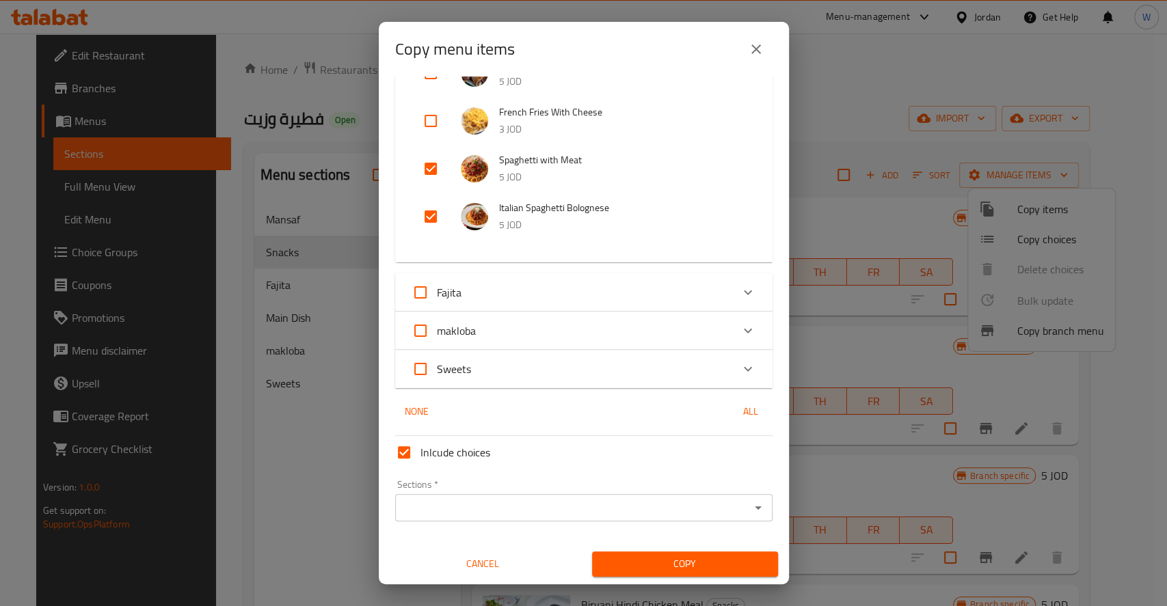
click at [496, 492] on div "Sections   * Sections *" at bounding box center [583, 501] width 377 height 42
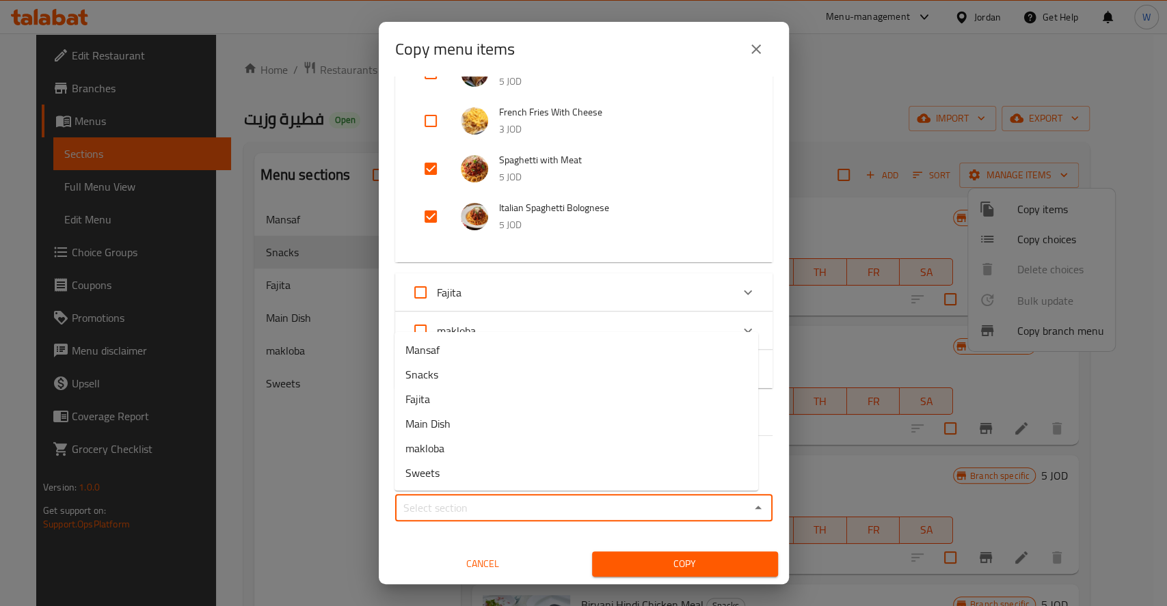
click at [496, 500] on input "Sections   *" at bounding box center [572, 507] width 347 height 19
click at [455, 424] on li "Main Dish" at bounding box center [577, 424] width 364 height 25
type input "Main Dish"
click at [671, 561] on span "Copy" at bounding box center [685, 564] width 164 height 17
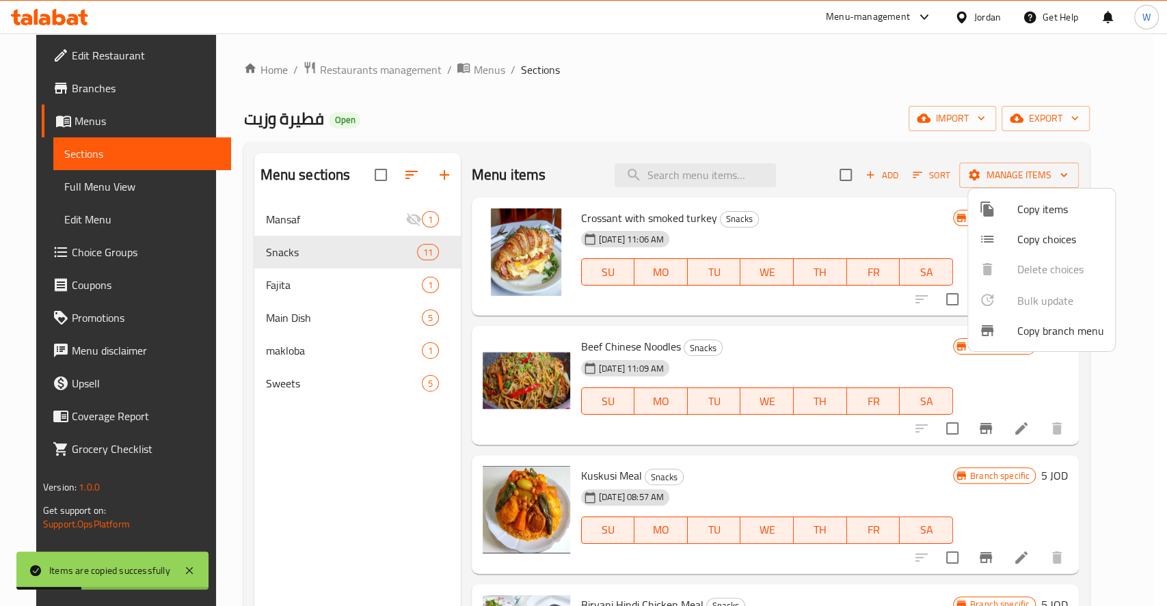
click at [840, 131] on div at bounding box center [583, 303] width 1167 height 606
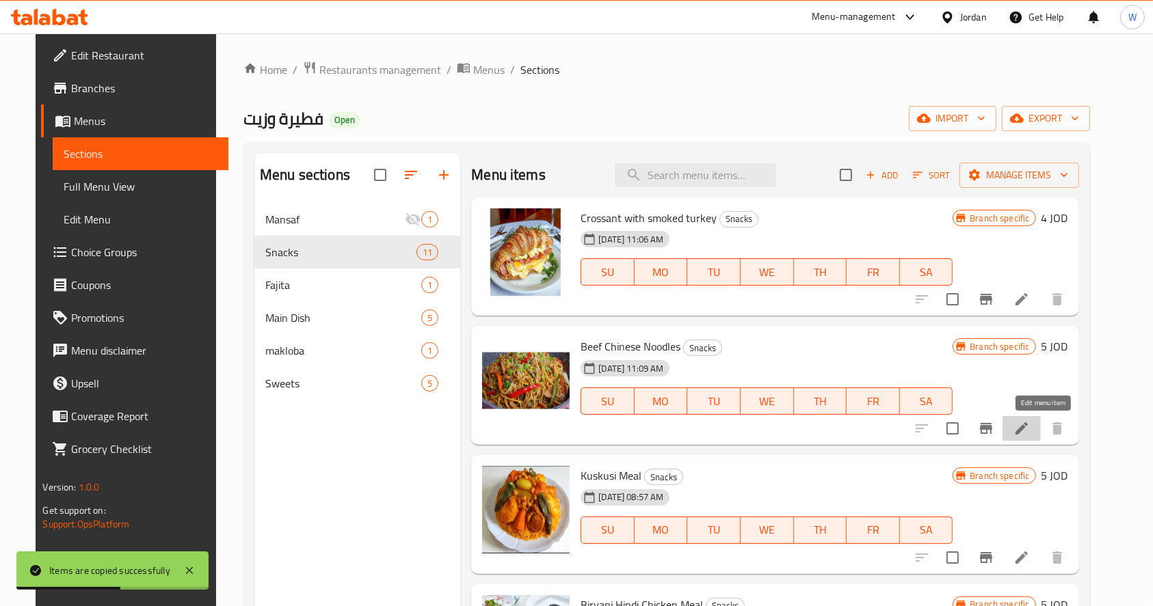
click at [1030, 429] on icon at bounding box center [1021, 428] width 16 height 16
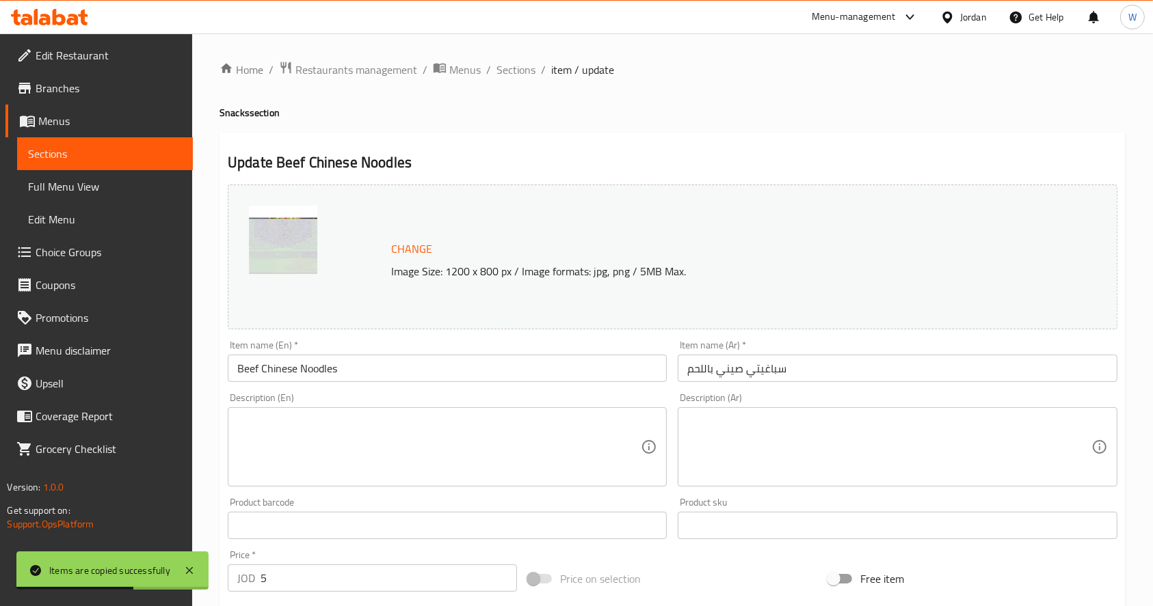
scroll to position [358, 0]
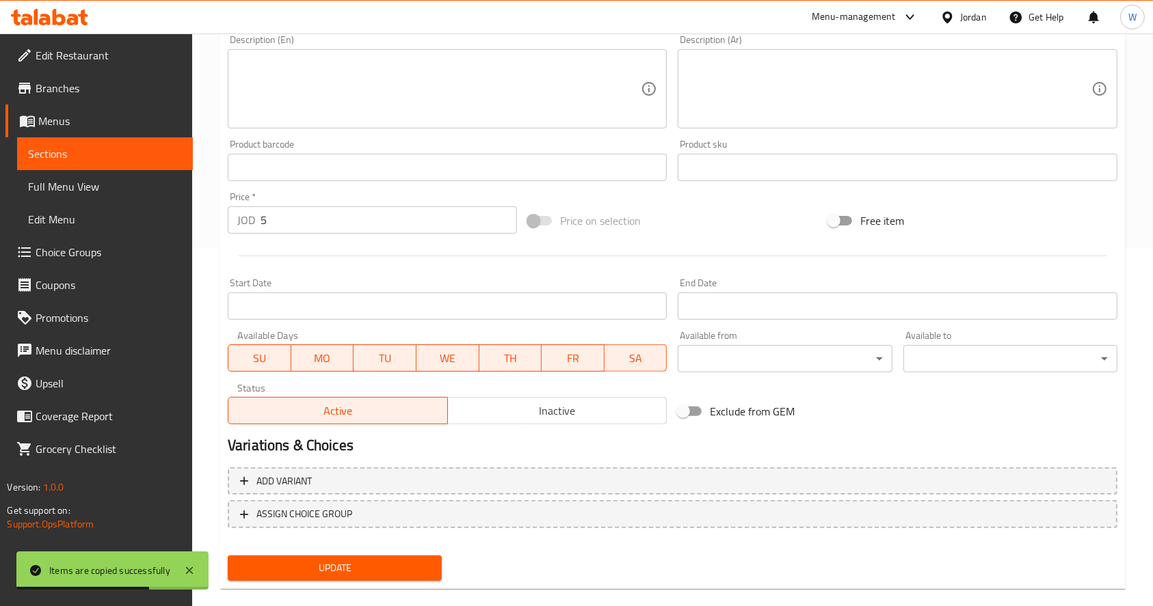
click at [561, 418] on span "Inactive" at bounding box center [557, 411] width 209 height 20
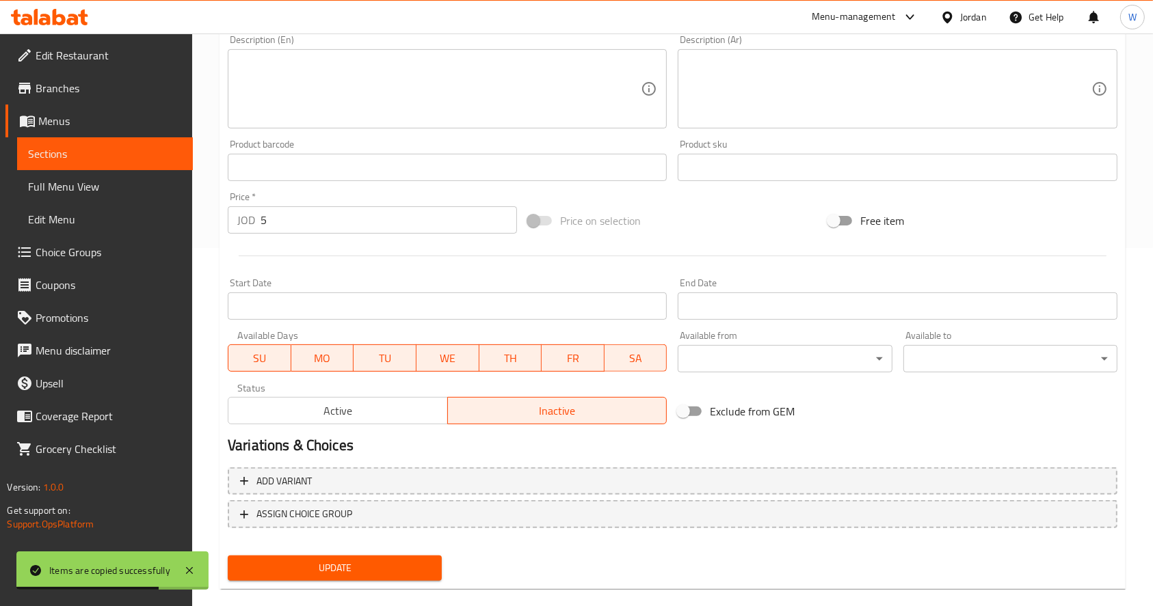
click at [397, 564] on span "Update" at bounding box center [335, 568] width 192 height 17
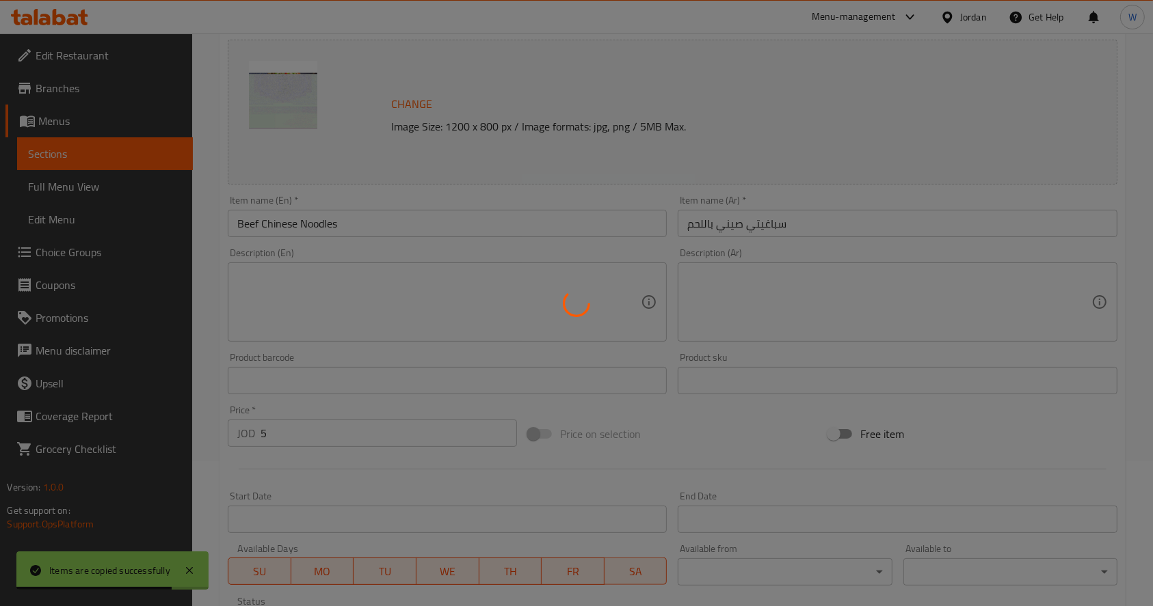
scroll to position [0, 0]
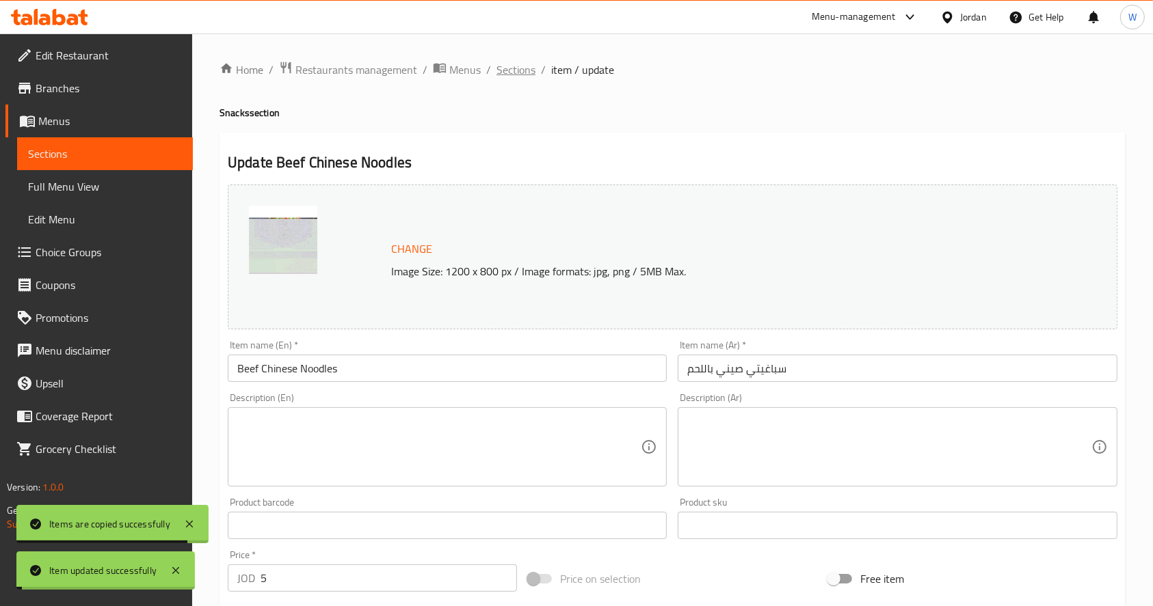
click at [513, 68] on span "Sections" at bounding box center [515, 70] width 39 height 16
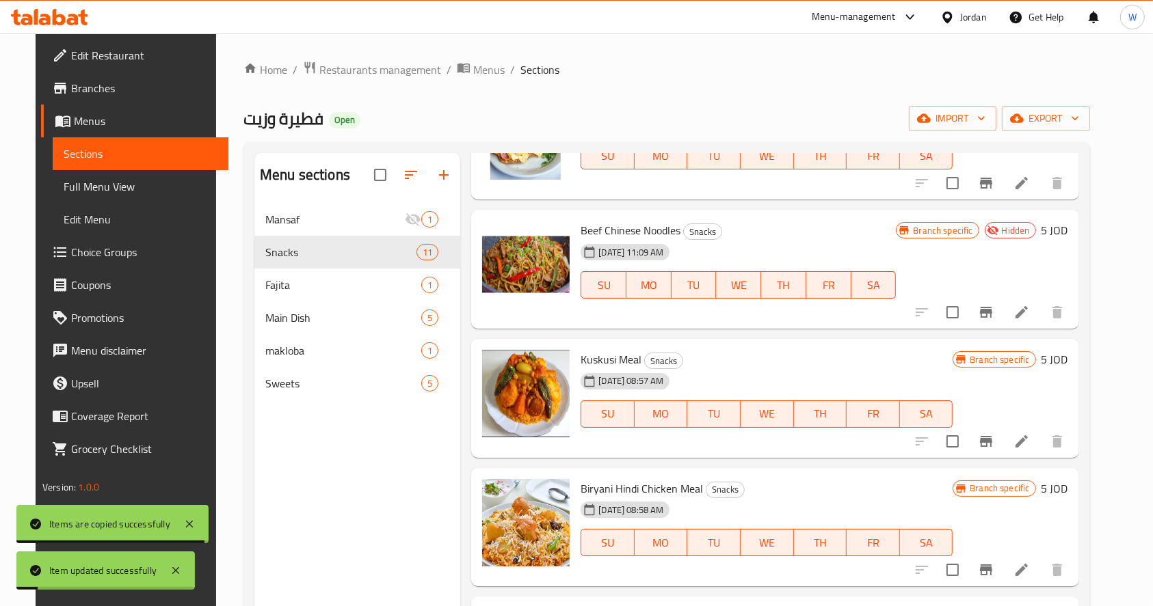
scroll to position [182, 0]
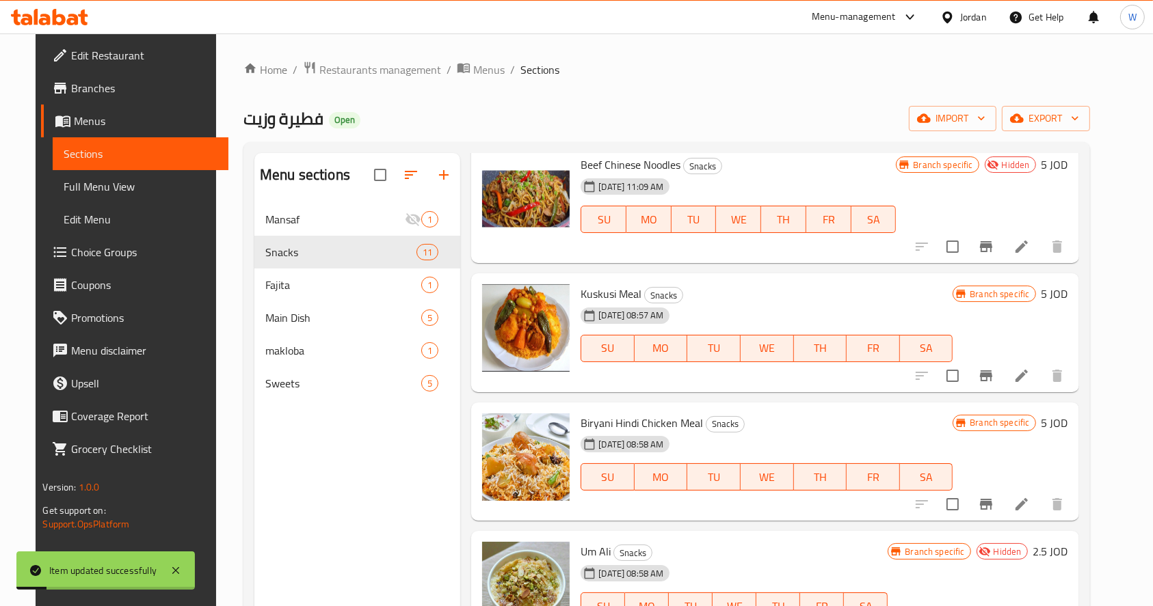
click at [1041, 386] on li at bounding box center [1021, 376] width 38 height 25
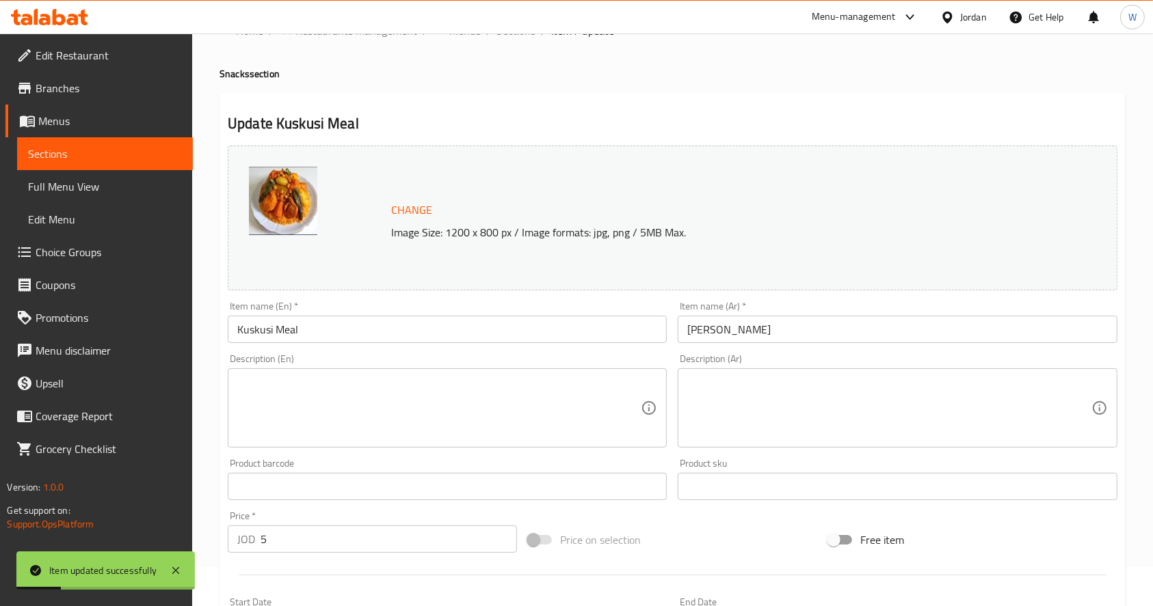
scroll to position [364, 0]
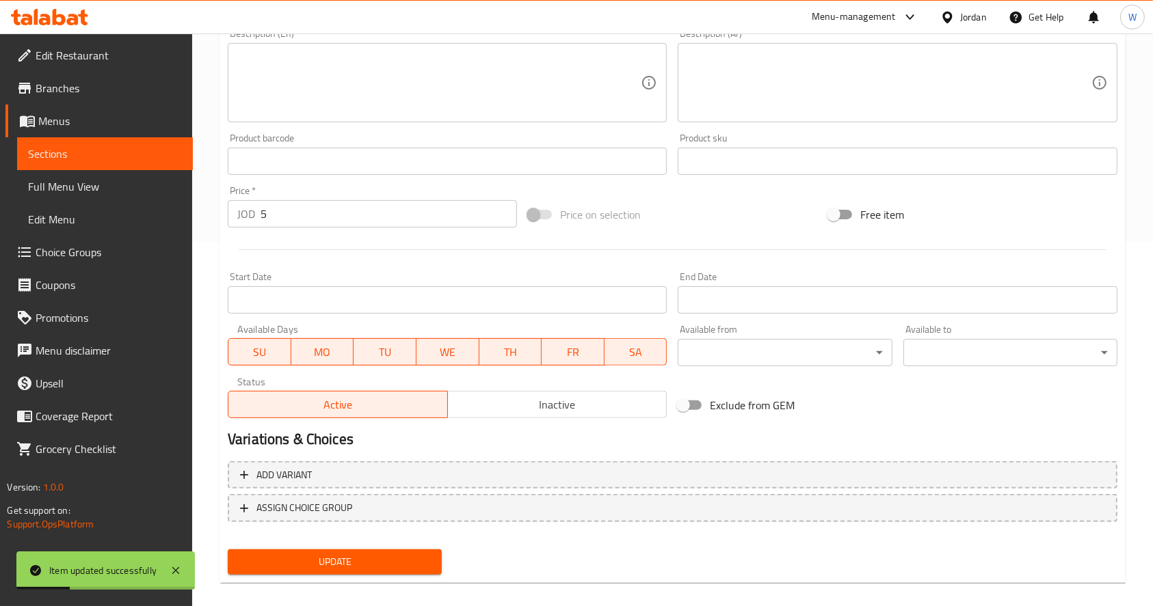
click at [555, 382] on div "Active Inactive" at bounding box center [447, 397] width 439 height 41
click at [556, 391] on button "Inactive" at bounding box center [557, 404] width 220 height 27
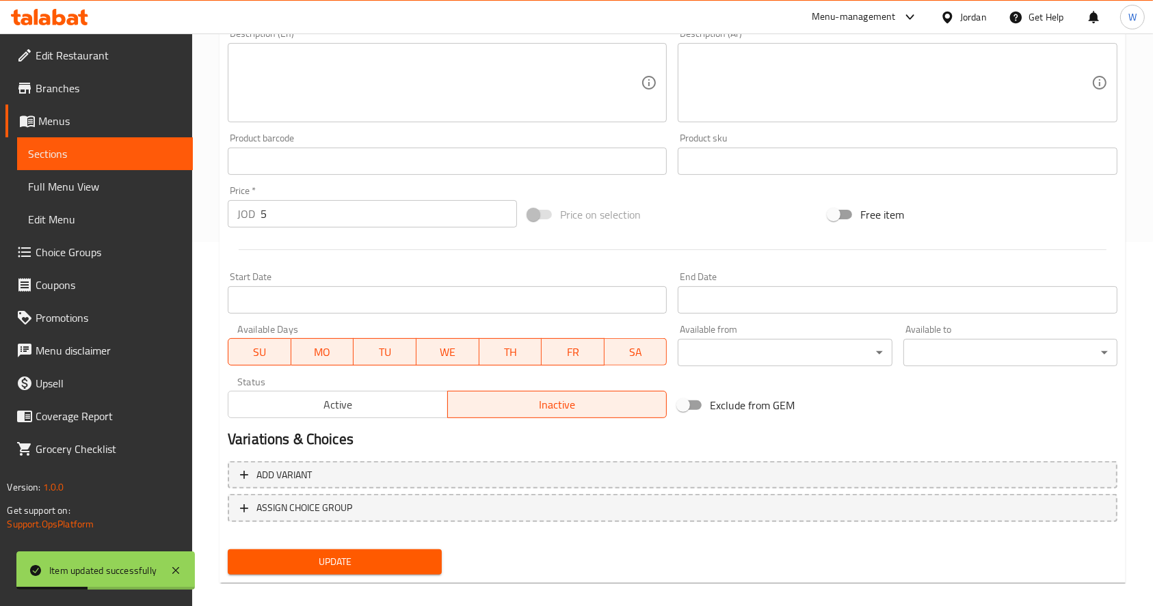
click at [361, 567] on span "Update" at bounding box center [335, 562] width 192 height 17
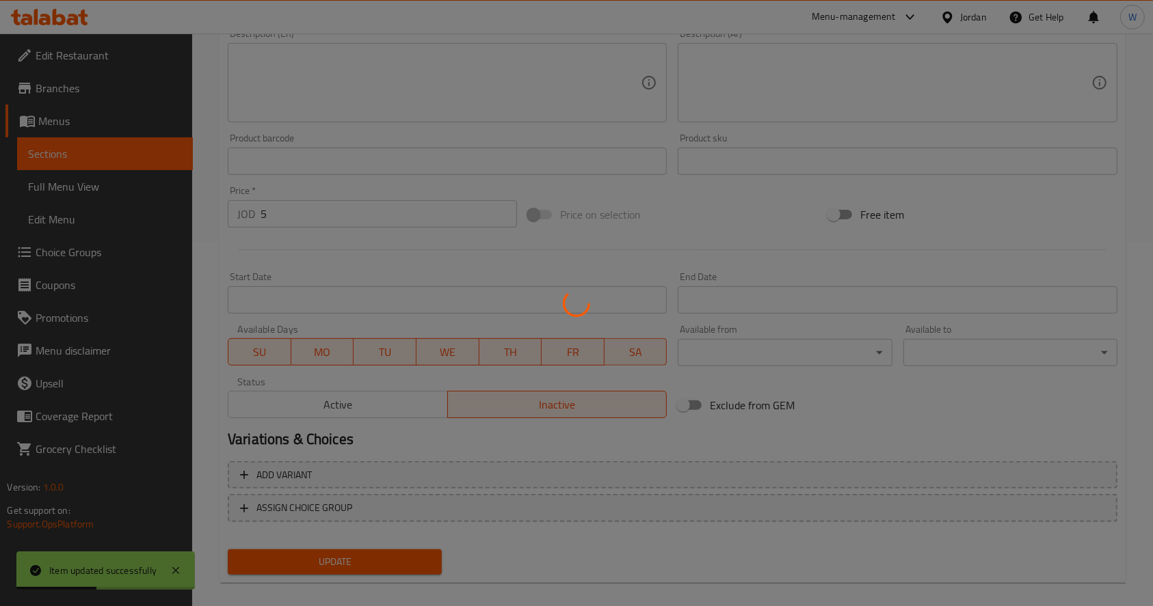
scroll to position [0, 0]
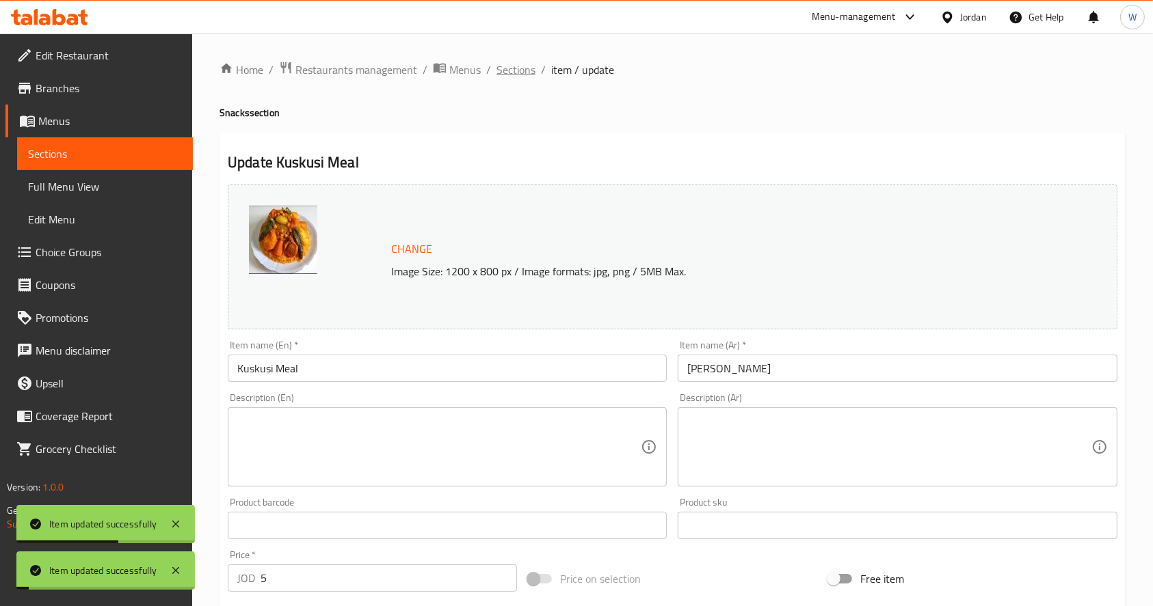
click at [516, 71] on span "Sections" at bounding box center [515, 70] width 39 height 16
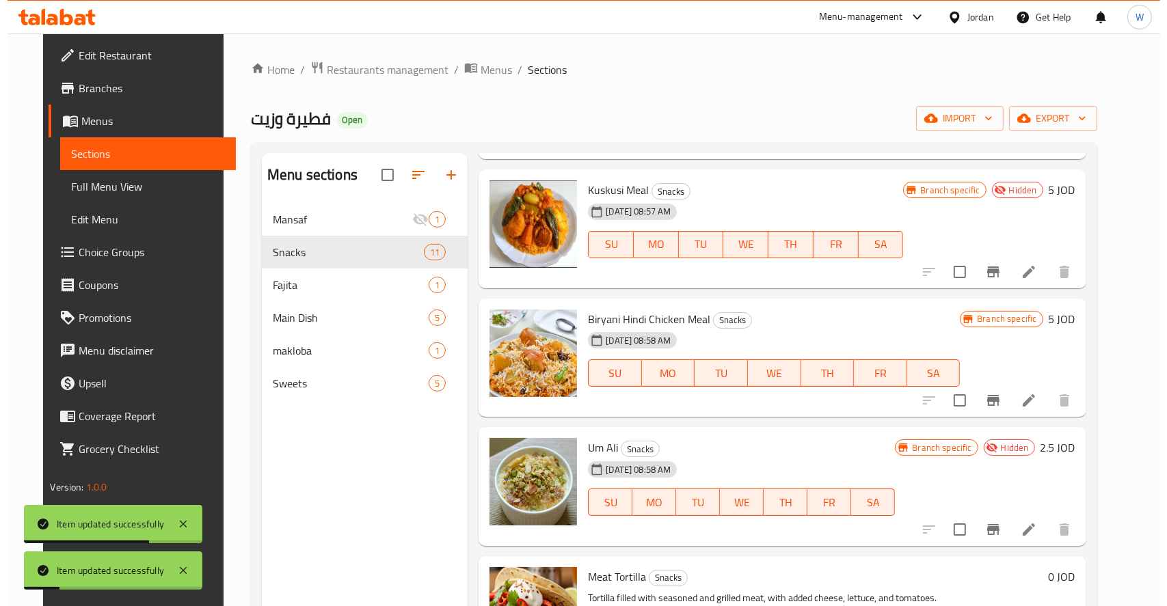
scroll to position [364, 0]
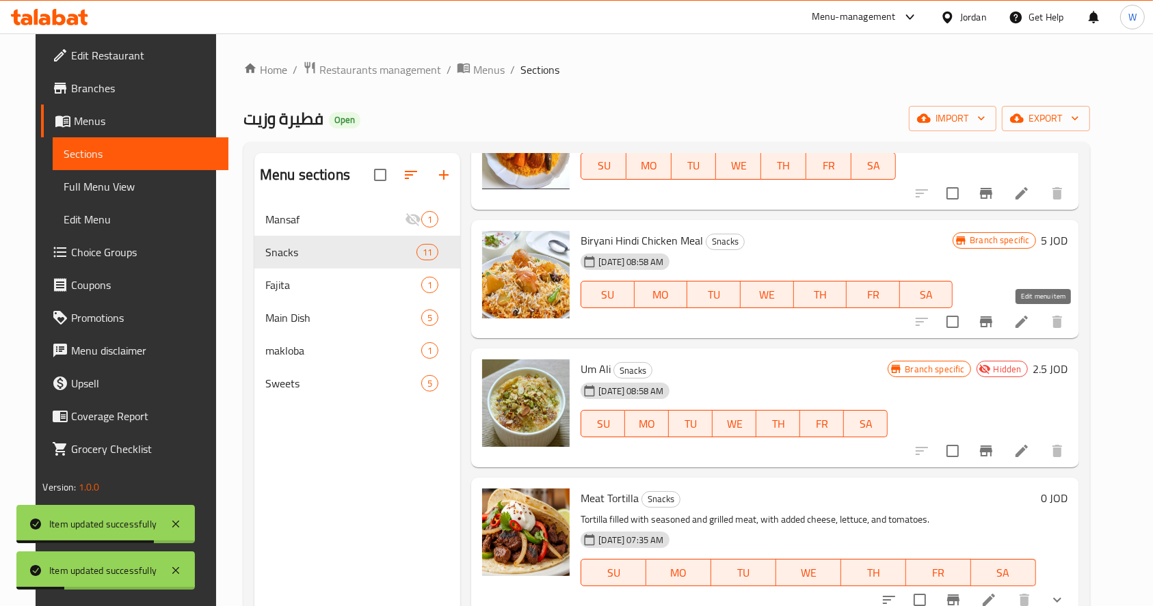
click at [1030, 326] on icon at bounding box center [1021, 322] width 16 height 16
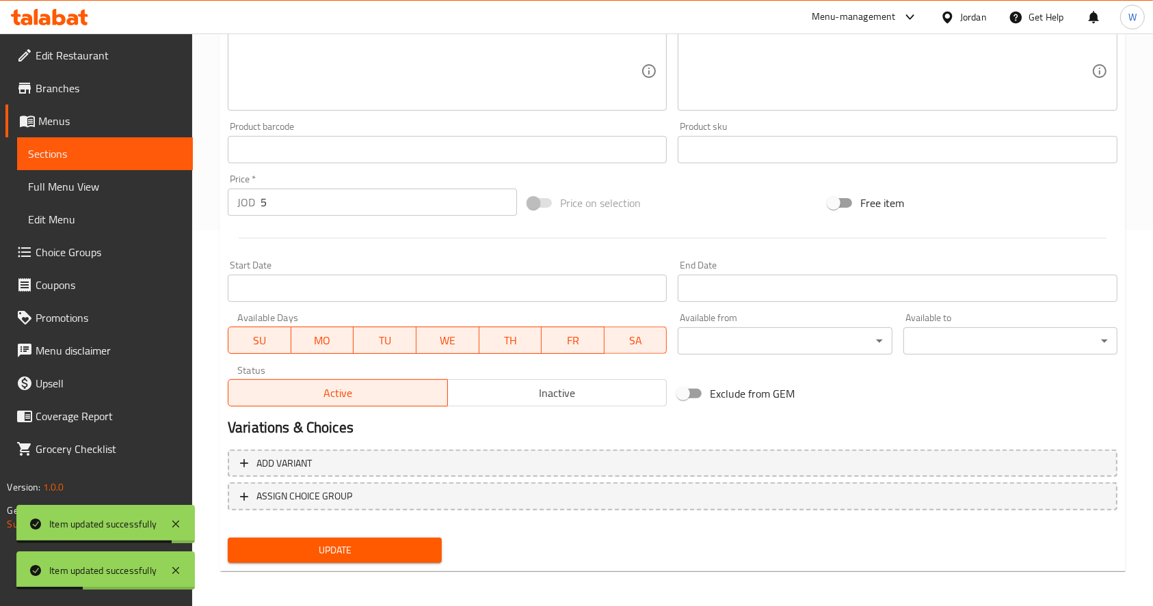
scroll to position [379, 0]
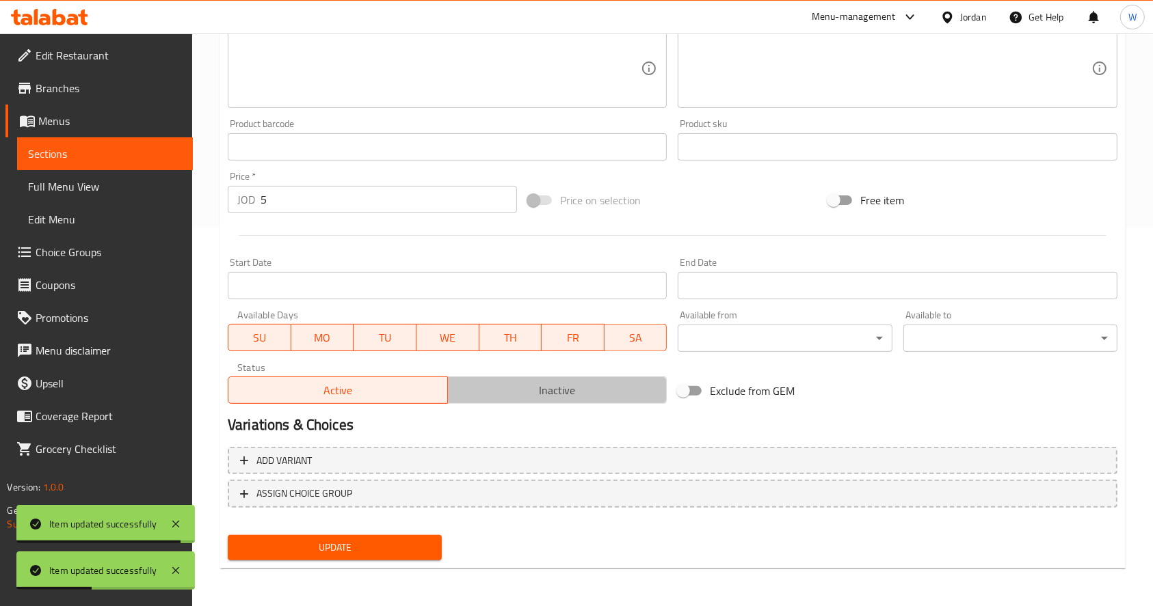
click at [574, 384] on span "Inactive" at bounding box center [557, 391] width 209 height 20
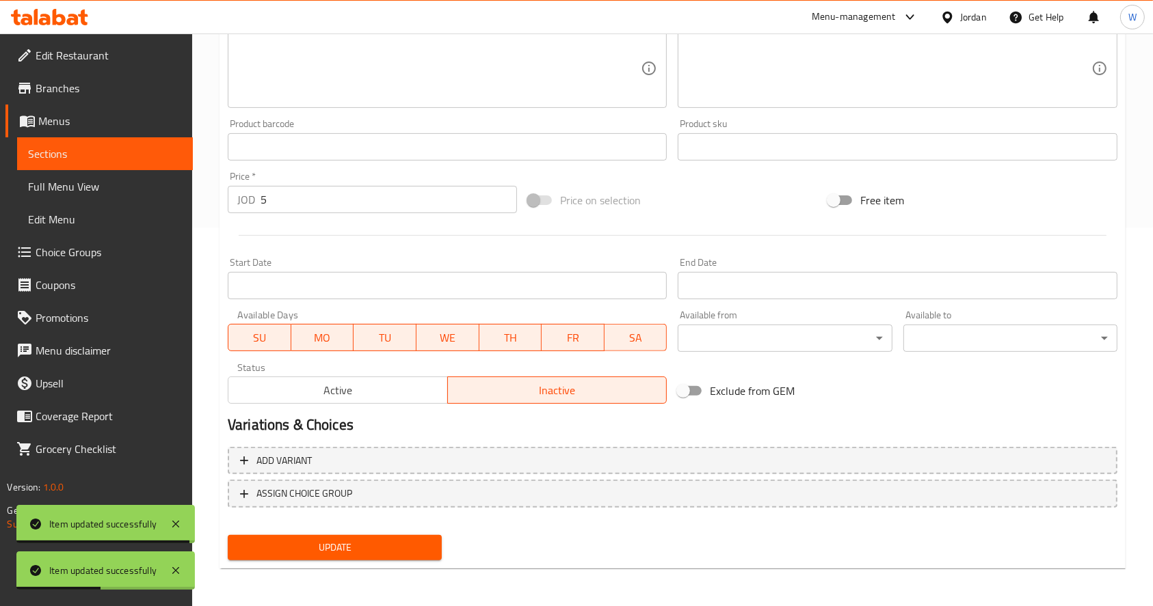
click at [352, 542] on span "Update" at bounding box center [335, 547] width 192 height 17
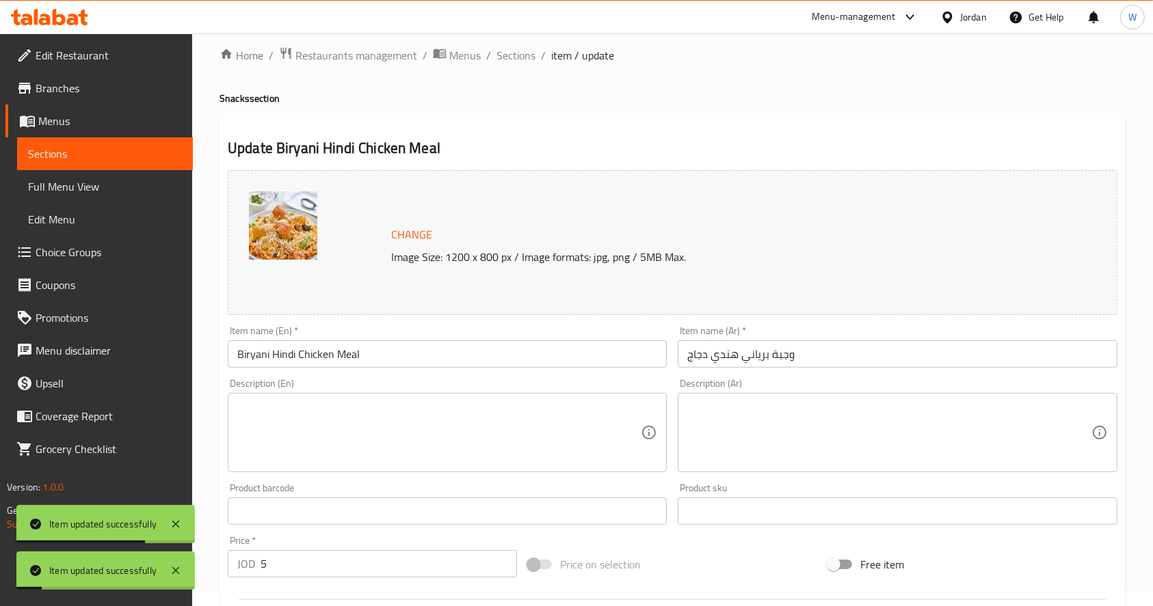
scroll to position [0, 0]
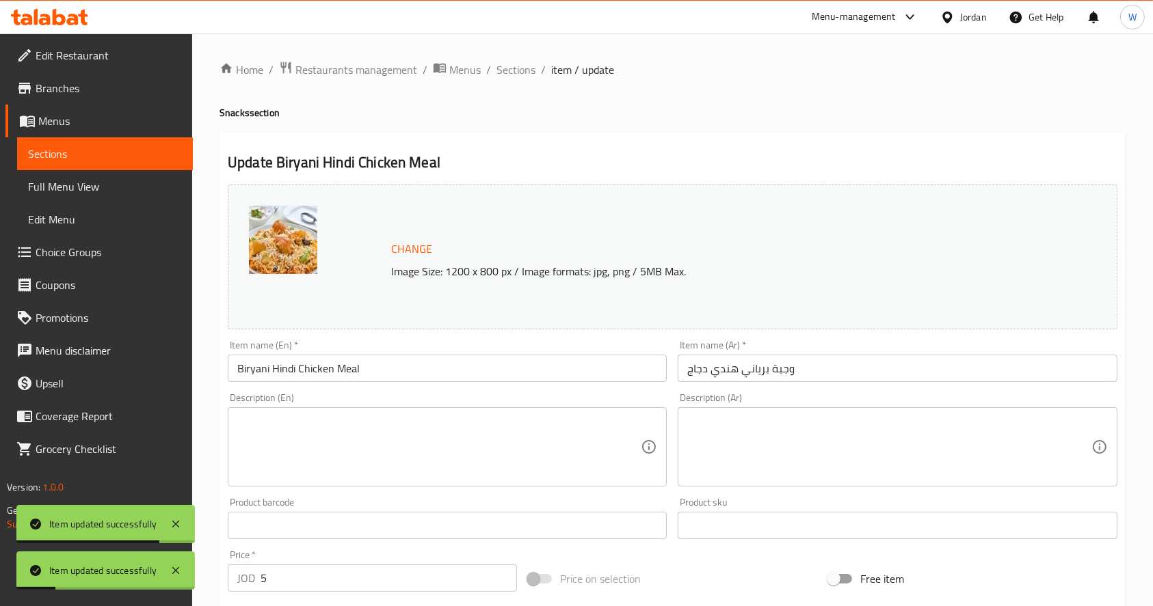
drag, startPoint x: 516, startPoint y: 66, endPoint x: 537, endPoint y: 101, distance: 40.8
click at [516, 67] on span "Sections" at bounding box center [515, 70] width 39 height 16
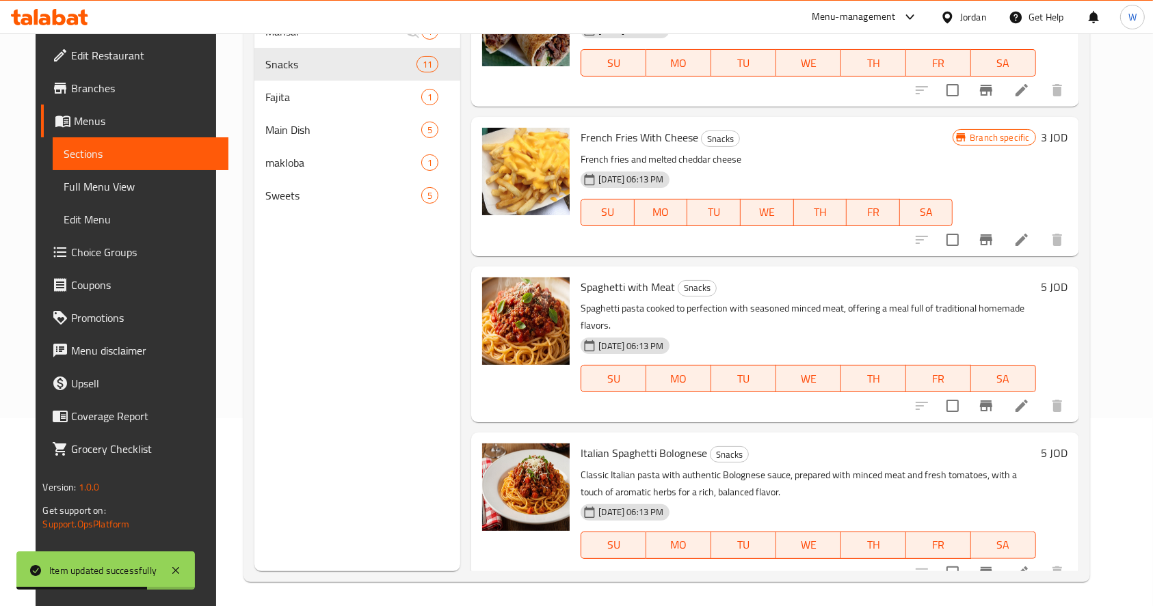
scroll to position [191, 0]
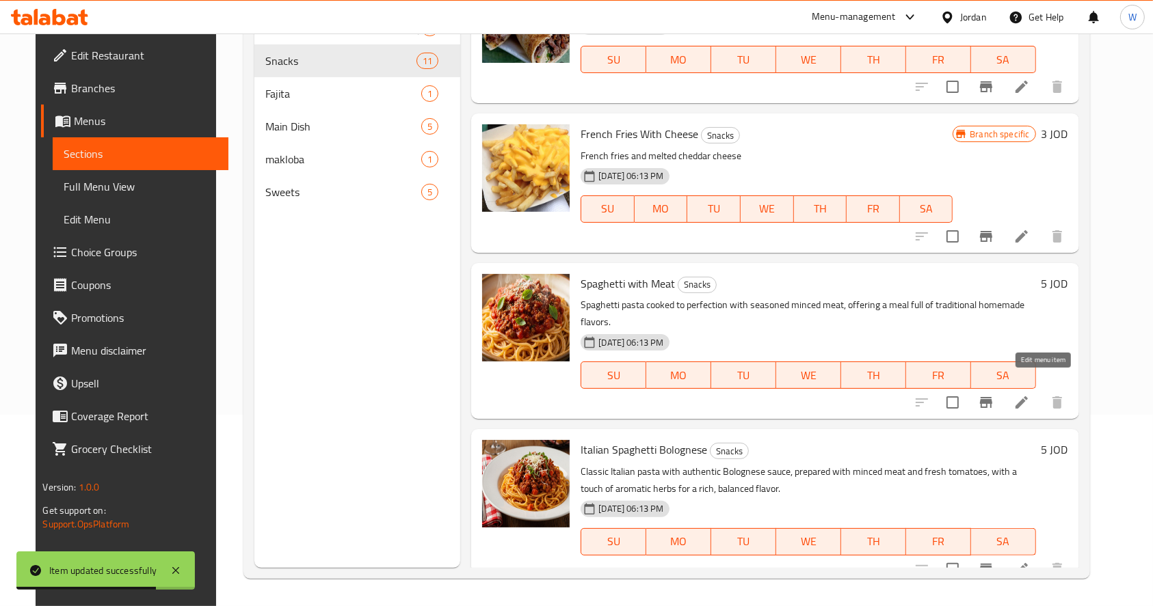
click at [1028, 397] on icon at bounding box center [1021, 403] width 12 height 12
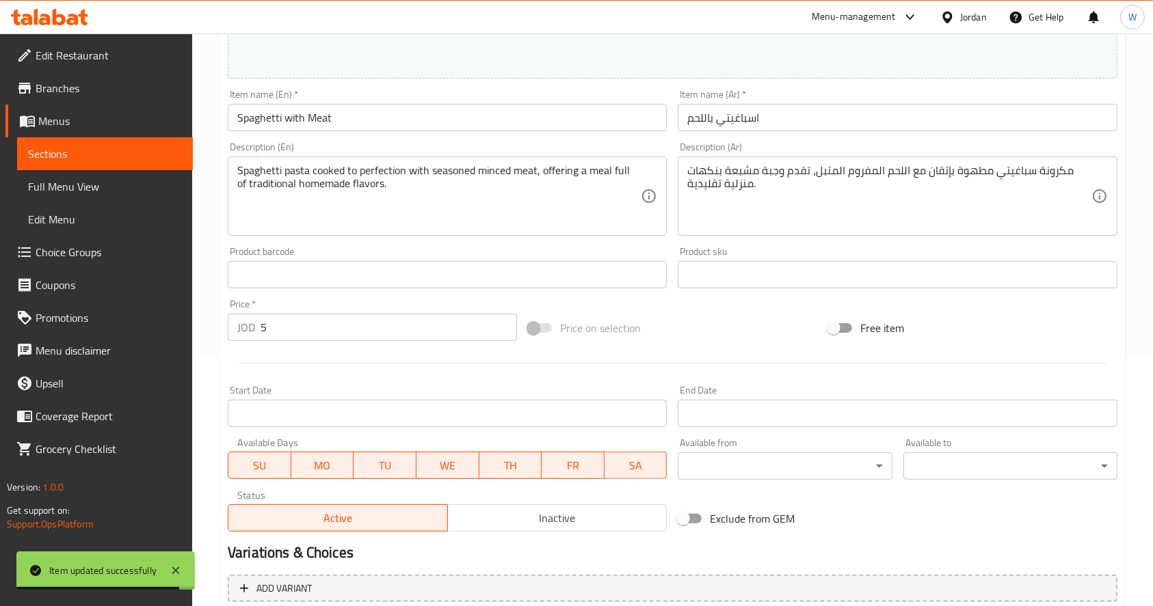
scroll to position [364, 0]
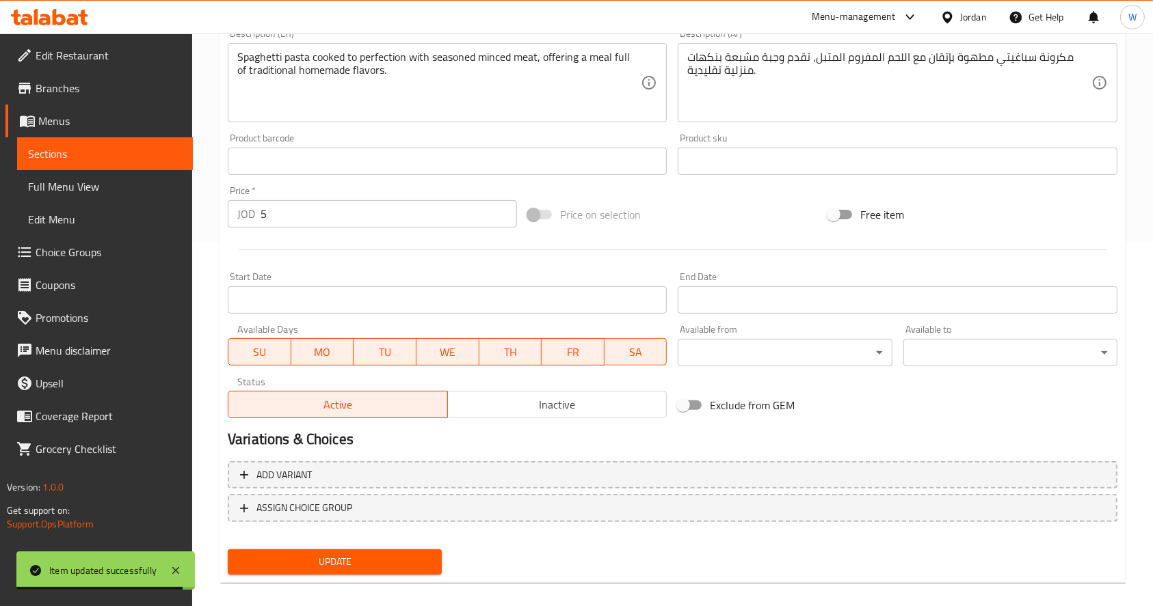
click at [609, 403] on span "Inactive" at bounding box center [557, 405] width 209 height 20
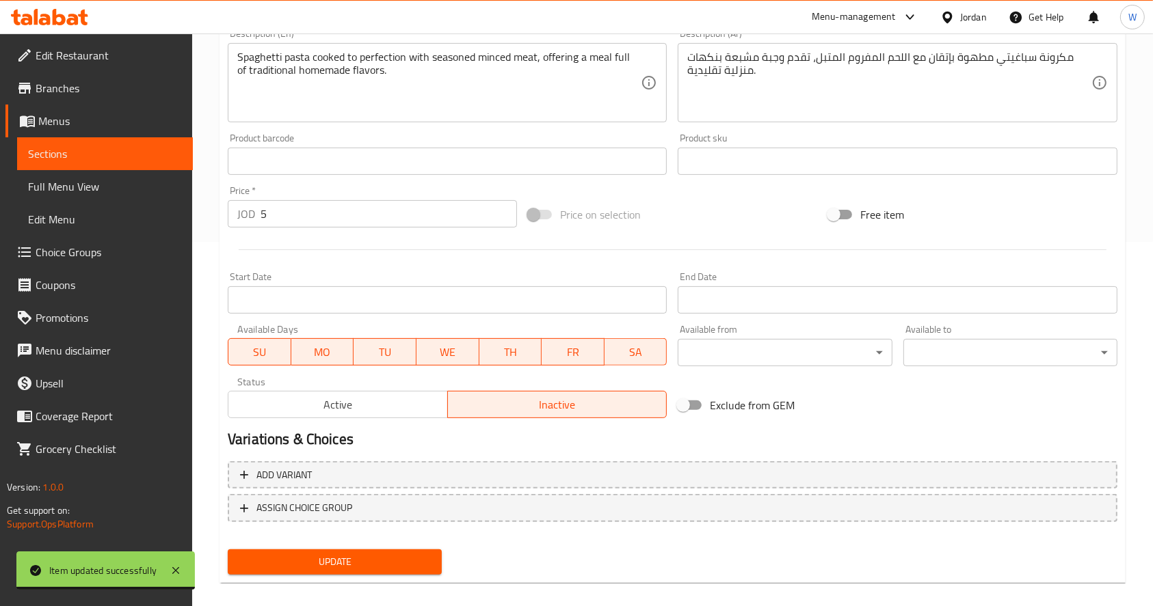
click at [353, 560] on span "Update" at bounding box center [335, 562] width 192 height 17
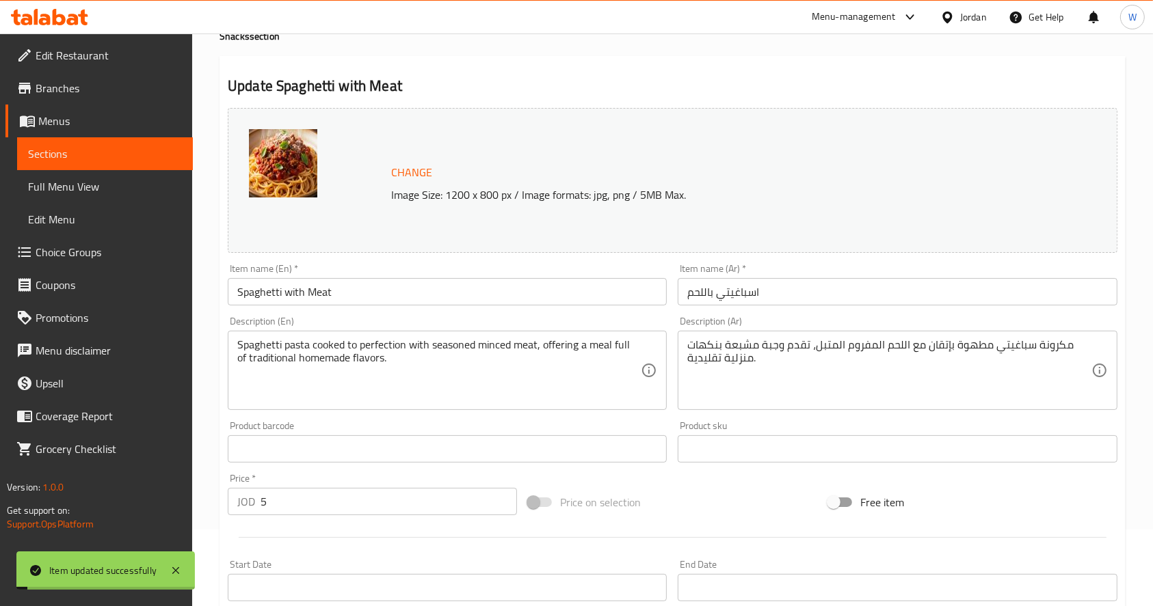
scroll to position [0, 0]
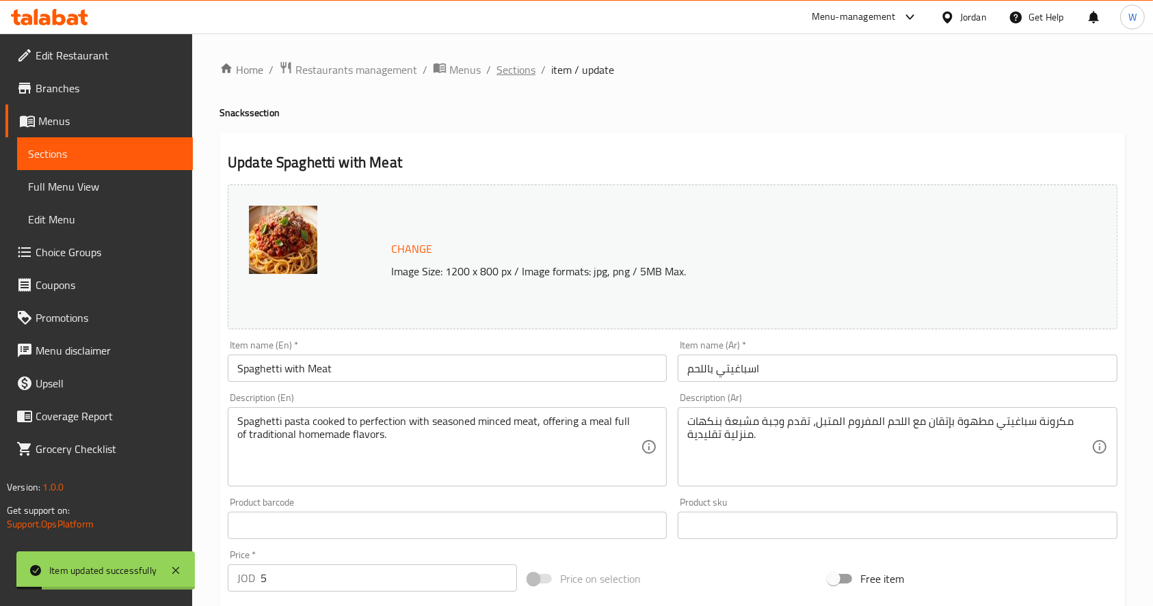
click at [506, 72] on span "Sections" at bounding box center [515, 70] width 39 height 16
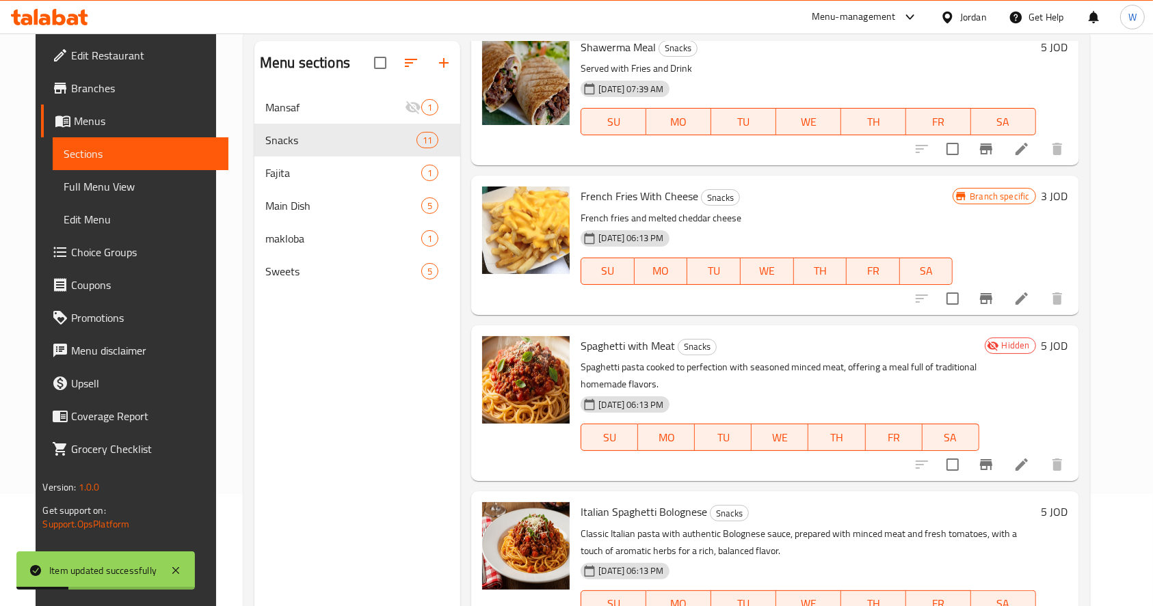
scroll to position [191, 0]
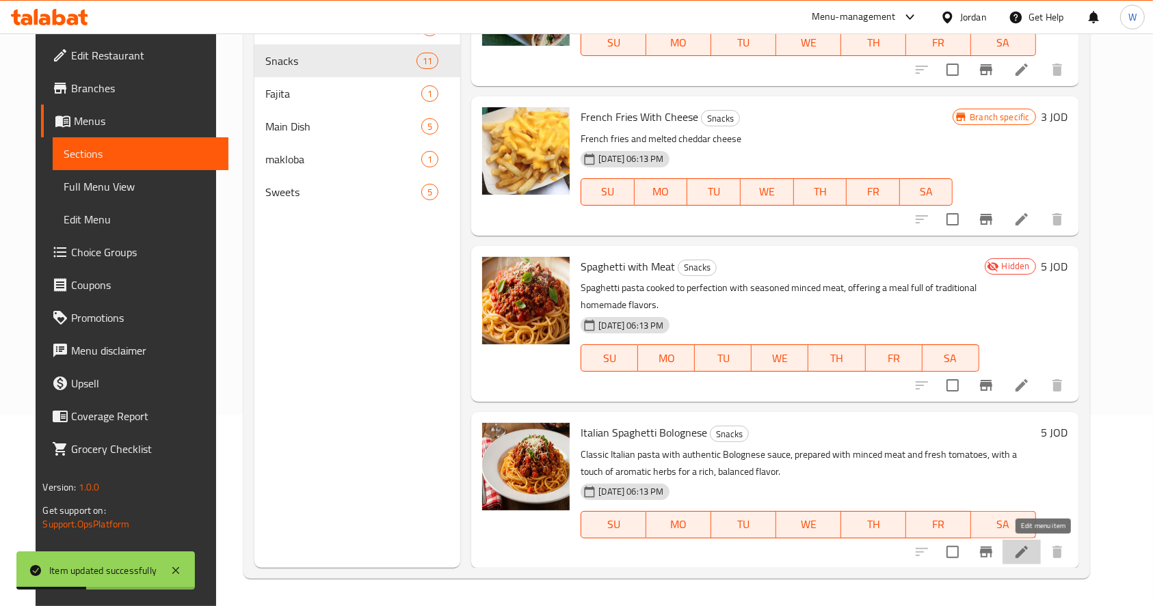
click at [1028, 552] on icon at bounding box center [1021, 552] width 12 height 12
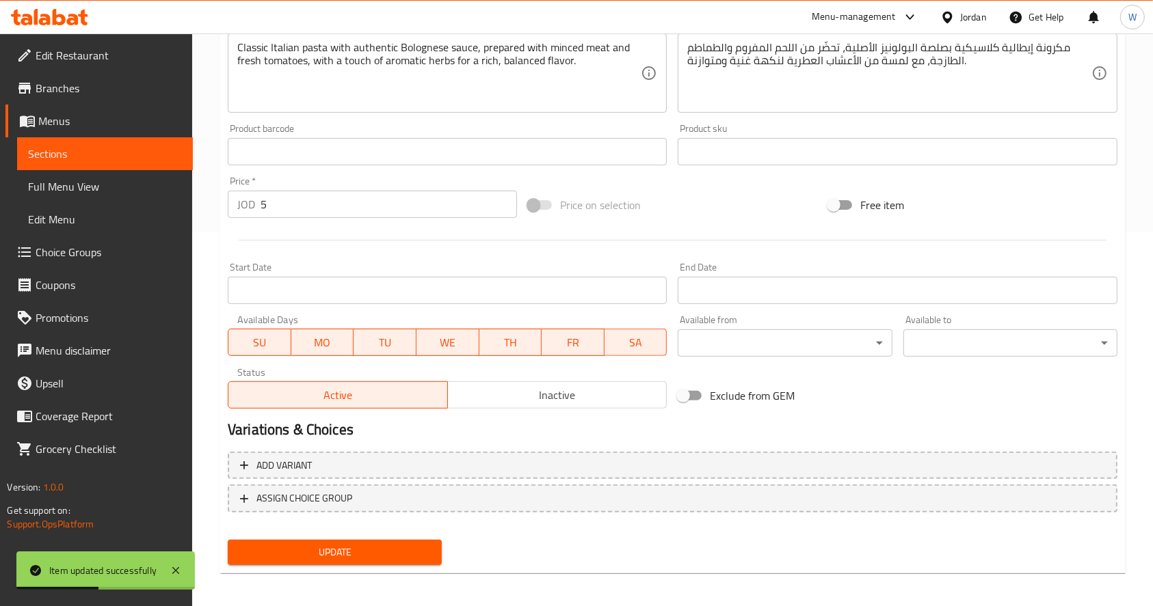
scroll to position [379, 0]
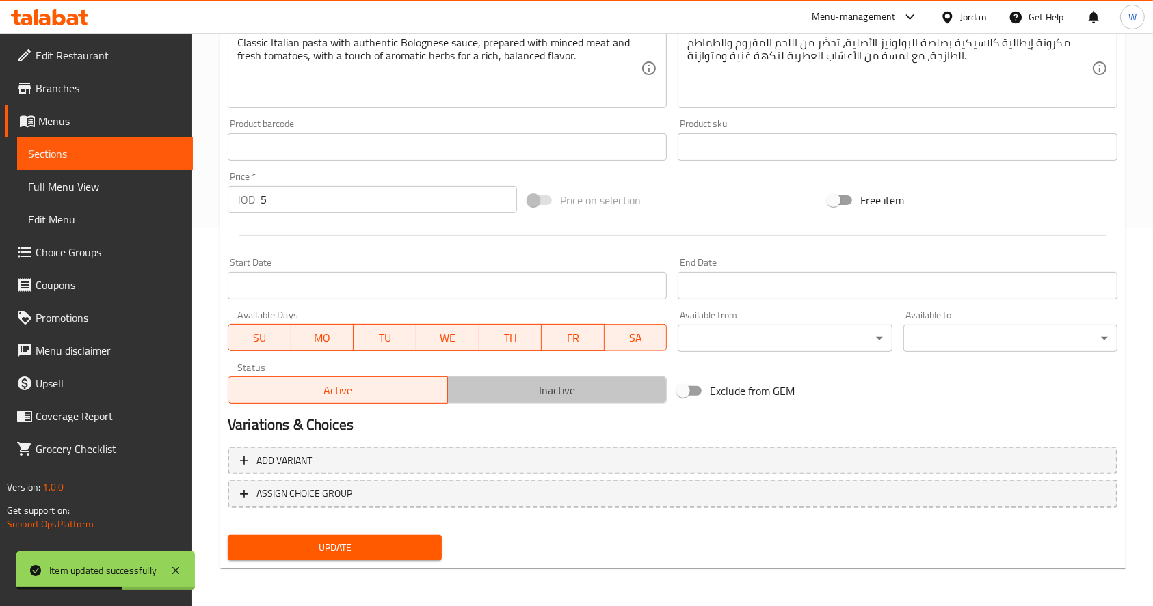
click at [555, 387] on span "Inactive" at bounding box center [557, 391] width 209 height 20
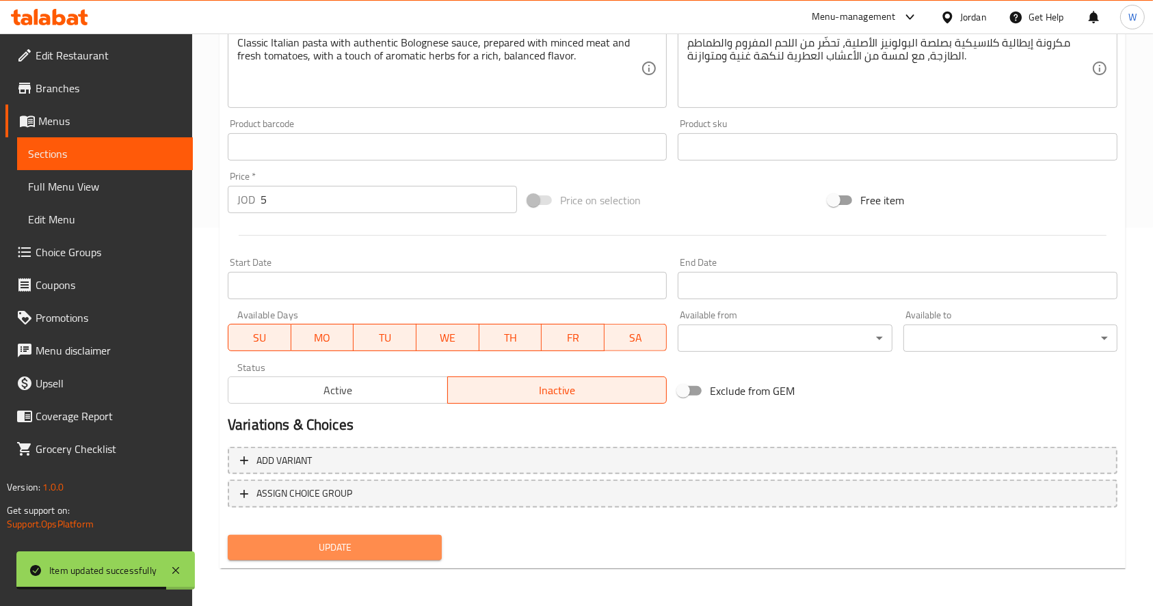
click at [349, 543] on span "Update" at bounding box center [335, 547] width 192 height 17
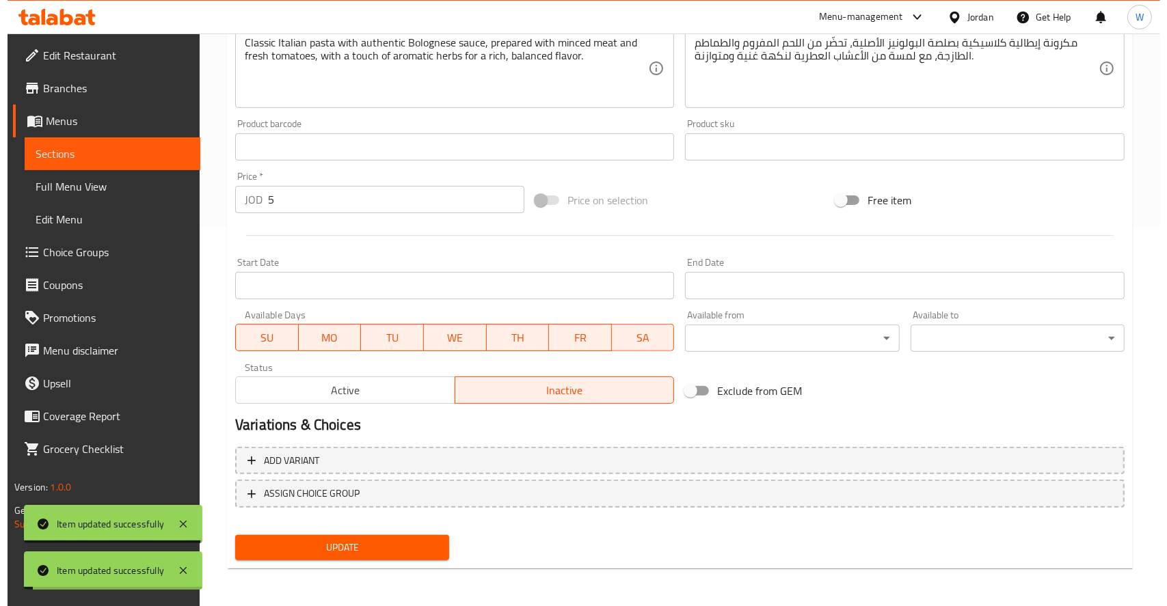
scroll to position [0, 0]
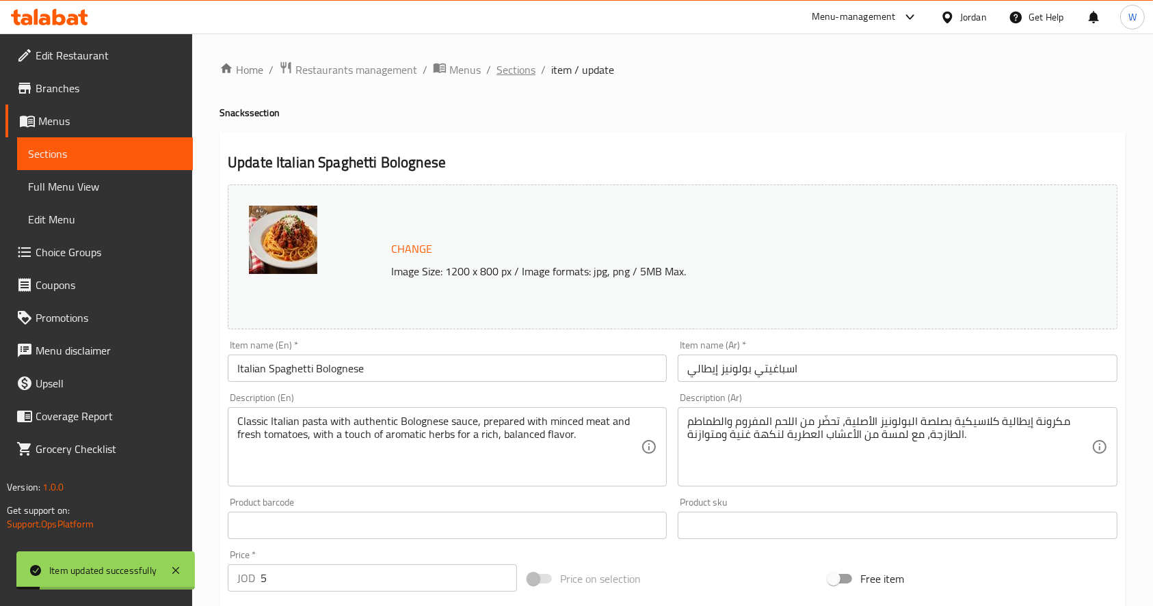
click at [522, 63] on span "Sections" at bounding box center [515, 70] width 39 height 16
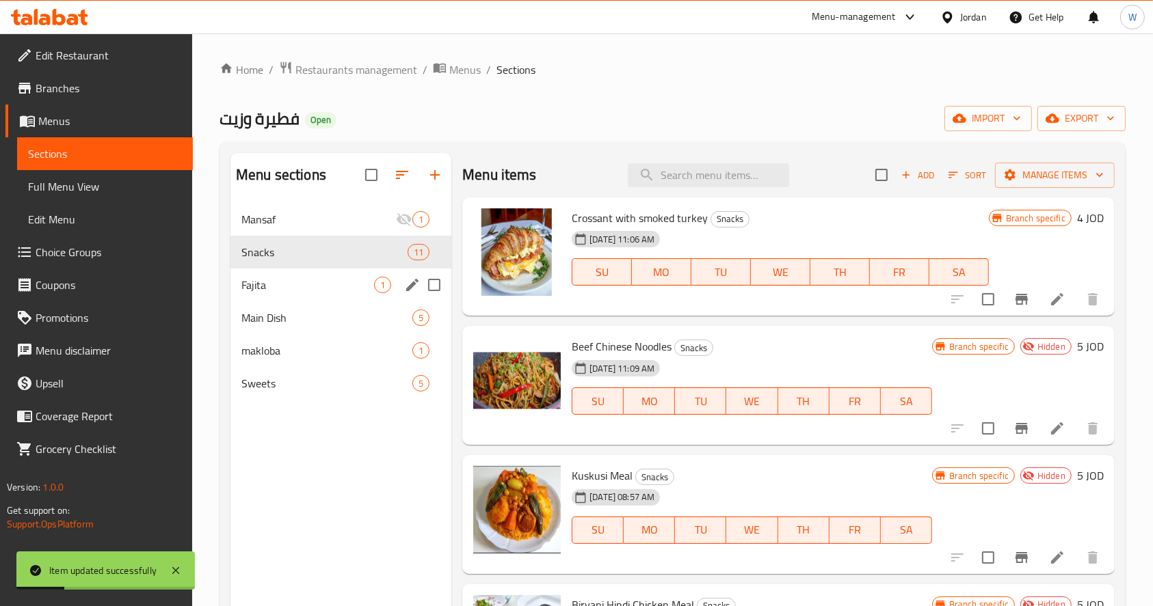
click at [303, 287] on span "Fajita" at bounding box center [307, 285] width 133 height 16
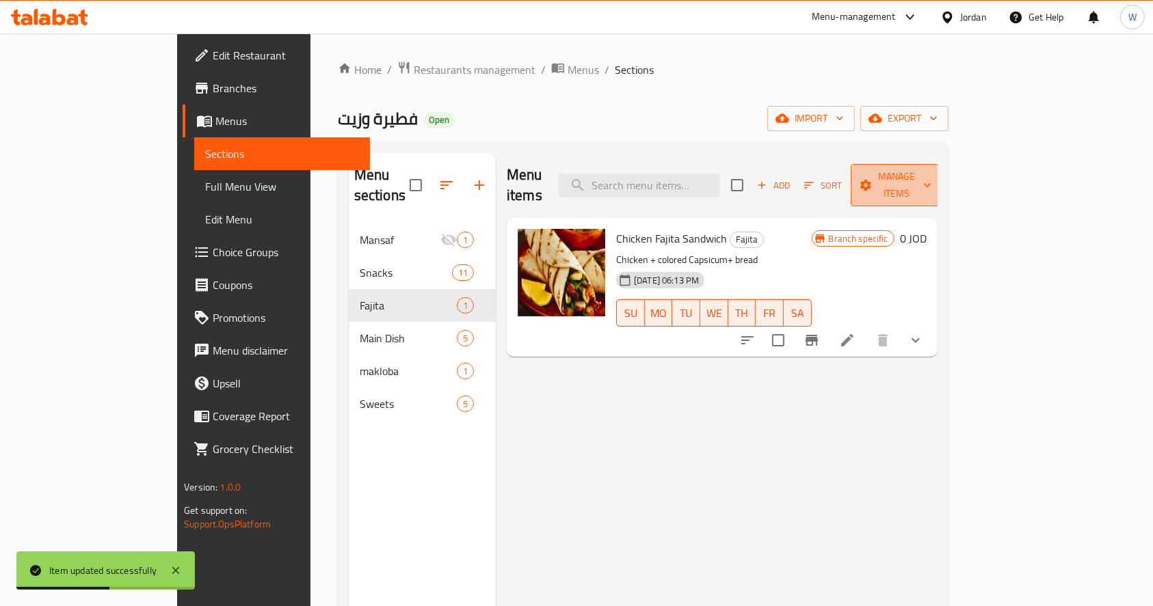
click at [931, 178] on span "Manage items" at bounding box center [897, 185] width 70 height 34
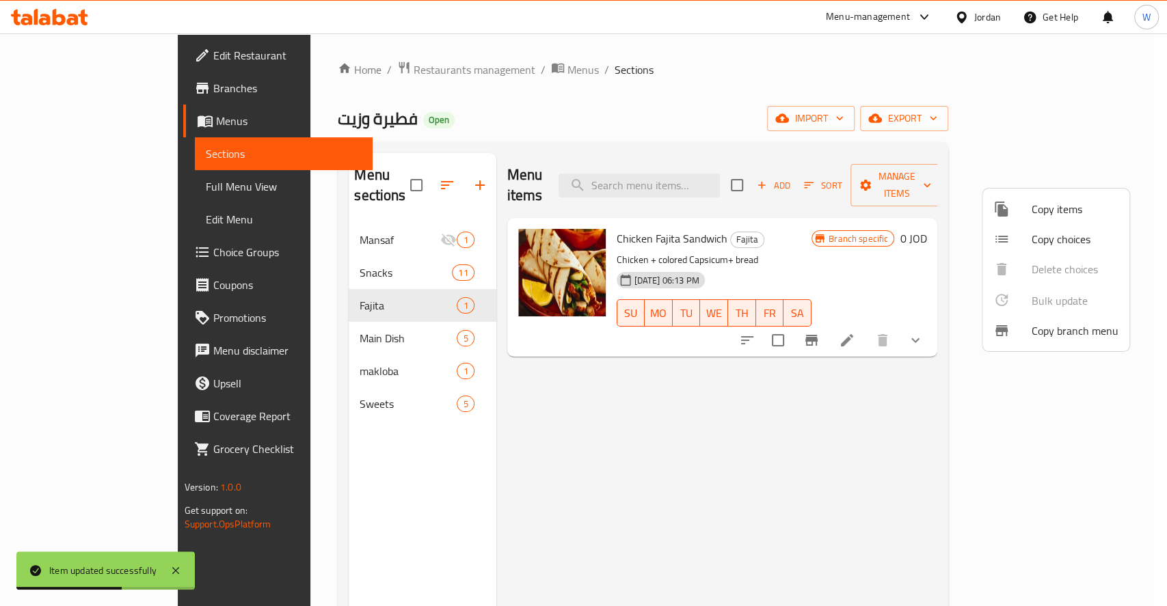
click at [1039, 206] on span "Copy items" at bounding box center [1075, 209] width 87 height 16
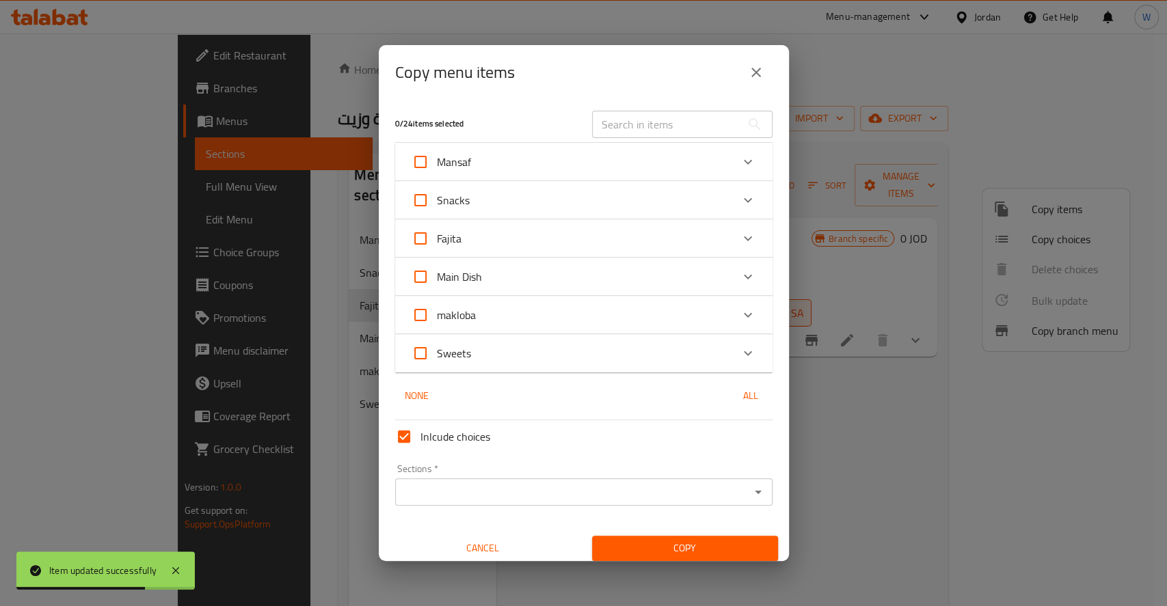
click at [522, 248] on div "Fajita" at bounding box center [572, 238] width 320 height 33
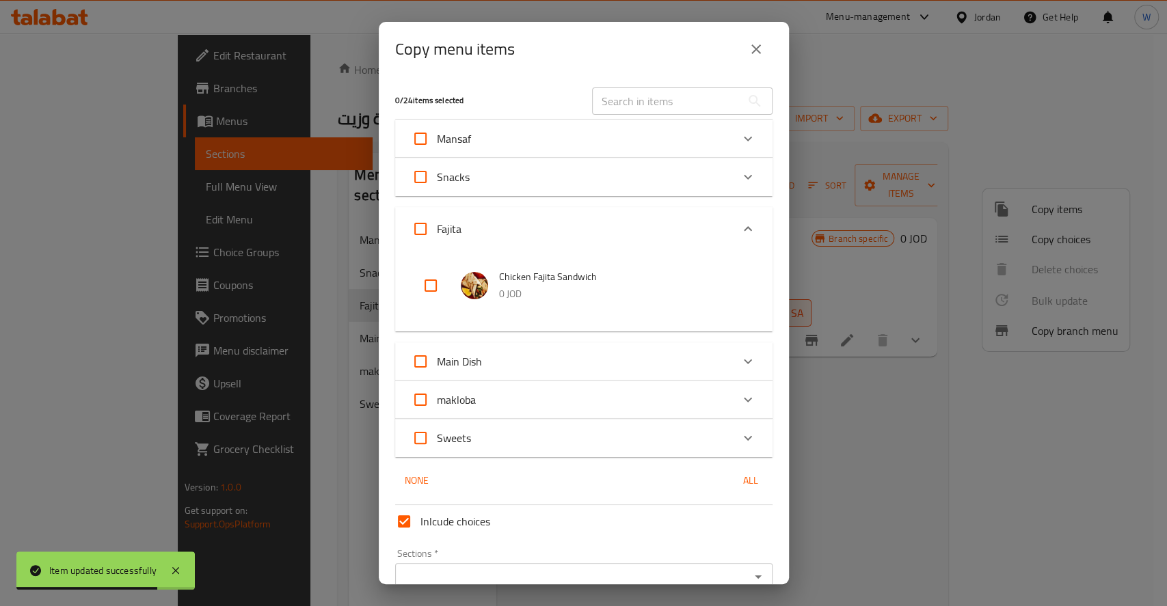
click at [427, 285] on input "checkbox" at bounding box center [430, 285] width 33 height 33
checkbox input "true"
click at [497, 183] on div "Snacks" at bounding box center [572, 177] width 320 height 33
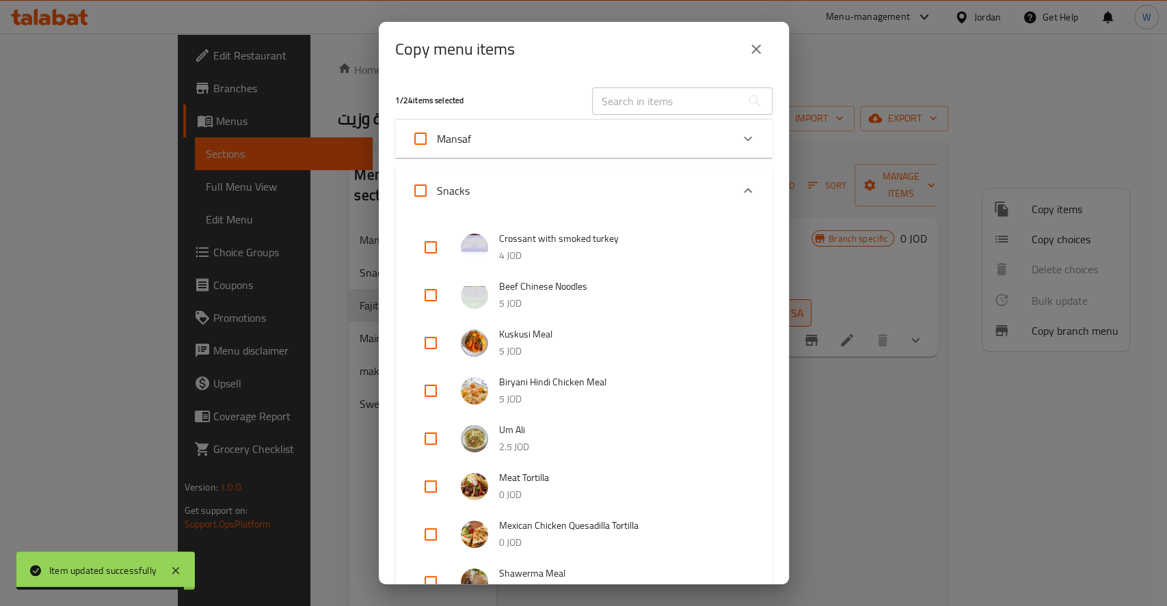
click at [483, 194] on div "Snacks" at bounding box center [572, 190] width 320 height 33
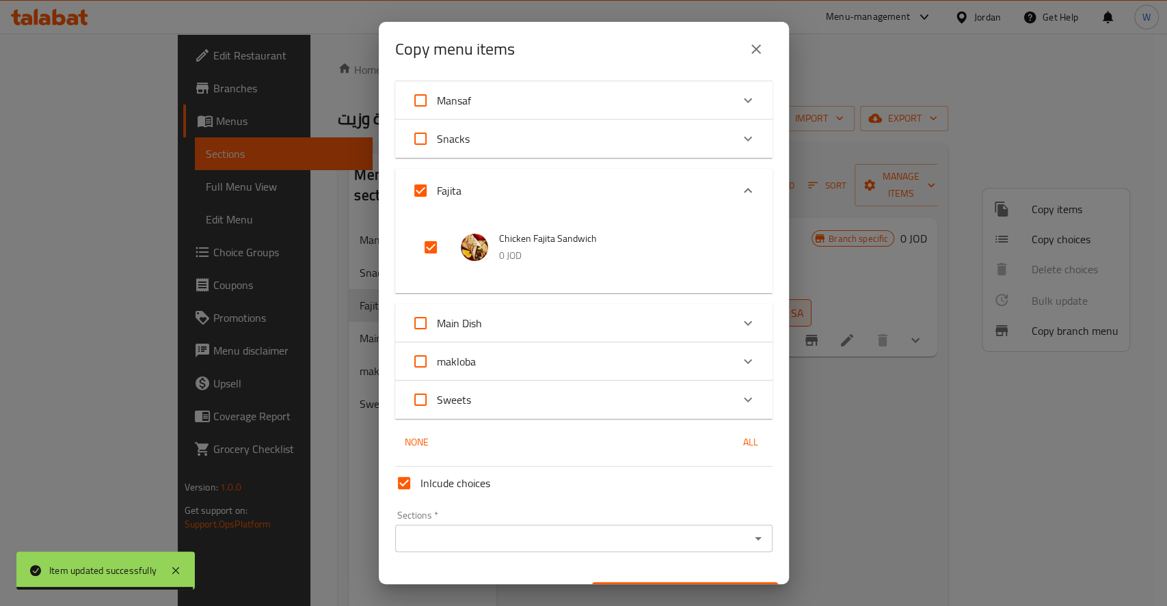
scroll to position [70, 0]
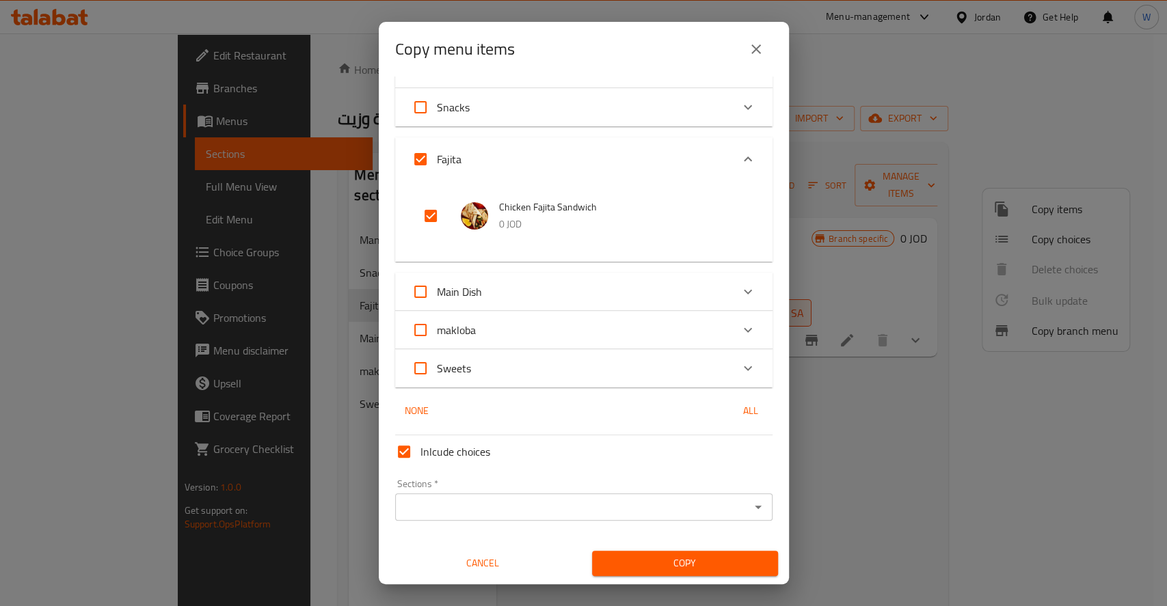
click at [465, 509] on input "Sections   *" at bounding box center [572, 507] width 347 height 19
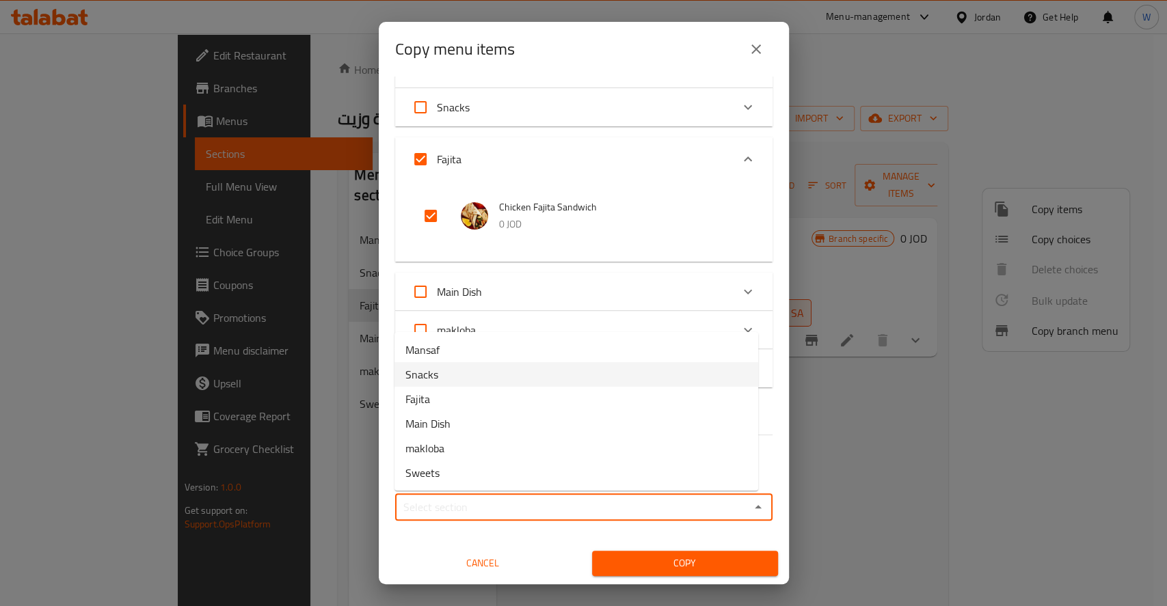
click at [455, 373] on li "Snacks" at bounding box center [577, 374] width 364 height 25
type input "Snacks"
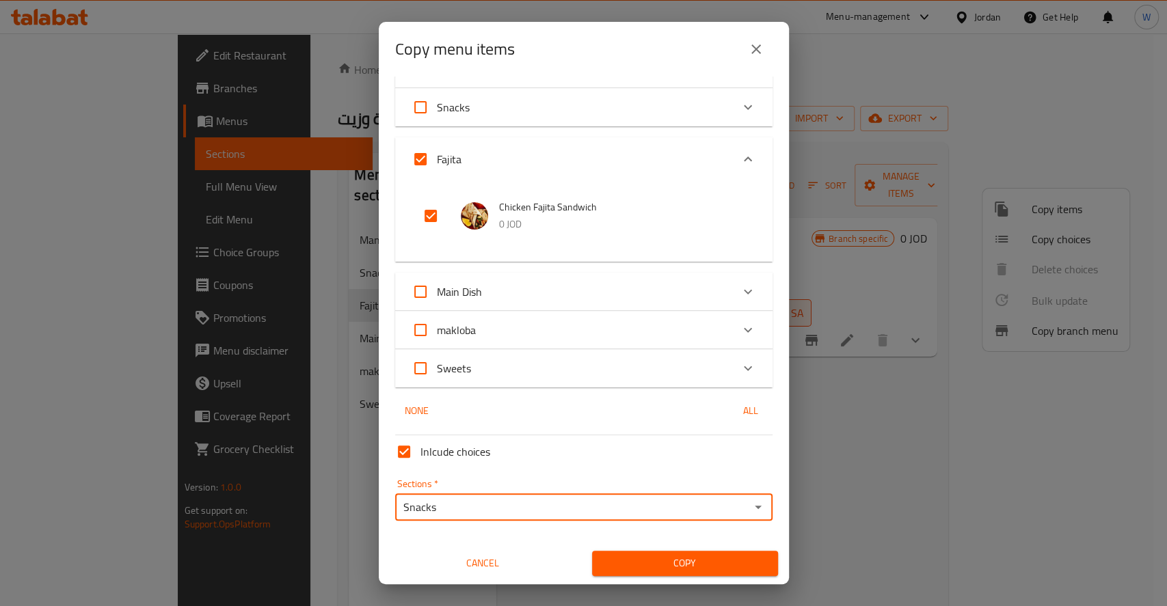
click at [680, 568] on span "Copy" at bounding box center [685, 563] width 164 height 17
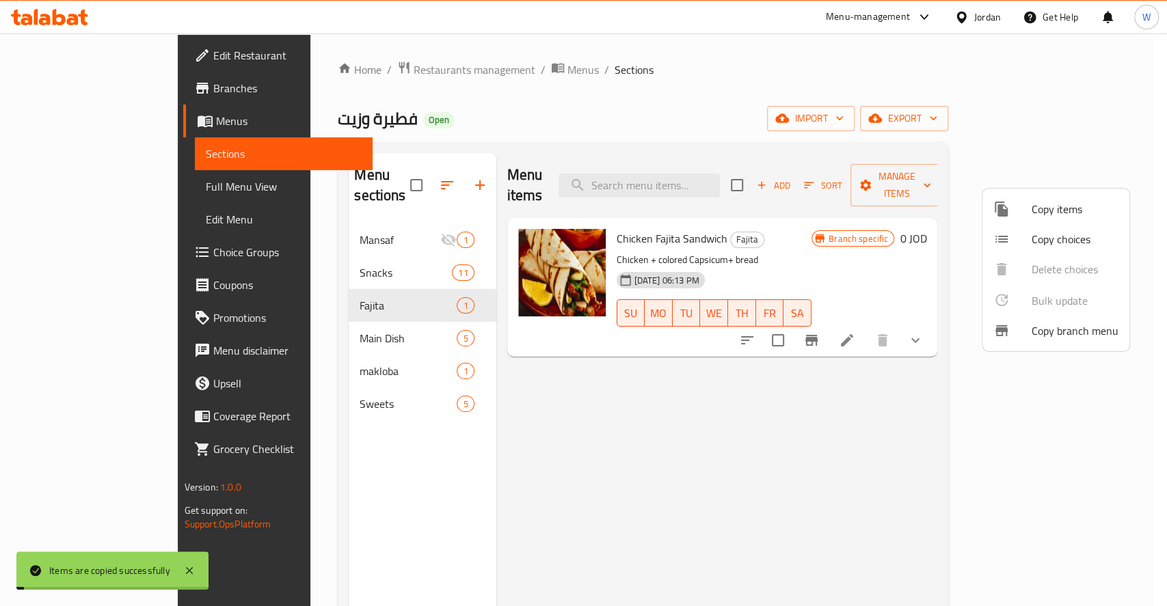
click at [307, 490] on div at bounding box center [583, 303] width 1167 height 606
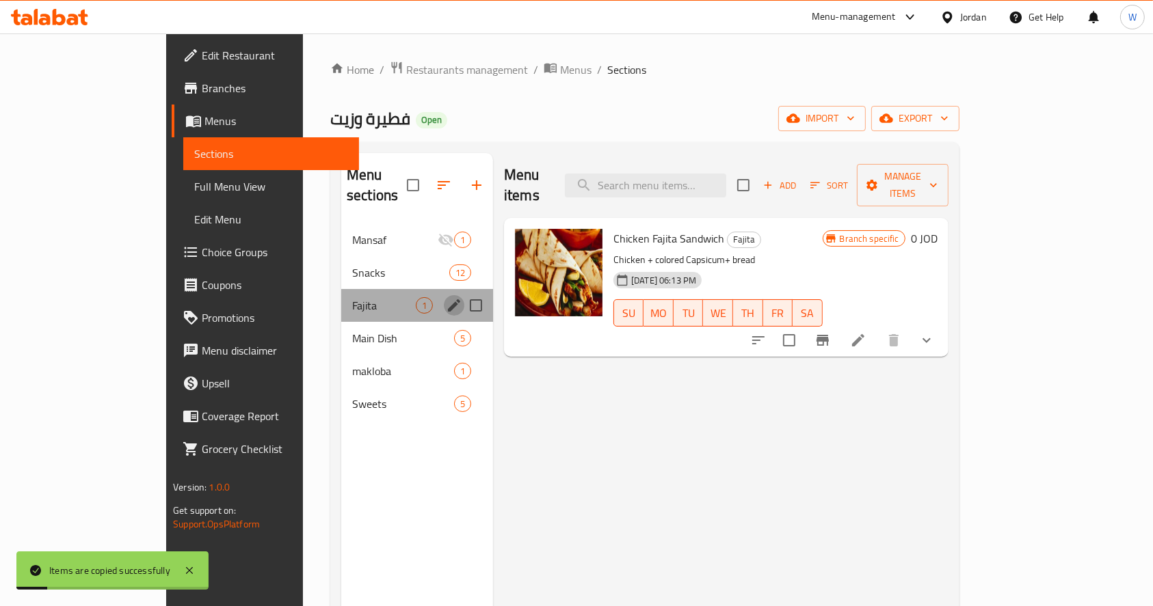
click at [446, 297] on icon "edit" at bounding box center [454, 305] width 16 height 16
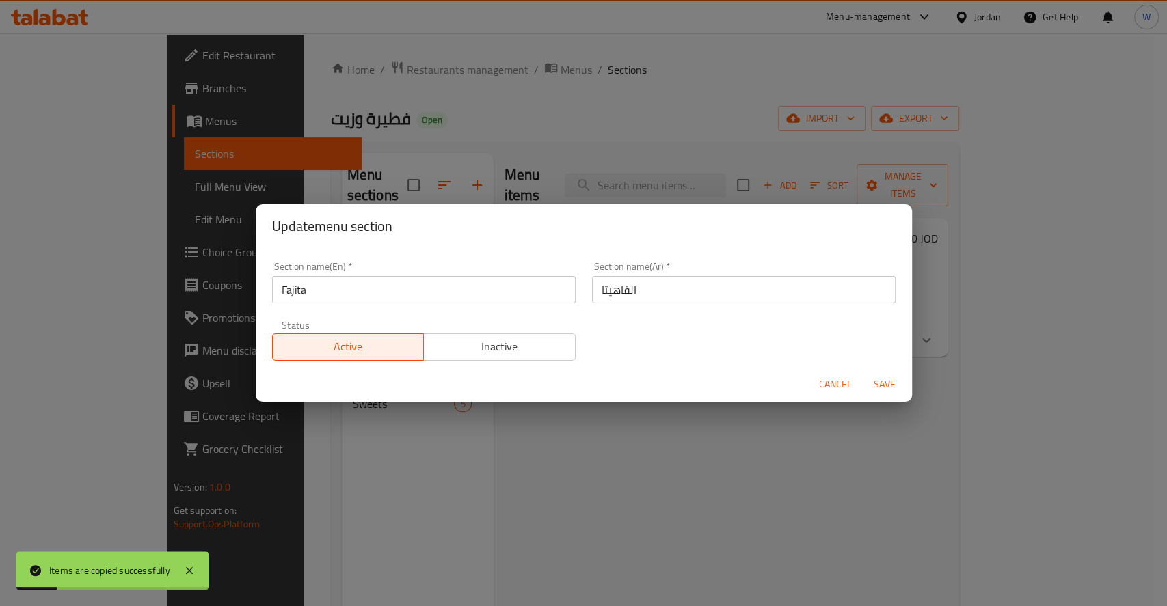
click at [508, 351] on span "Inactive" at bounding box center [499, 347] width 141 height 20
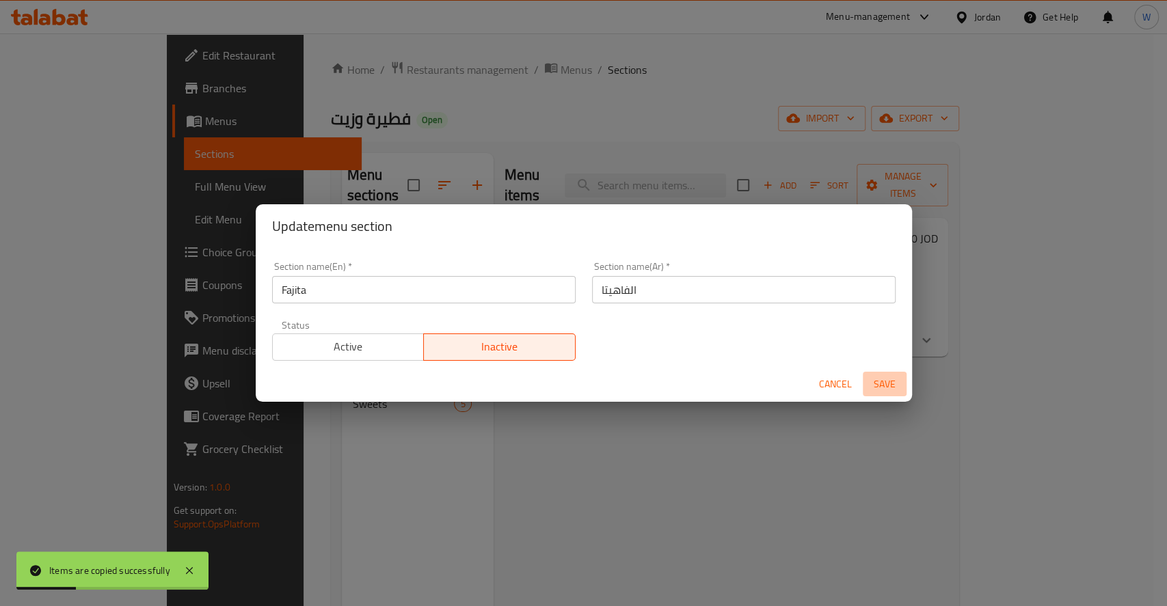
click at [888, 379] on span "Save" at bounding box center [884, 384] width 33 height 17
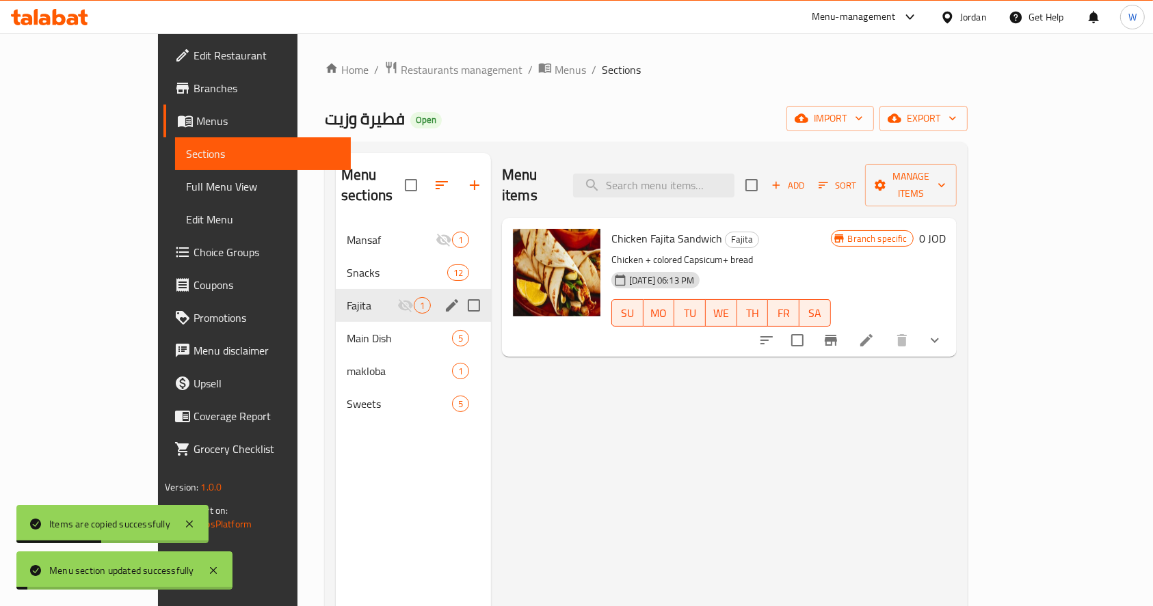
click at [585, 457] on div "Menu items Add Sort Manage items Chicken Fajita Sandwich Fajita Chicken + color…" at bounding box center [724, 456] width 466 height 606
click at [347, 363] on span "makloba" at bounding box center [380, 371] width 67 height 16
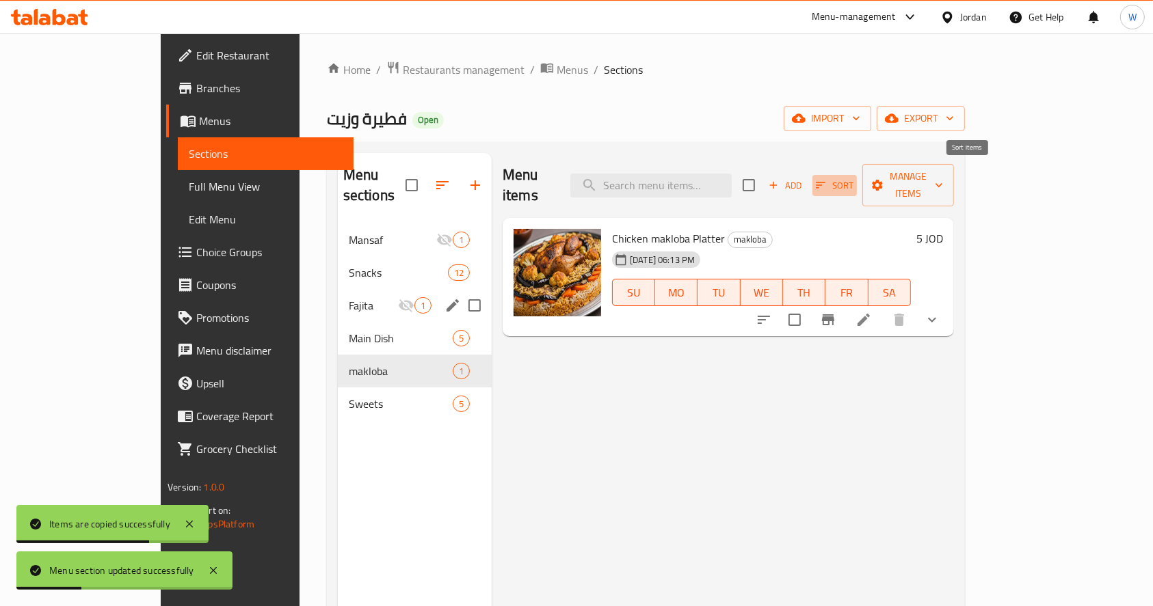
click at [853, 178] on span "Sort" at bounding box center [835, 186] width 38 height 16
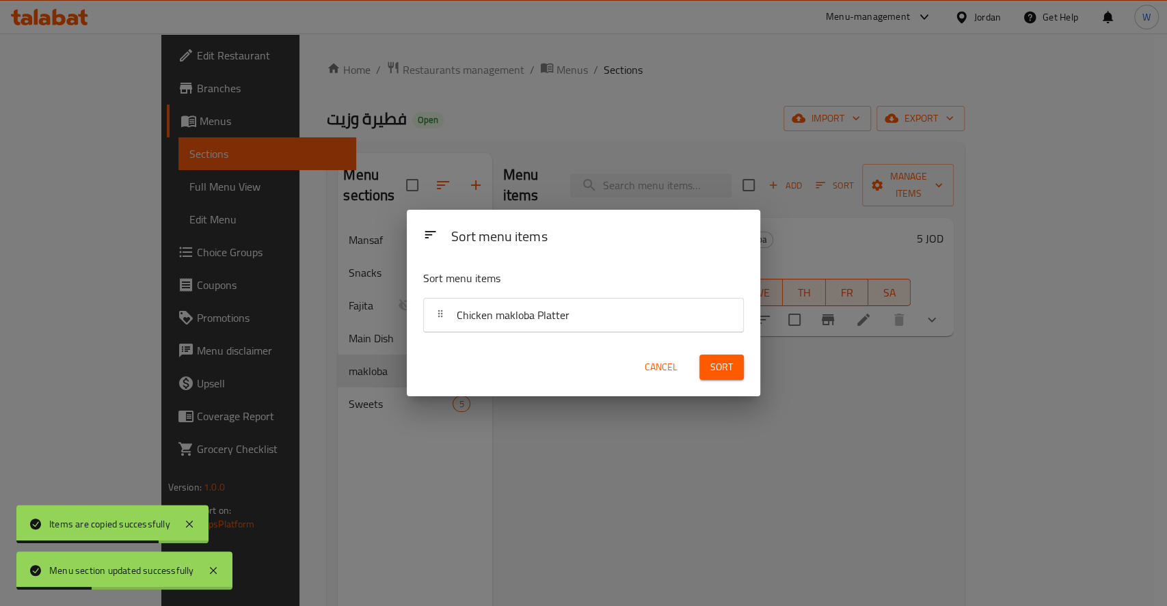
click at [933, 362] on div "Sort menu items Sort menu items Chicken makloba Platter Cancel Sort" at bounding box center [583, 303] width 1167 height 606
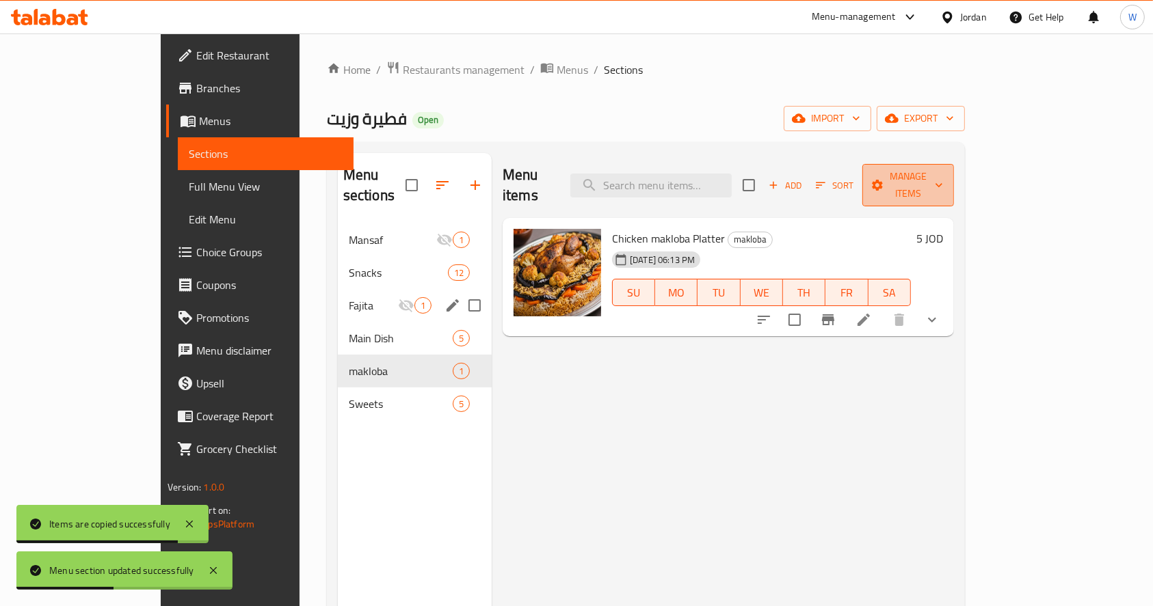
click at [943, 182] on span "Manage items" at bounding box center [908, 185] width 70 height 34
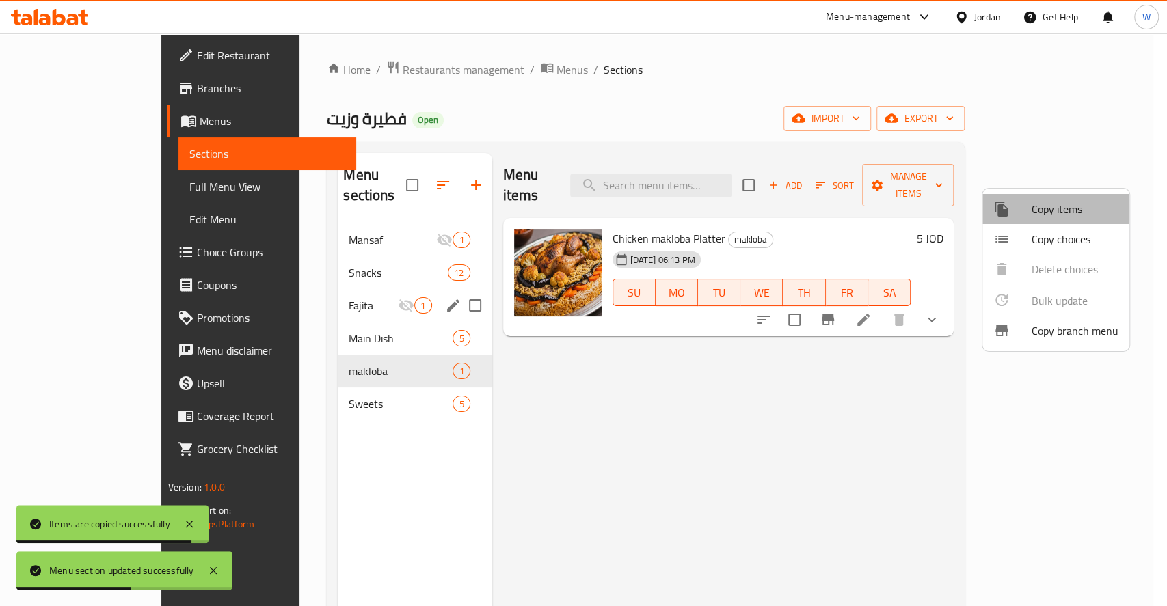
click at [1021, 212] on div at bounding box center [1012, 209] width 38 height 16
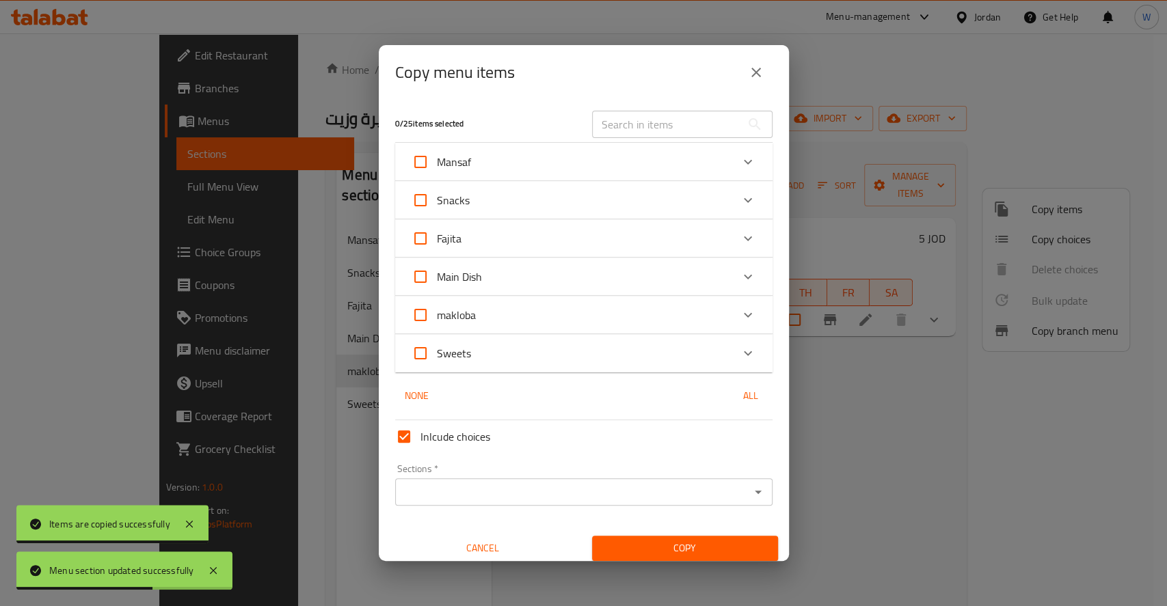
click at [480, 316] on div "makloba" at bounding box center [572, 315] width 320 height 33
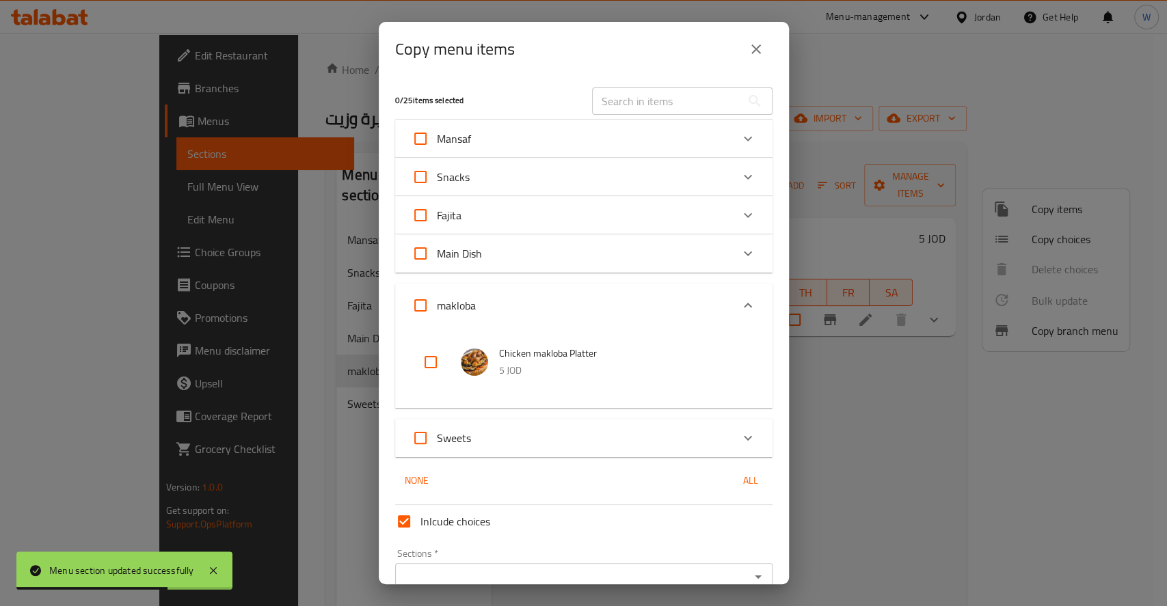
click at [429, 362] on input "checkbox" at bounding box center [430, 362] width 33 height 33
checkbox input "true"
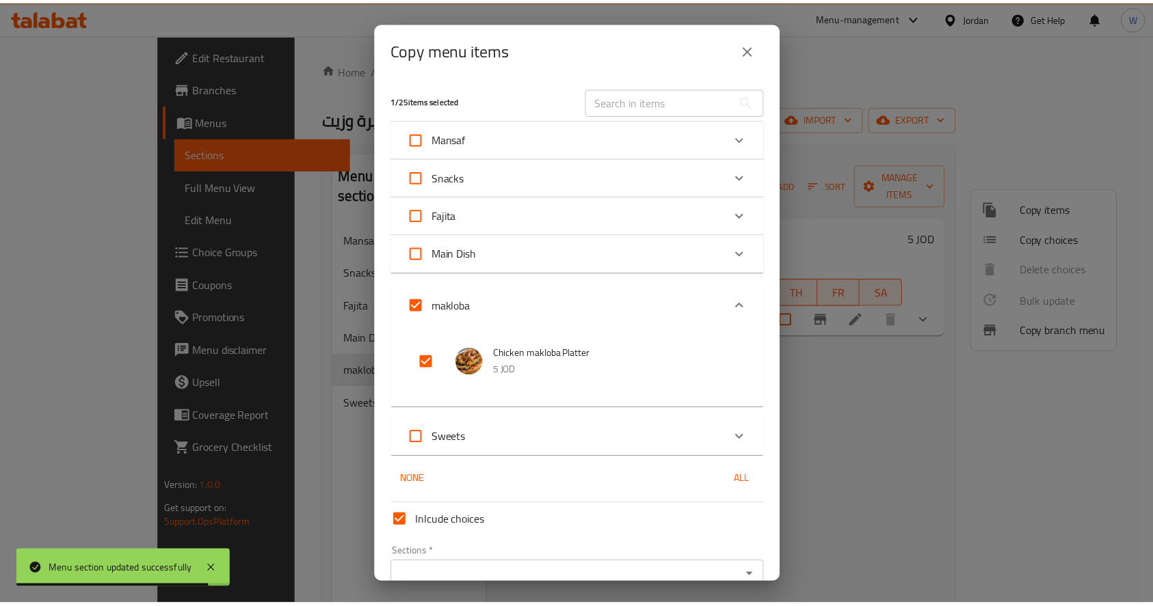
scroll to position [70, 0]
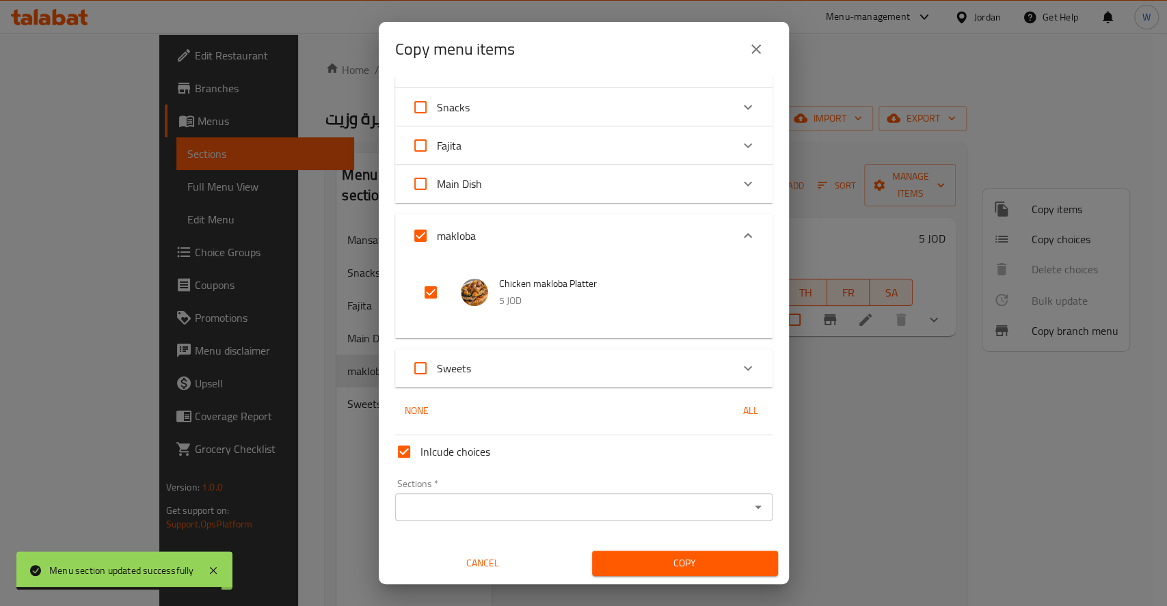
click at [473, 516] on input "Sections   *" at bounding box center [572, 507] width 347 height 19
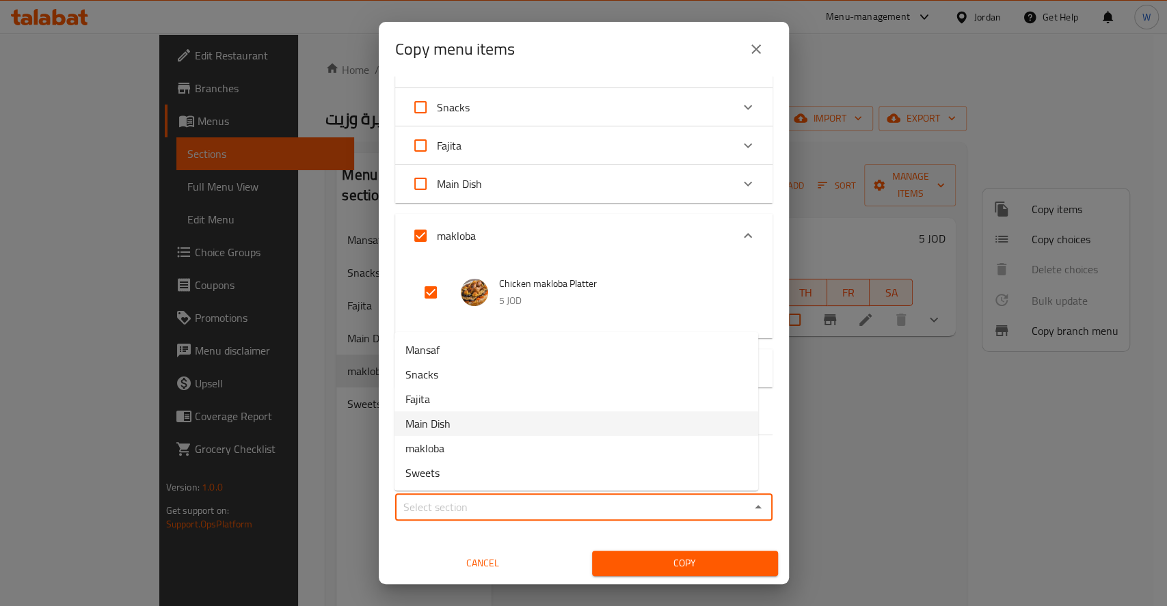
click at [464, 427] on li "Main Dish" at bounding box center [577, 424] width 364 height 25
type input "Main Dish"
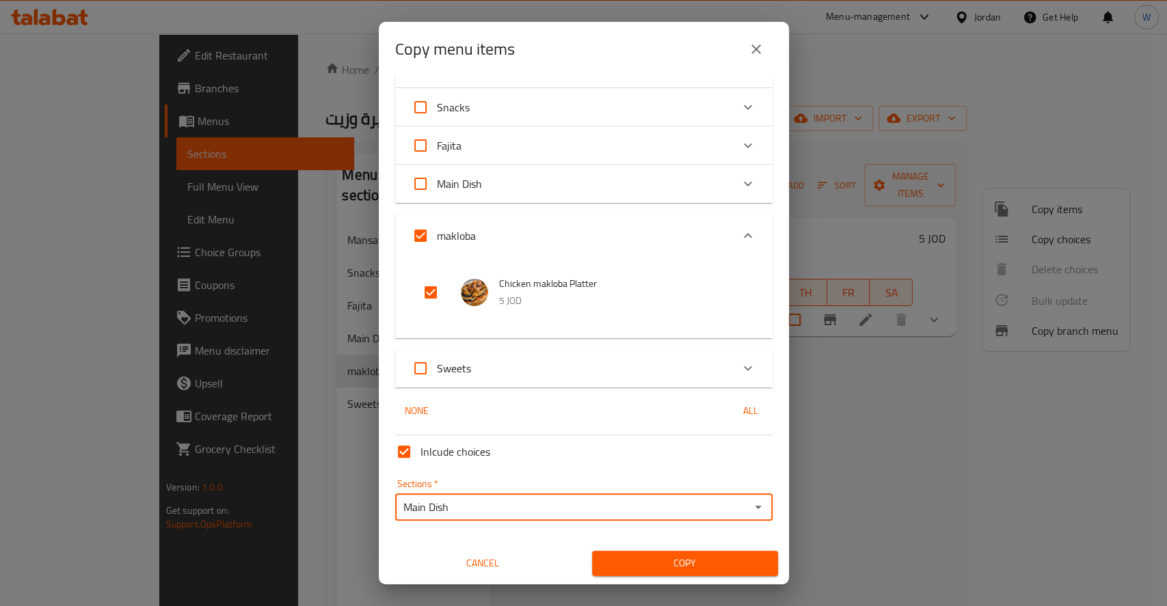
click at [690, 565] on span "Copy" at bounding box center [685, 563] width 164 height 17
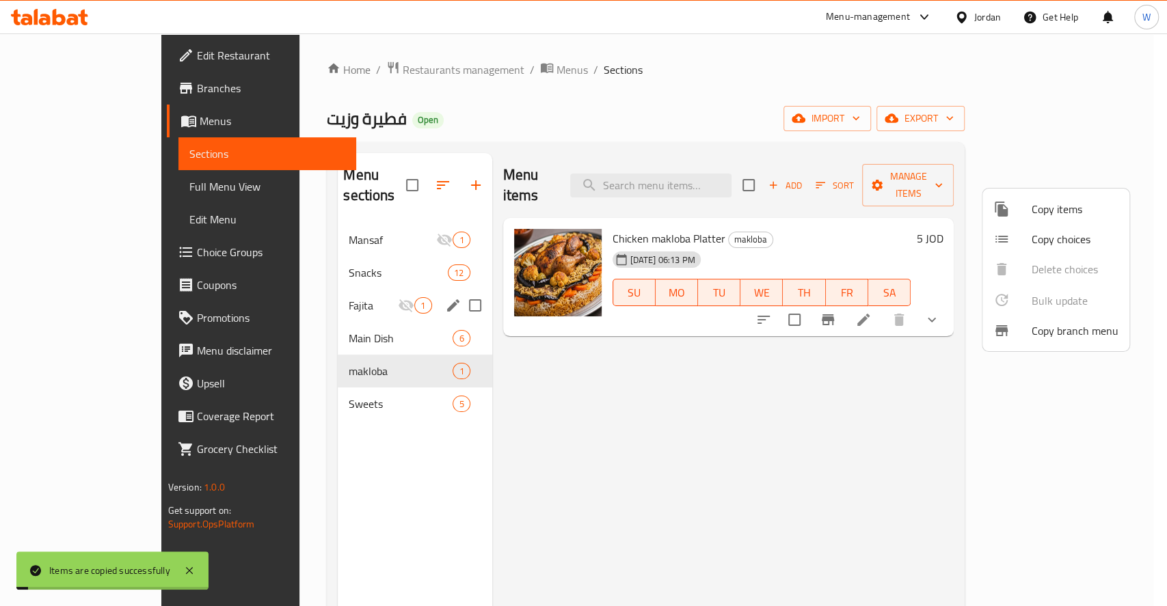
click at [288, 477] on div at bounding box center [583, 303] width 1167 height 606
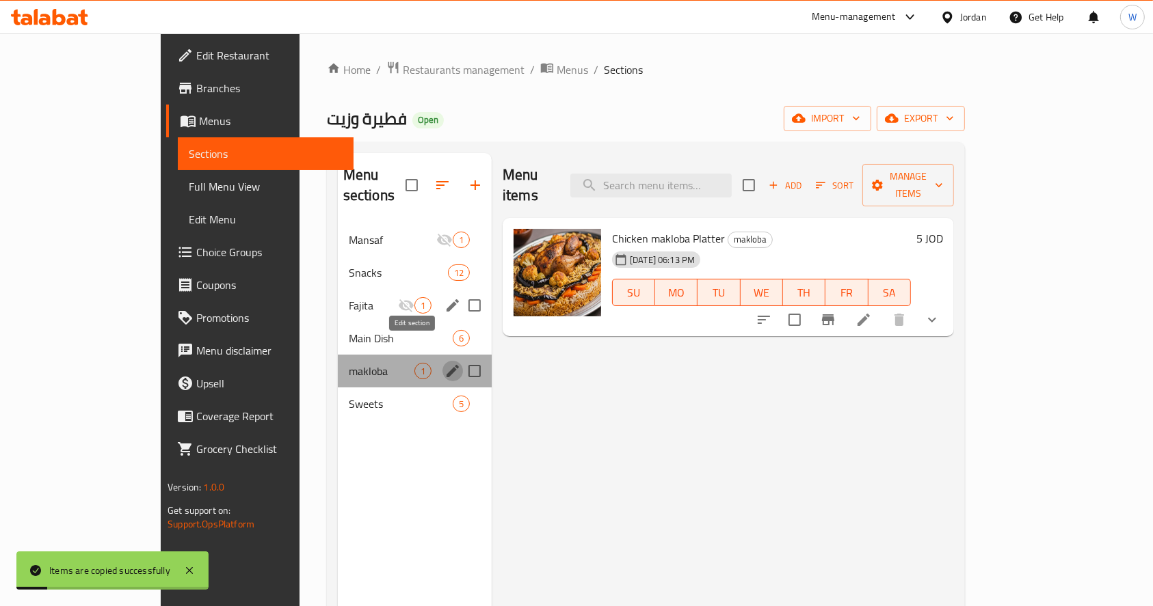
click at [444, 363] on icon "edit" at bounding box center [452, 371] width 16 height 16
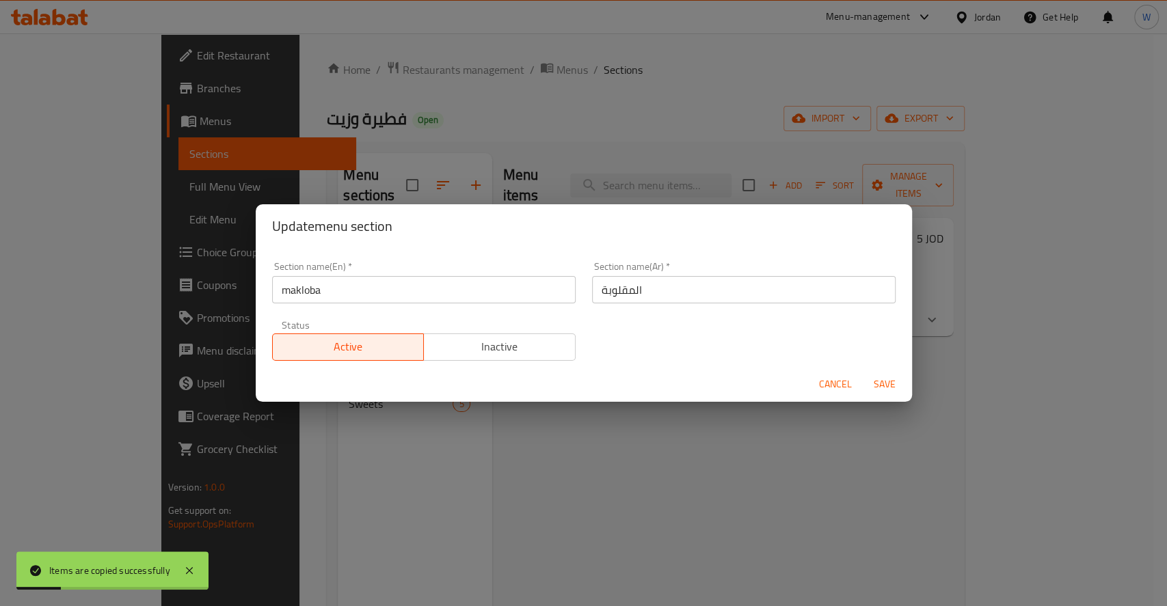
click at [546, 353] on span "Inactive" at bounding box center [499, 347] width 141 height 20
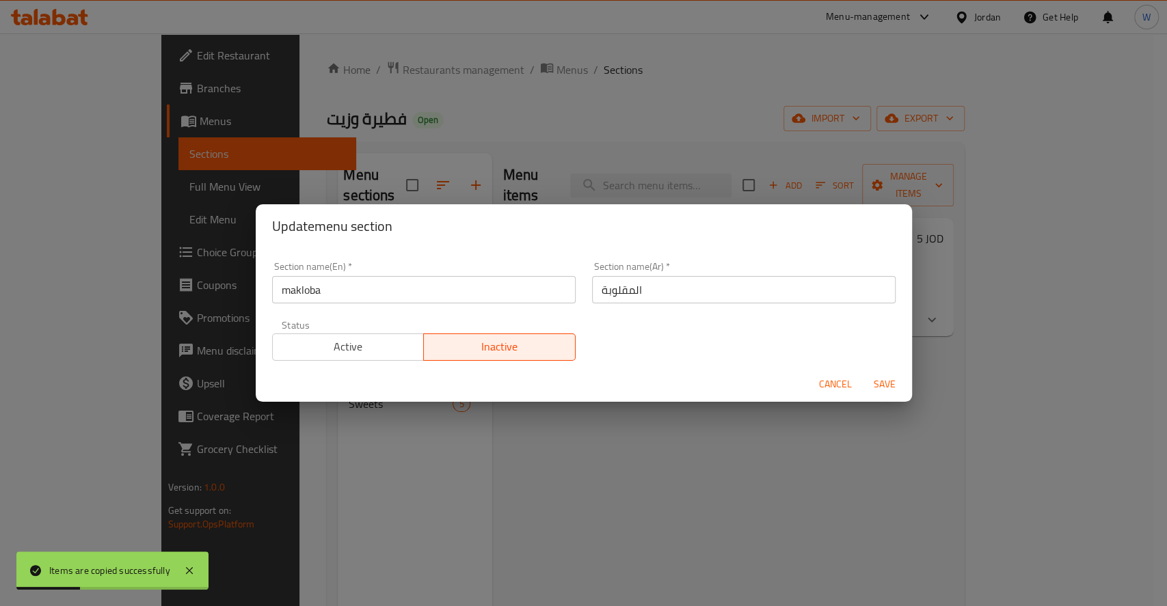
click at [887, 383] on span "Save" at bounding box center [884, 384] width 33 height 17
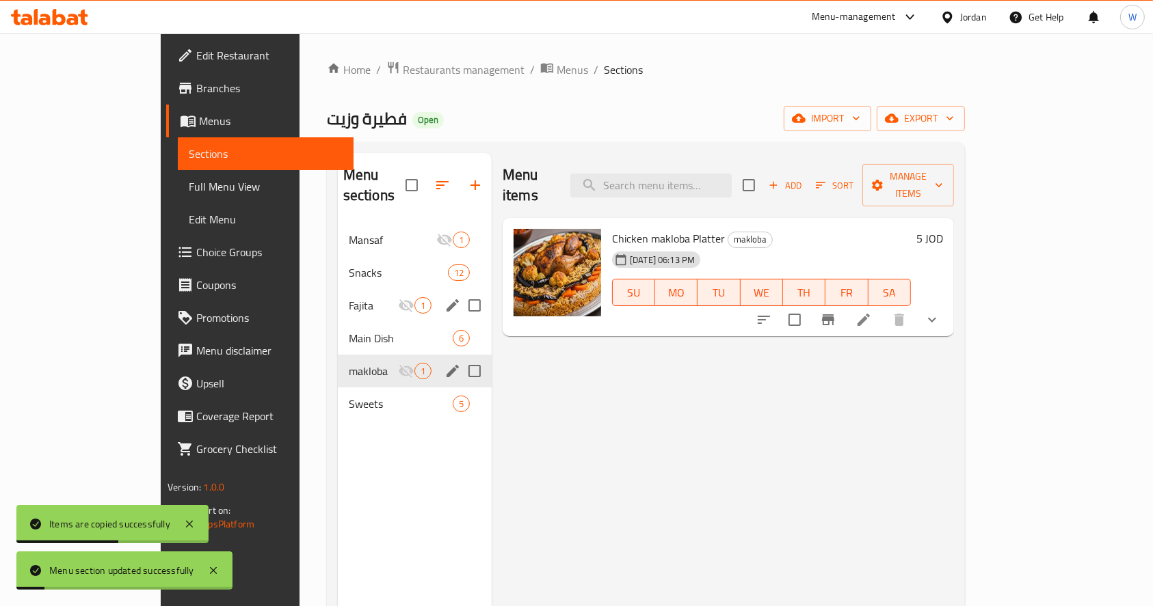
click at [492, 488] on div "Menu items Add Sort Manage items Chicken makloba Platter makloba 05-08-2025 06:…" at bounding box center [723, 456] width 462 height 606
click at [624, 469] on div "Menu items Add Sort Manage items Chicken makloba Platter makloba 05-08-2025 06:…" at bounding box center [723, 456] width 462 height 606
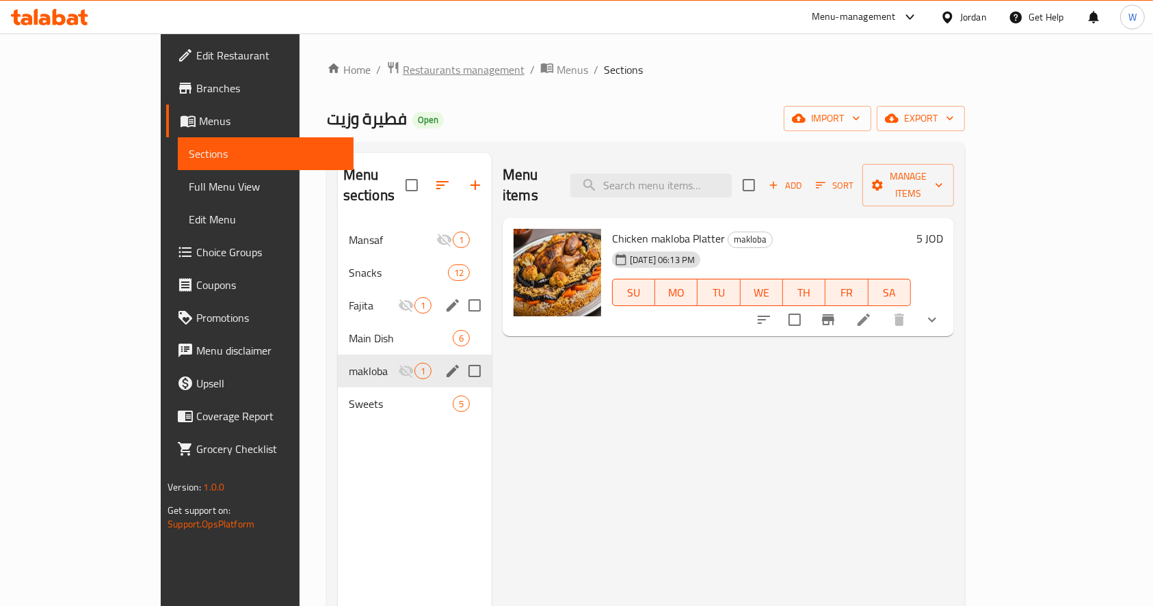
click at [403, 66] on span "Restaurants management" at bounding box center [464, 70] width 122 height 16
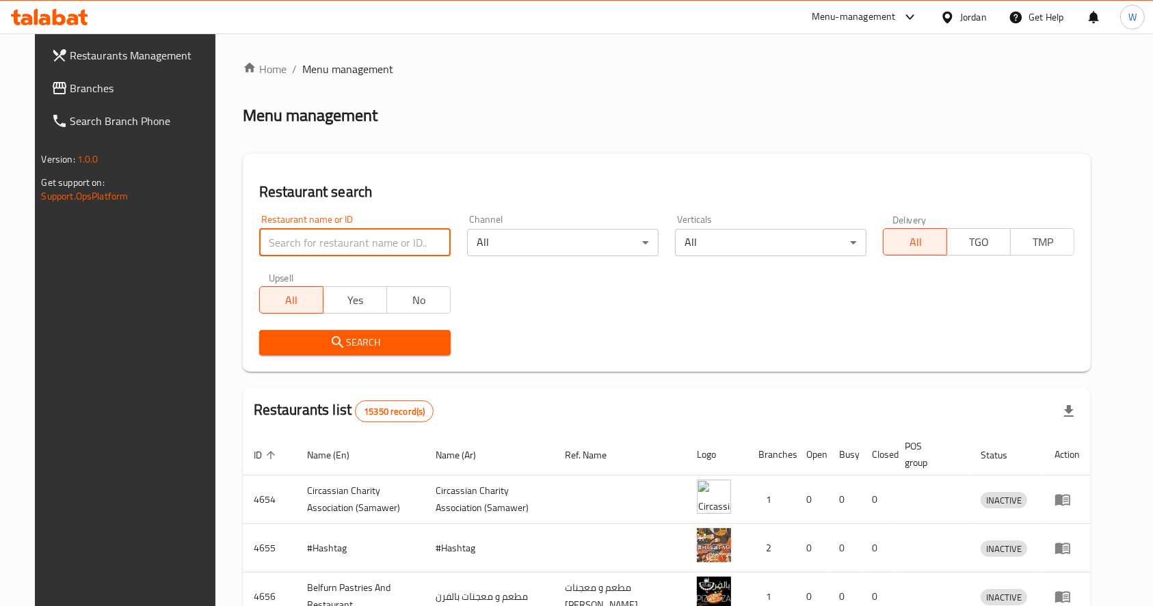
click at [382, 251] on input "search" at bounding box center [354, 242] width 191 height 27
type input "فاطمة"
click button "Search" at bounding box center [354, 342] width 191 height 25
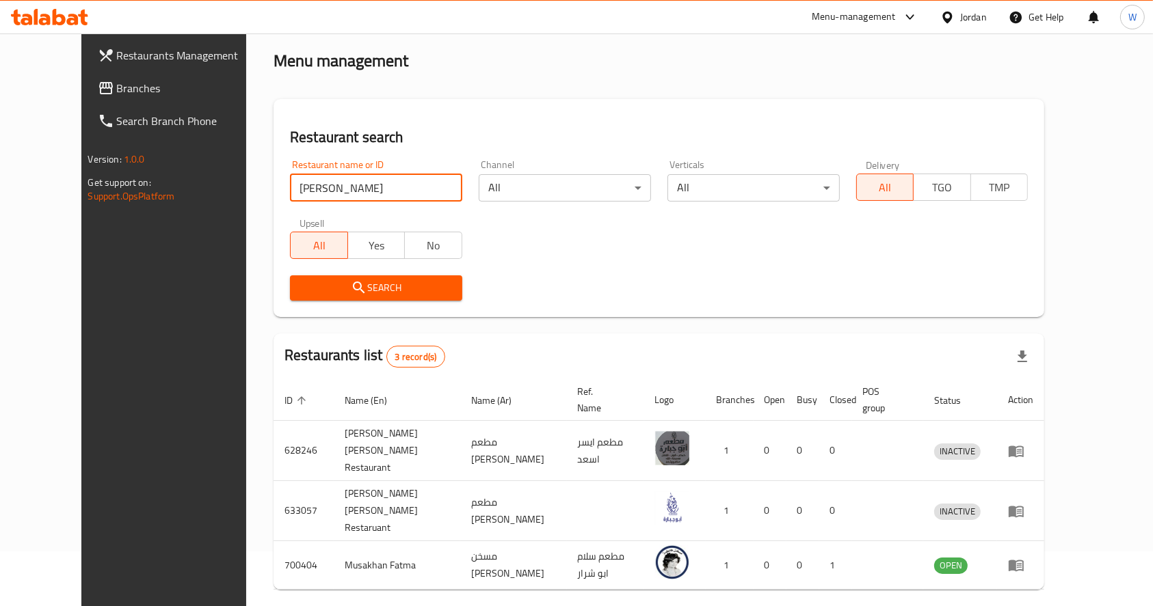
scroll to position [71, 0]
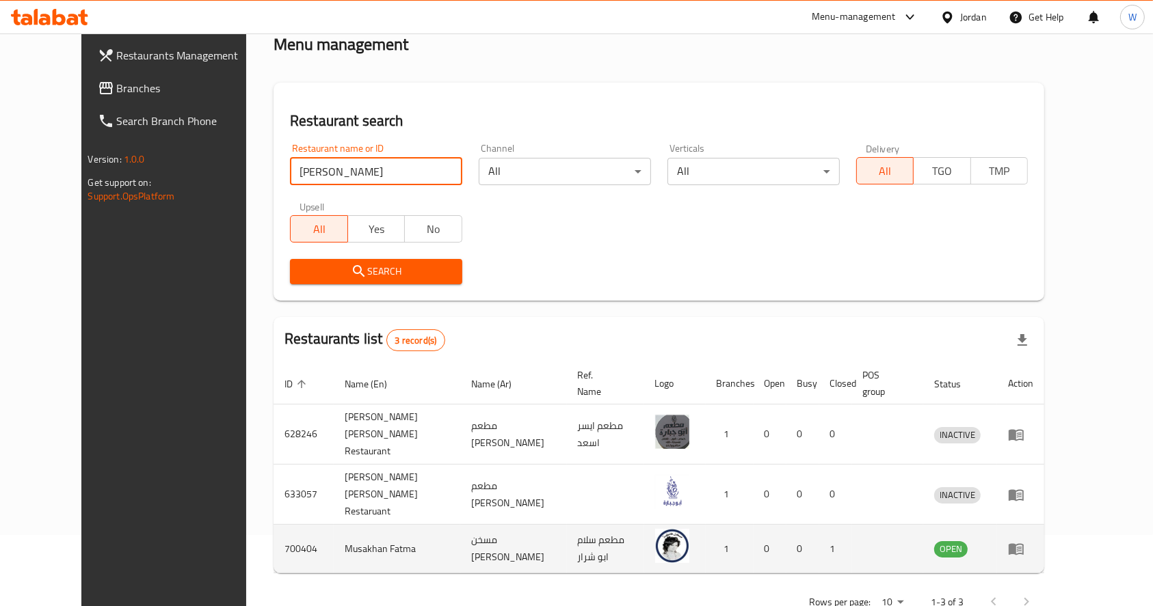
click at [334, 525] on td "Musakhan Fatma" at bounding box center [397, 549] width 126 height 49
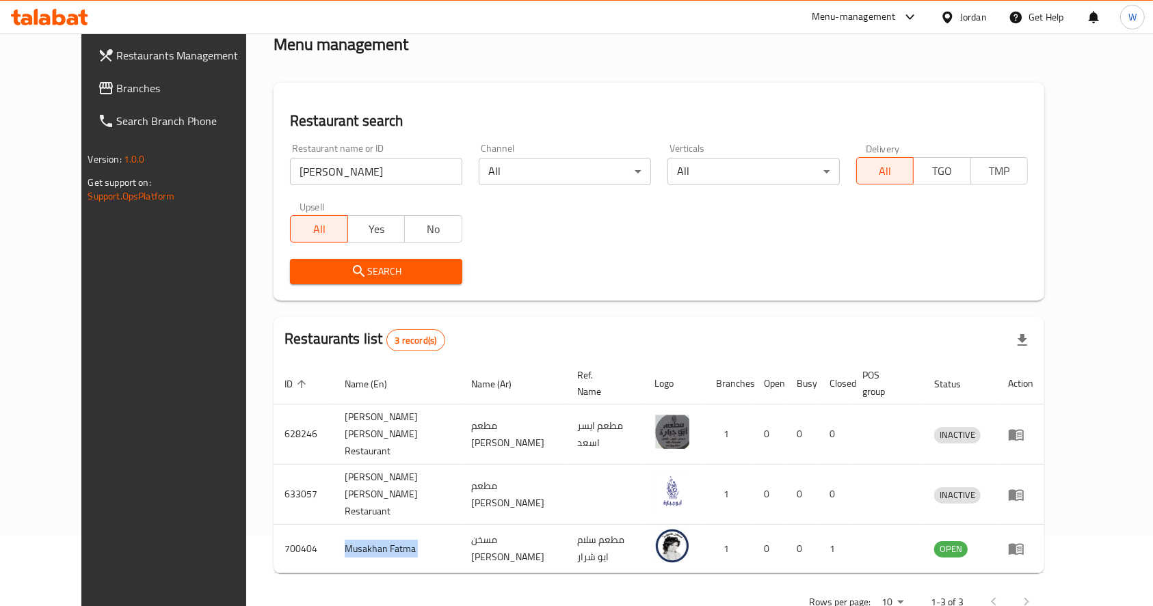
copy td "Musakhan Fatma"
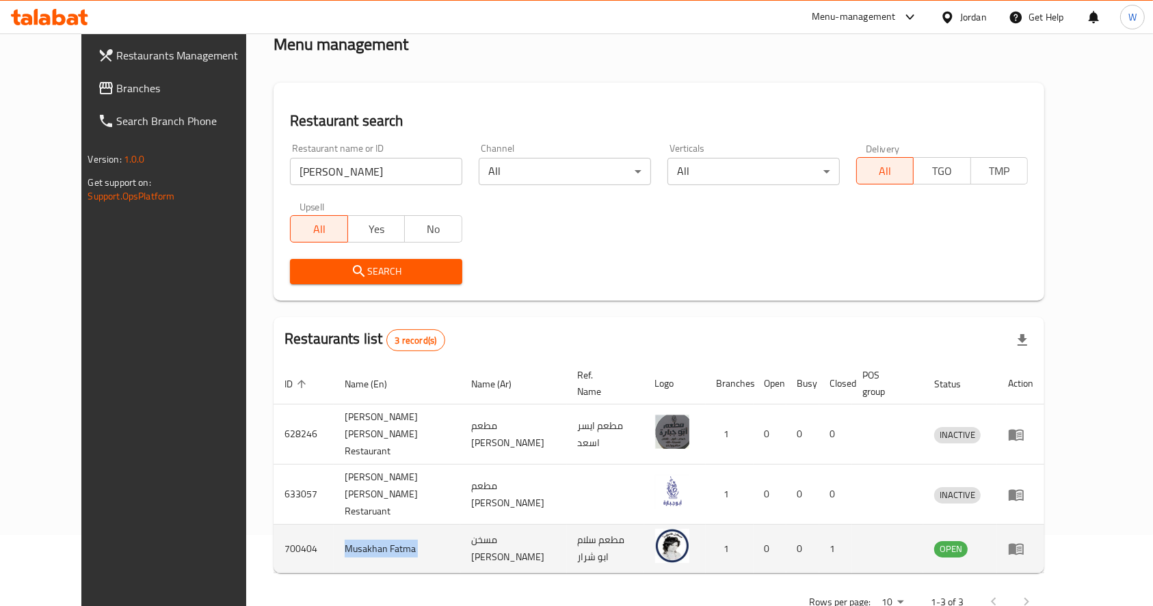
click at [1024, 544] on icon "enhanced table" at bounding box center [1016, 550] width 15 height 12
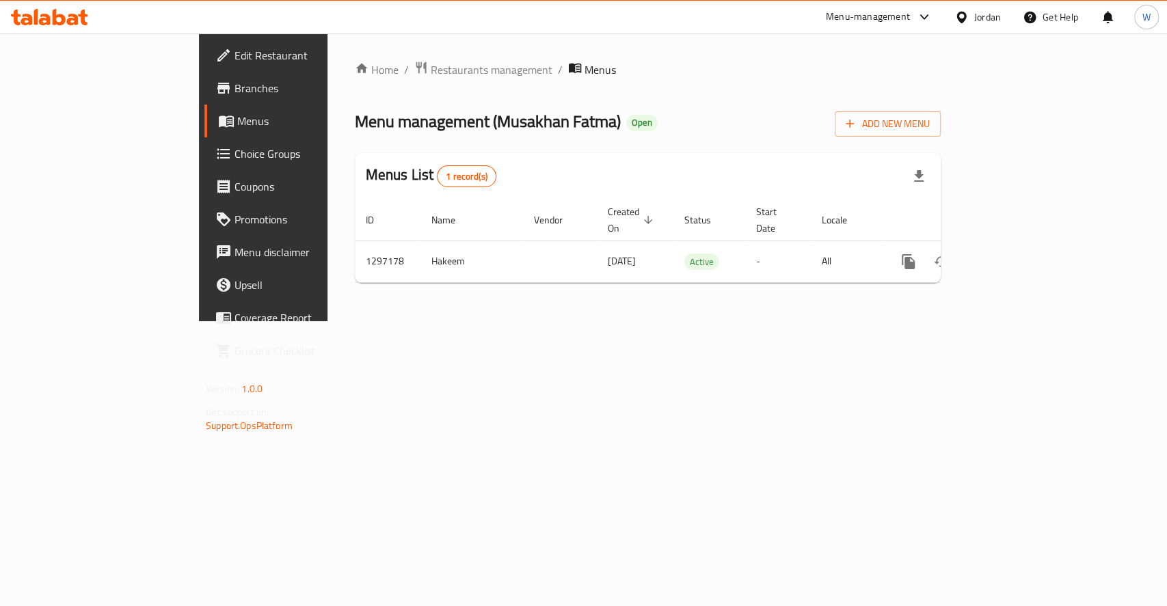
click at [235, 85] on span "Branches" at bounding box center [309, 88] width 148 height 16
